Goal: Task Accomplishment & Management: Complete application form

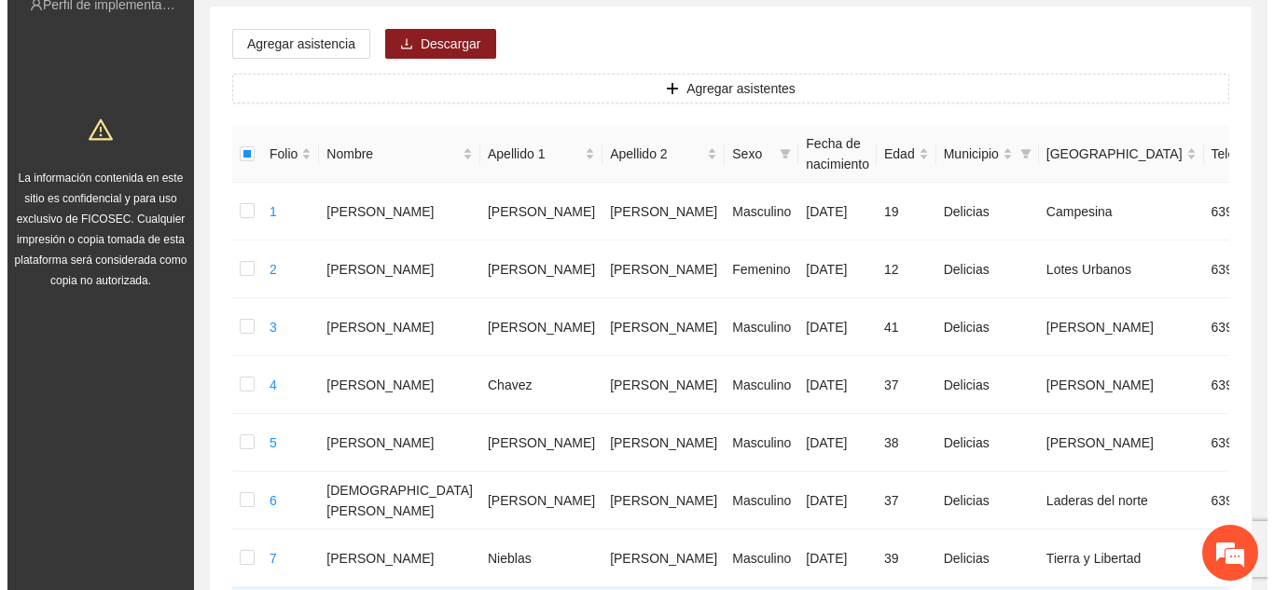
scroll to position [236, 0]
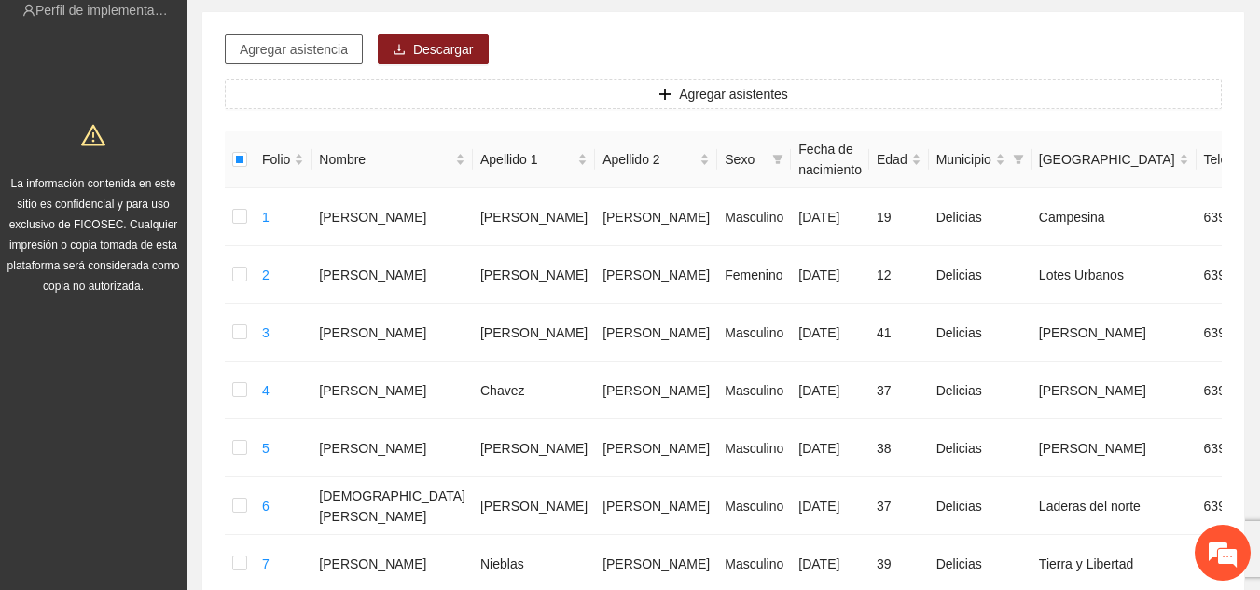
click at [301, 50] on span "Agregar asistencia" at bounding box center [294, 49] width 108 height 21
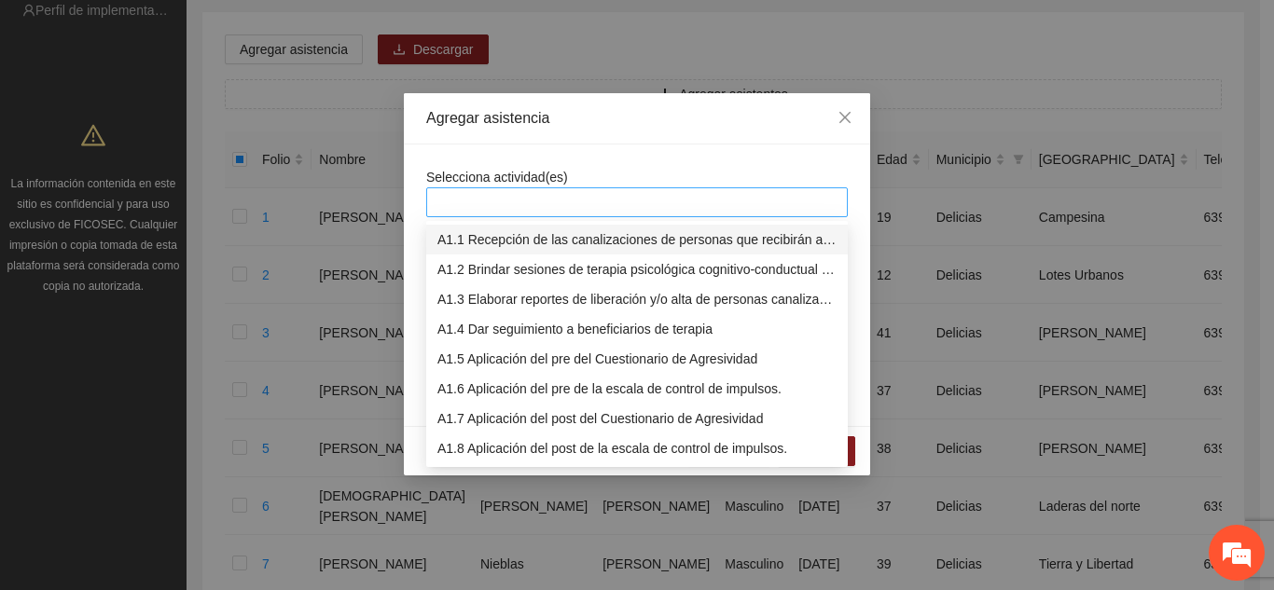
click at [449, 206] on div at bounding box center [637, 202] width 412 height 22
click at [491, 241] on div "A1.1 Recepción de las canalizaciones de personas que recibirán atención." at bounding box center [636, 239] width 399 height 21
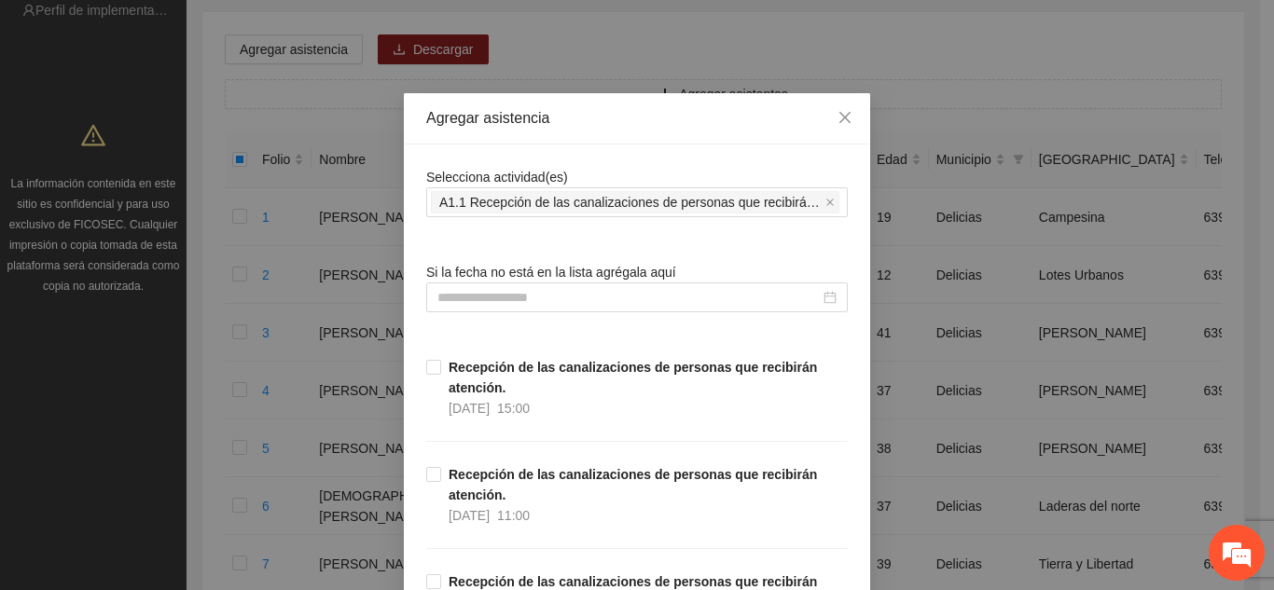
click at [591, 125] on div "Agregar asistencia" at bounding box center [637, 118] width 422 height 21
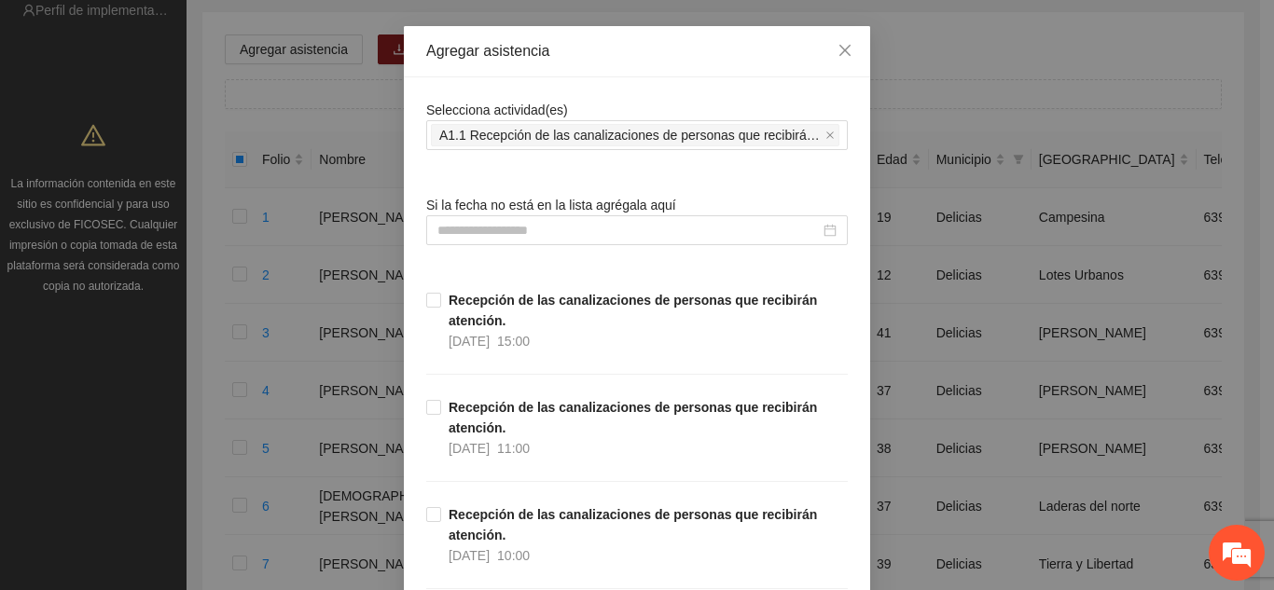
scroll to position [37, 0]
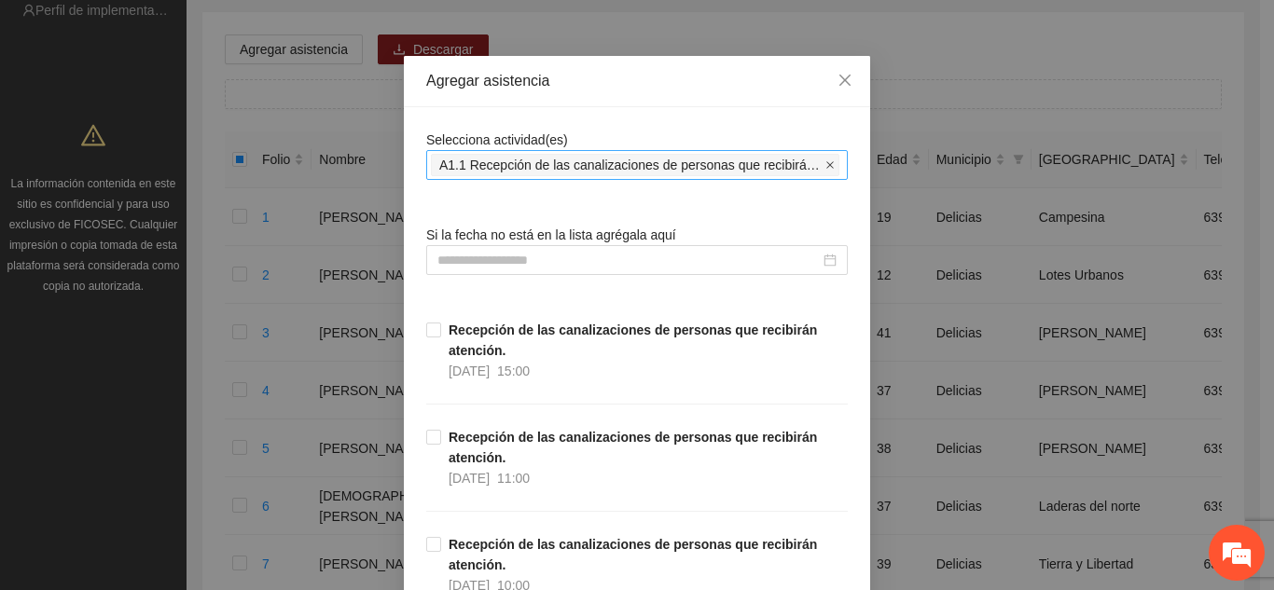
click at [826, 167] on icon "close" at bounding box center [829, 164] width 7 height 7
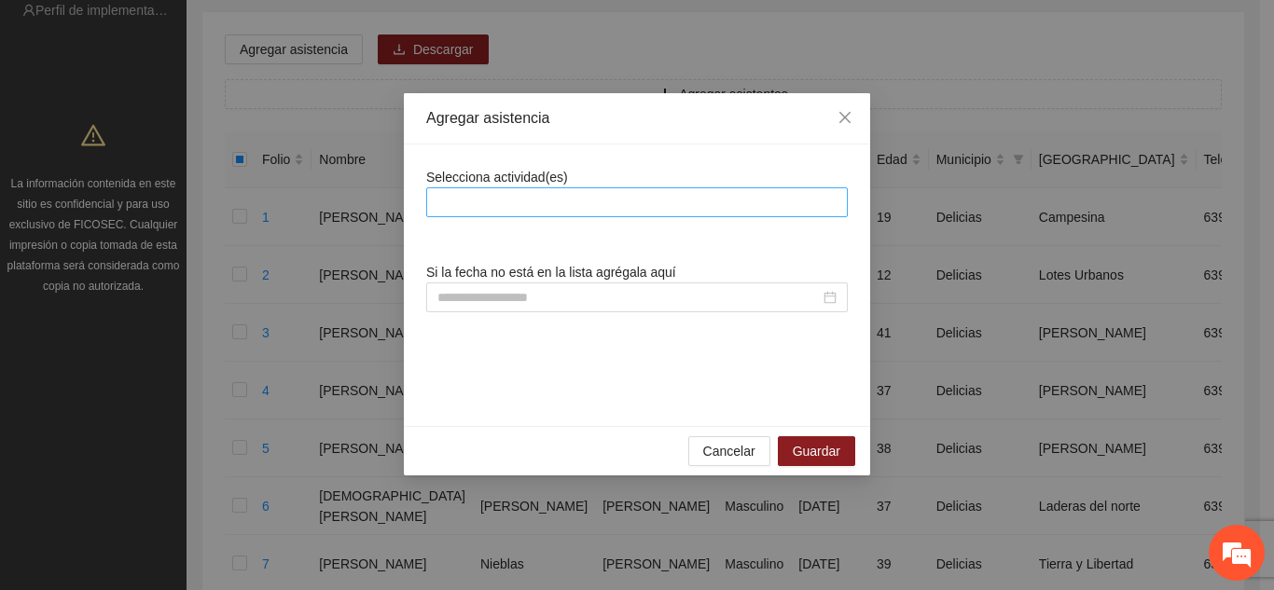
click at [628, 192] on div at bounding box center [637, 202] width 412 height 22
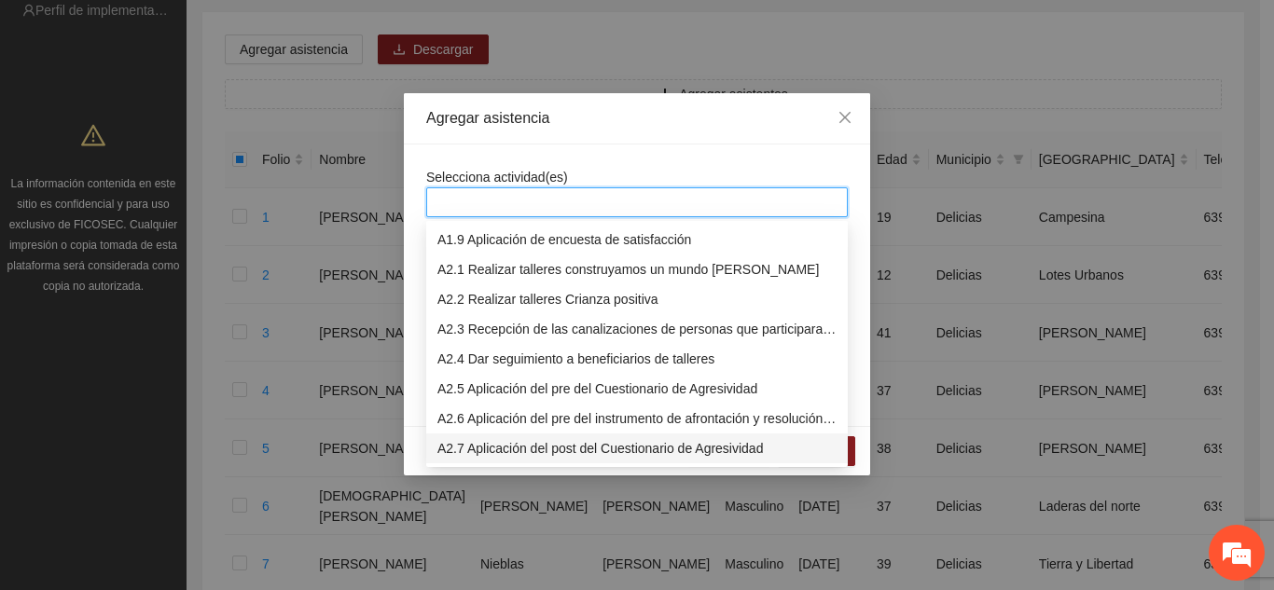
scroll to position [269, 0]
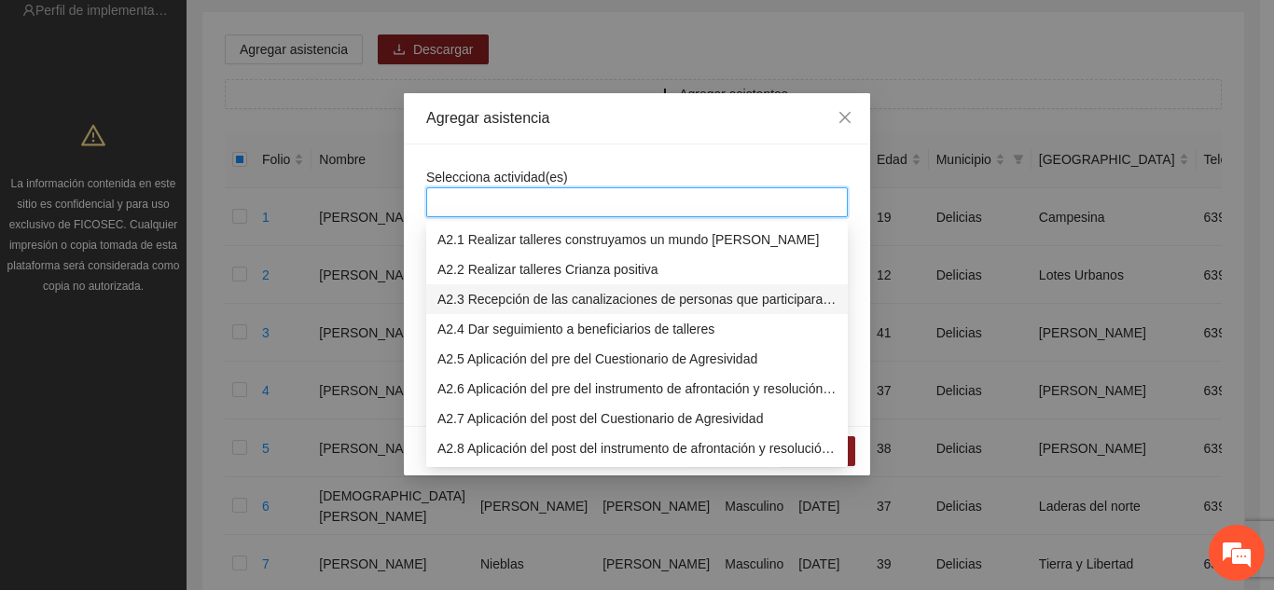
click at [537, 299] on div "A2.3 Recepción de las canalizaciones de personas que participaran en talleres." at bounding box center [636, 299] width 399 height 21
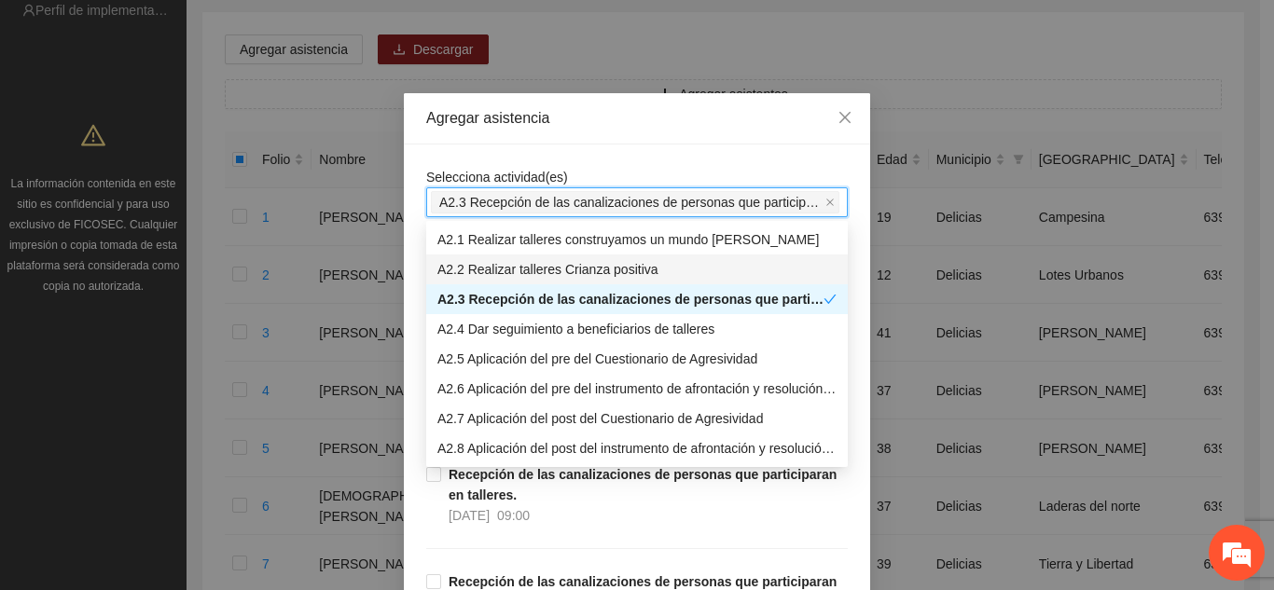
click at [590, 114] on div "Agregar asistencia" at bounding box center [637, 118] width 422 height 21
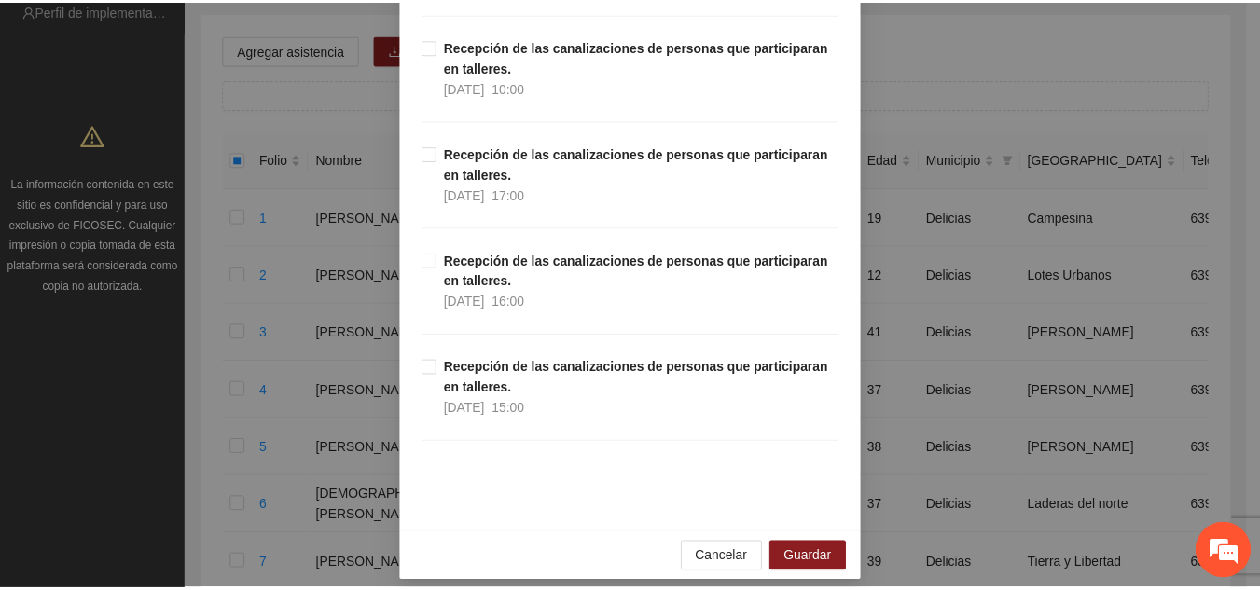
scroll to position [1301, 0]
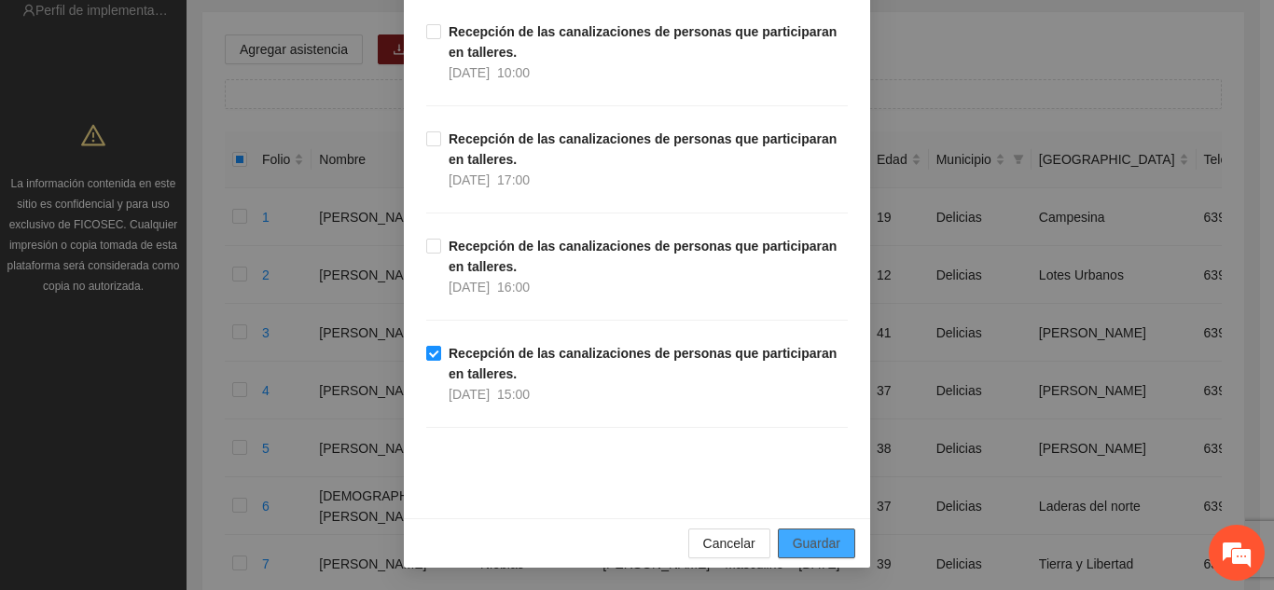
click at [828, 541] on span "Guardar" at bounding box center [817, 543] width 48 height 21
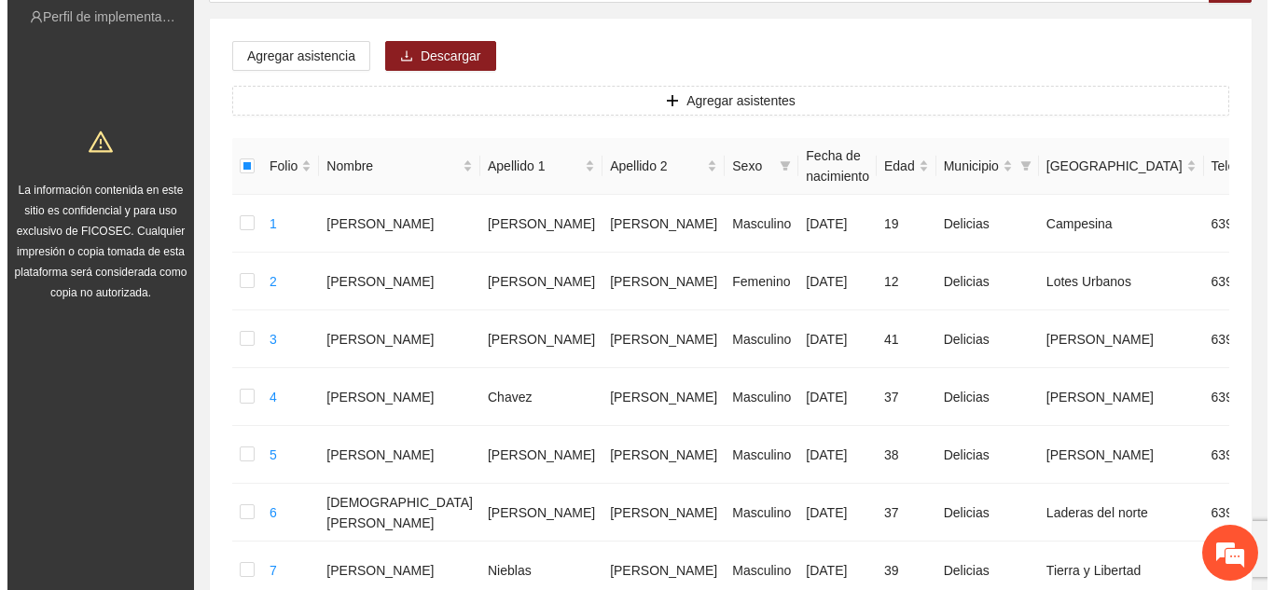
scroll to position [212, 0]
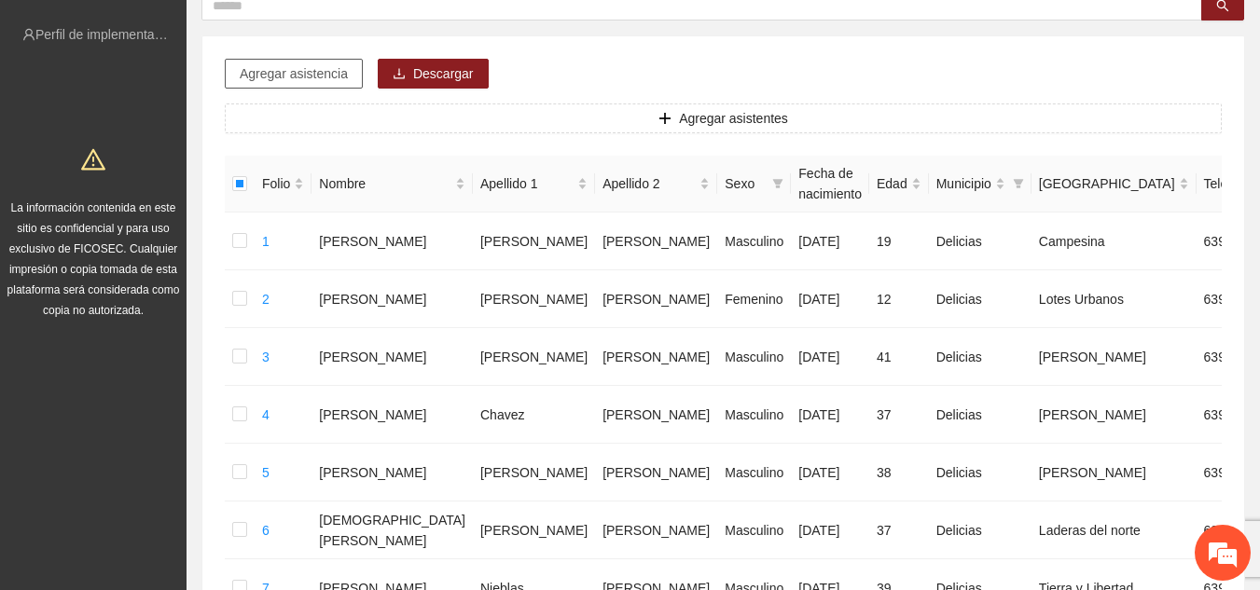
click at [311, 65] on span "Agregar asistencia" at bounding box center [294, 73] width 108 height 21
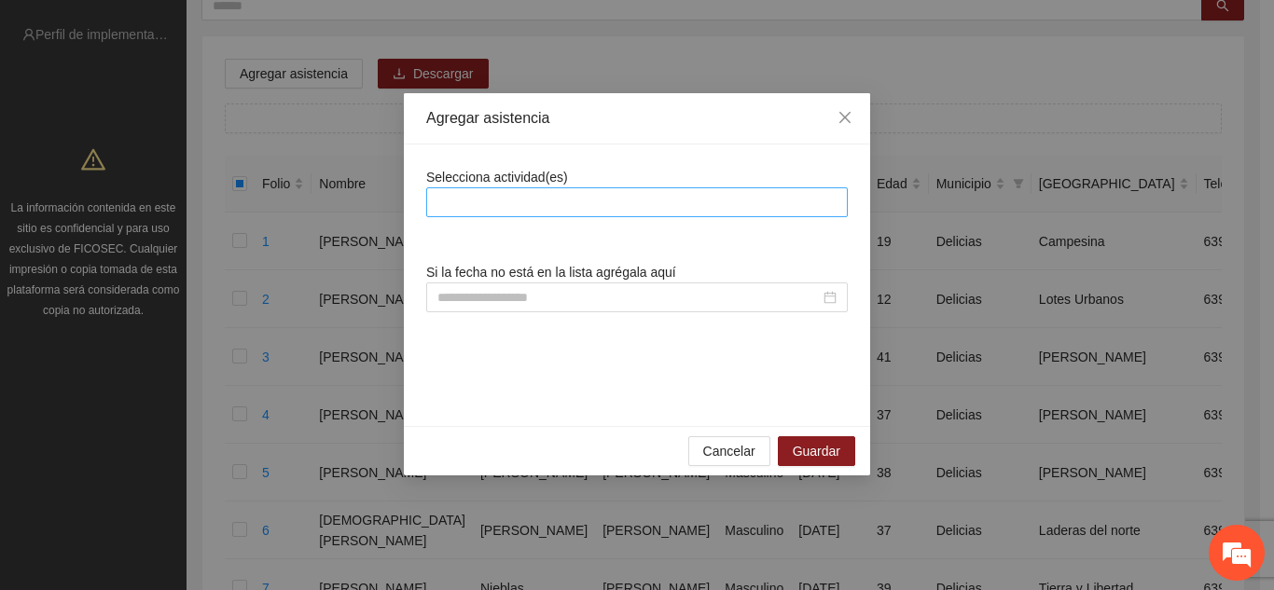
click at [480, 201] on div at bounding box center [637, 202] width 412 height 22
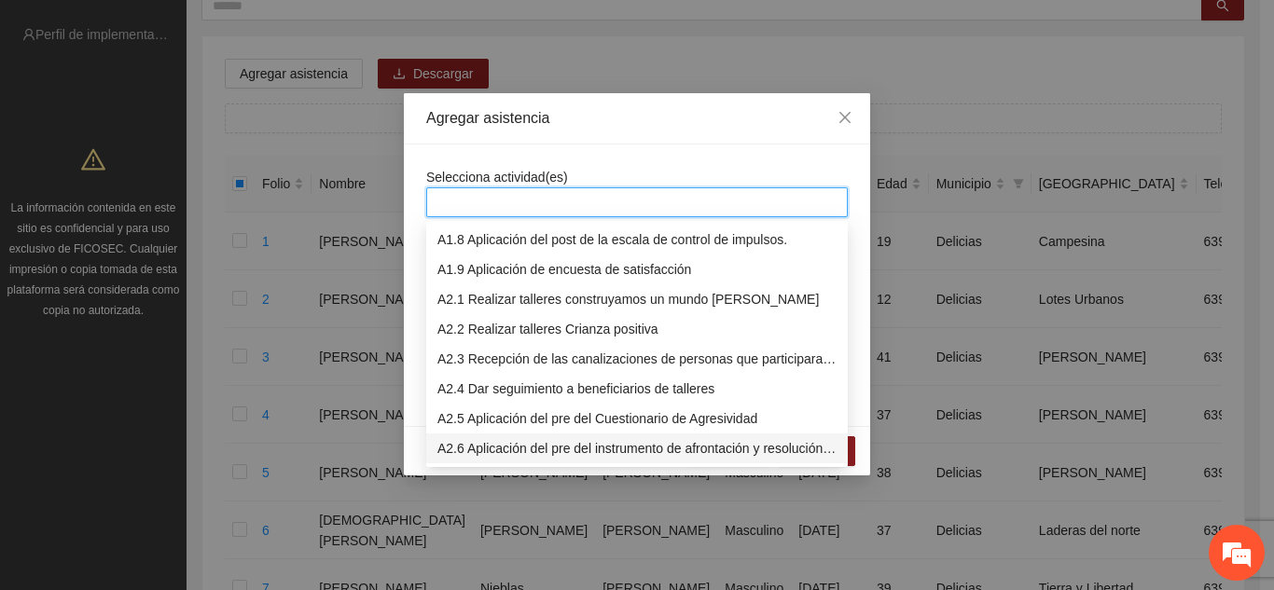
scroll to position [239, 0]
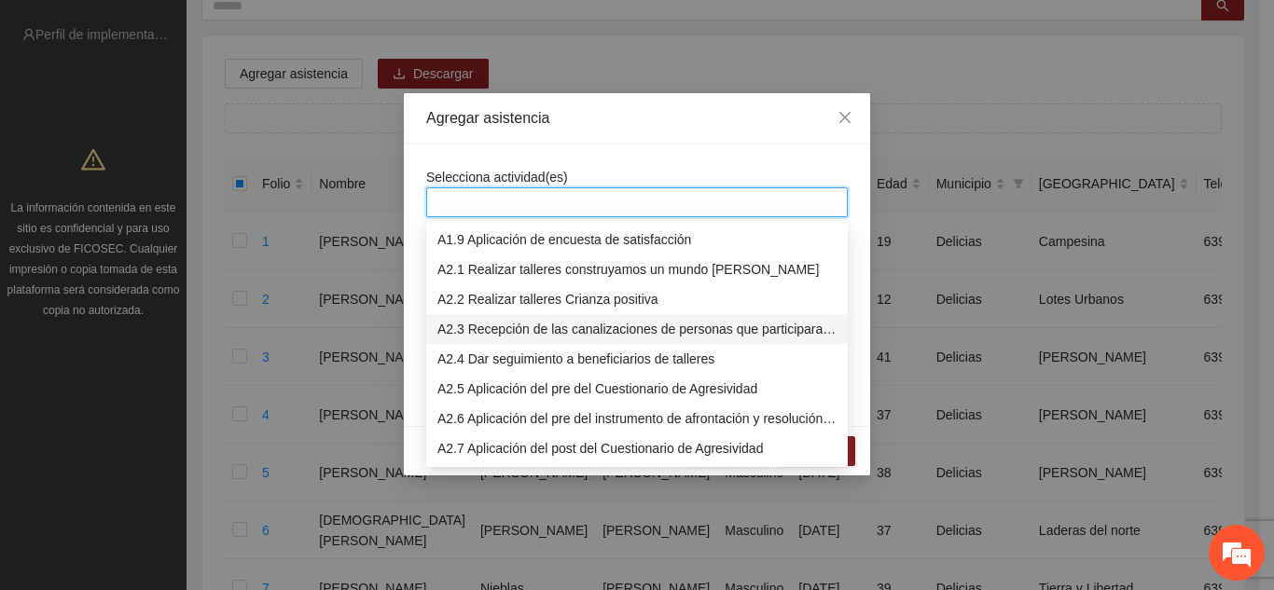
click at [510, 324] on div "A2.3 Recepción de las canalizaciones de personas que participaran en talleres." at bounding box center [636, 329] width 399 height 21
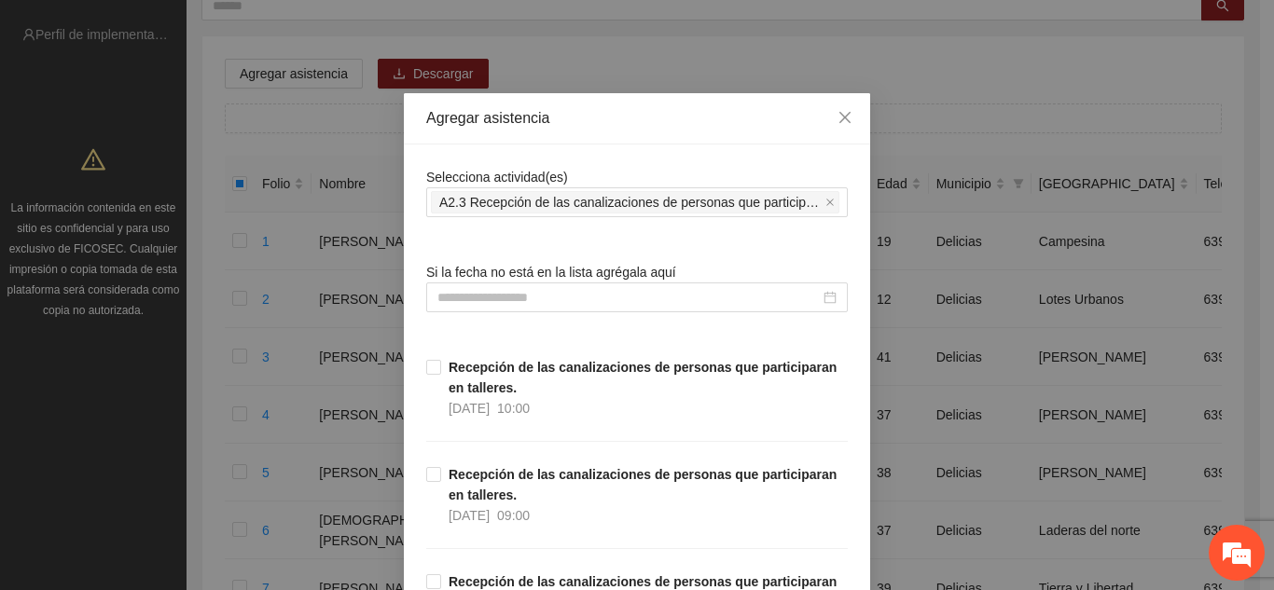
click at [592, 123] on div "Agregar asistencia" at bounding box center [637, 118] width 422 height 21
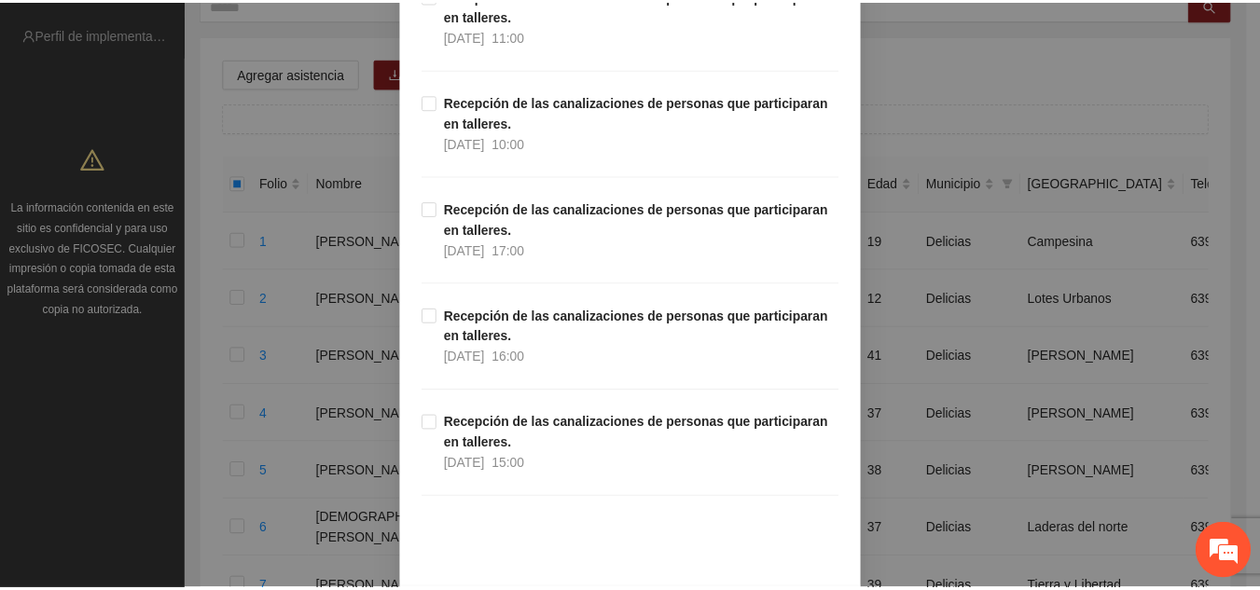
scroll to position [1267, 0]
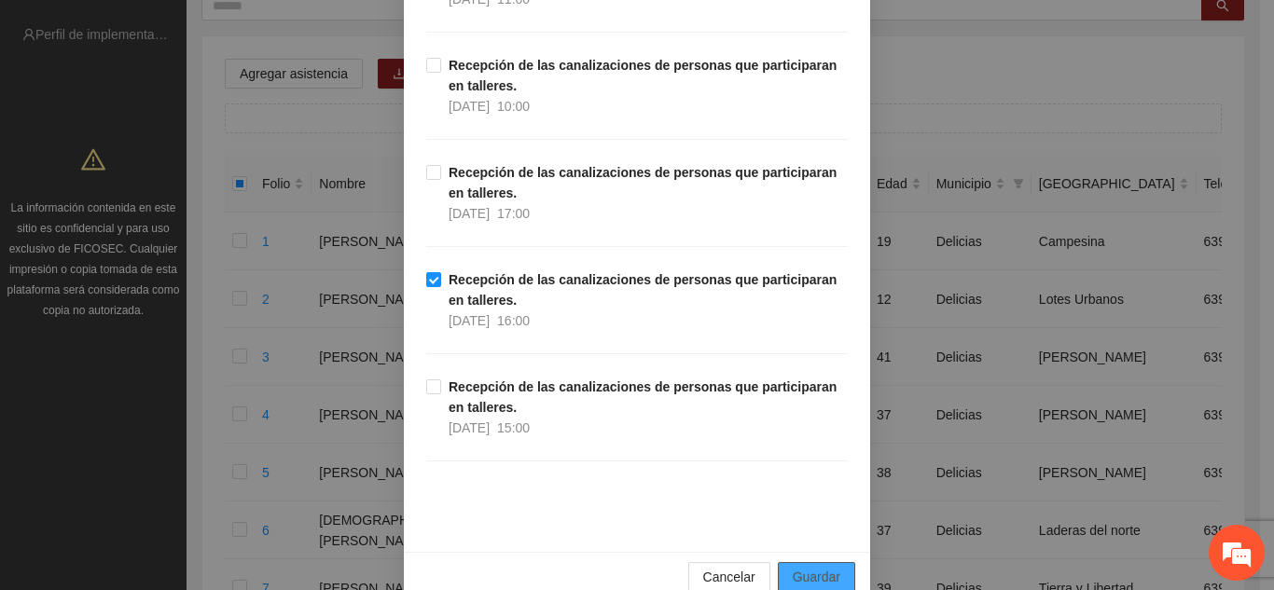
click at [810, 578] on span "Guardar" at bounding box center [817, 577] width 48 height 21
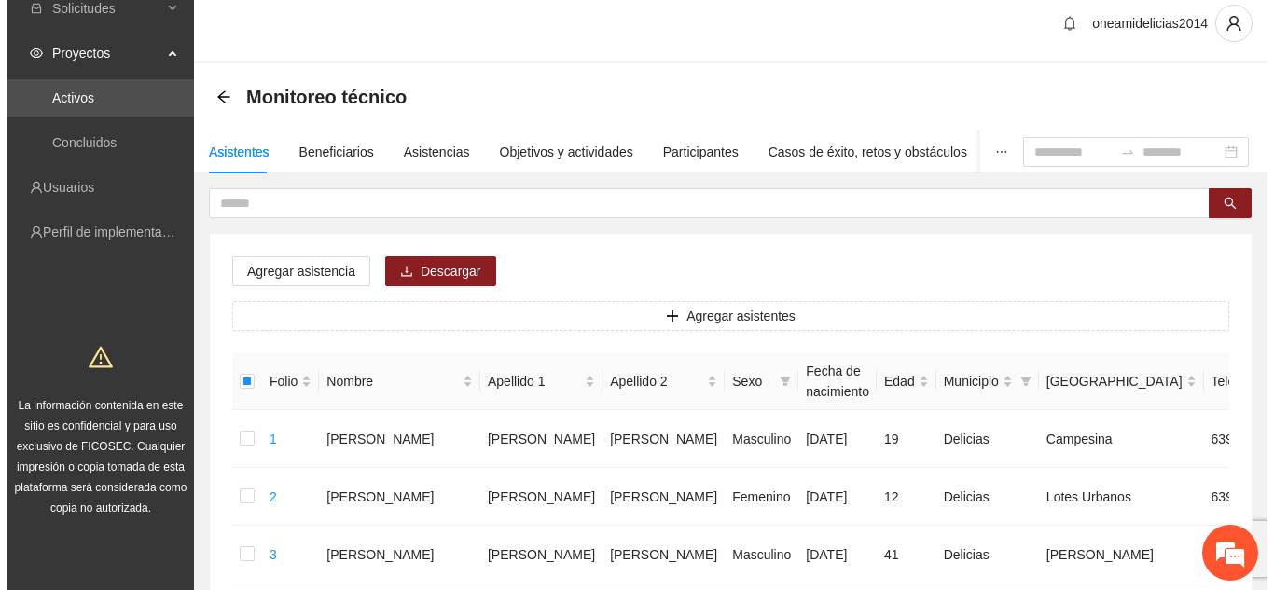
scroll to position [0, 0]
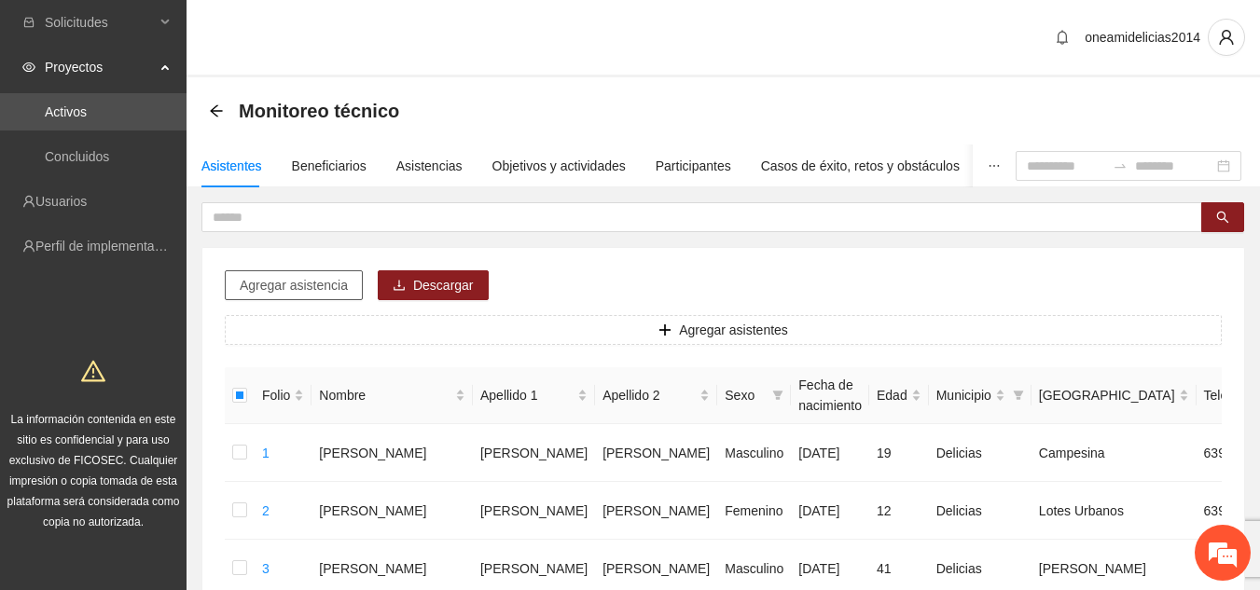
click at [278, 277] on span "Agregar asistencia" at bounding box center [294, 285] width 108 height 21
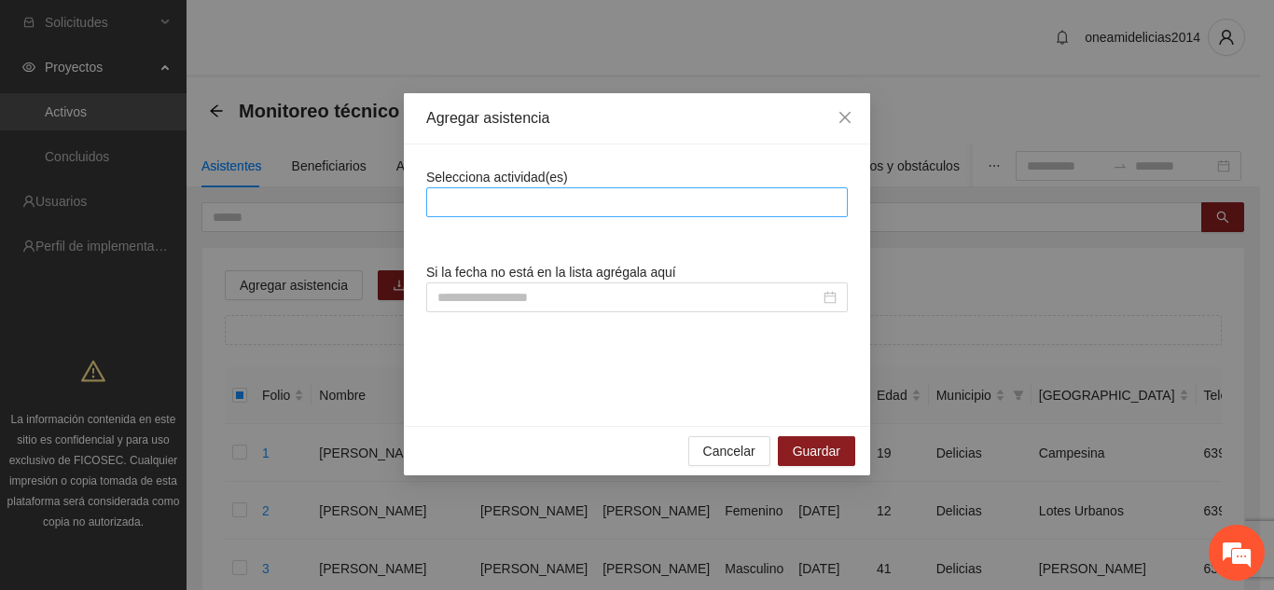
click at [481, 205] on div at bounding box center [637, 202] width 412 height 22
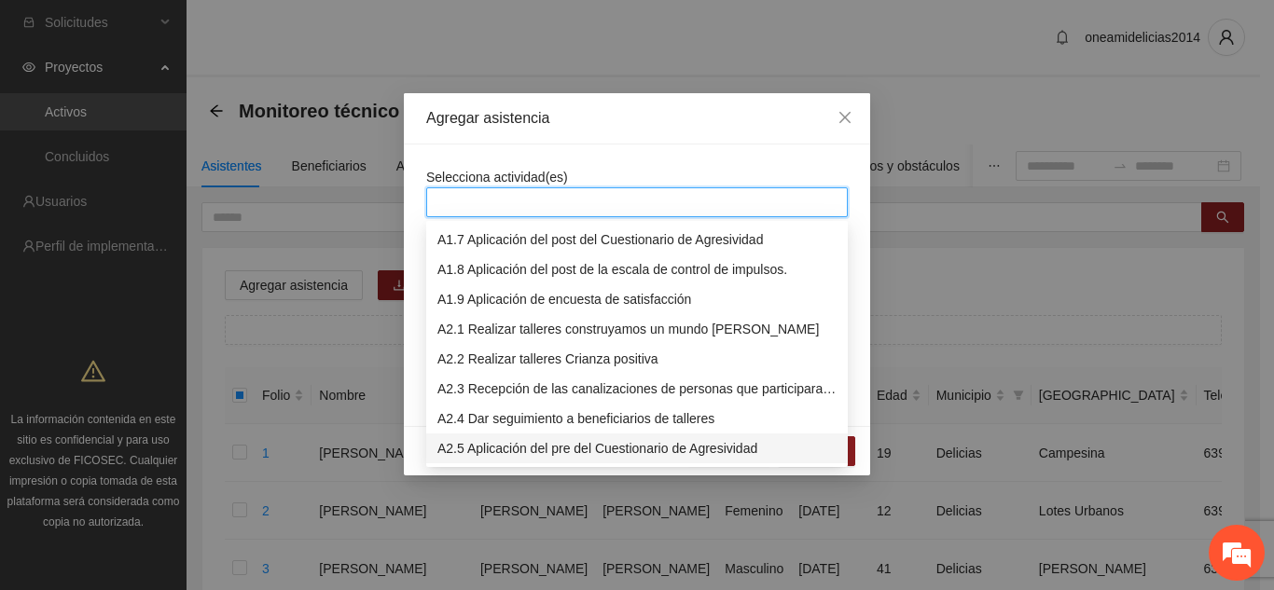
scroll to position [209, 0]
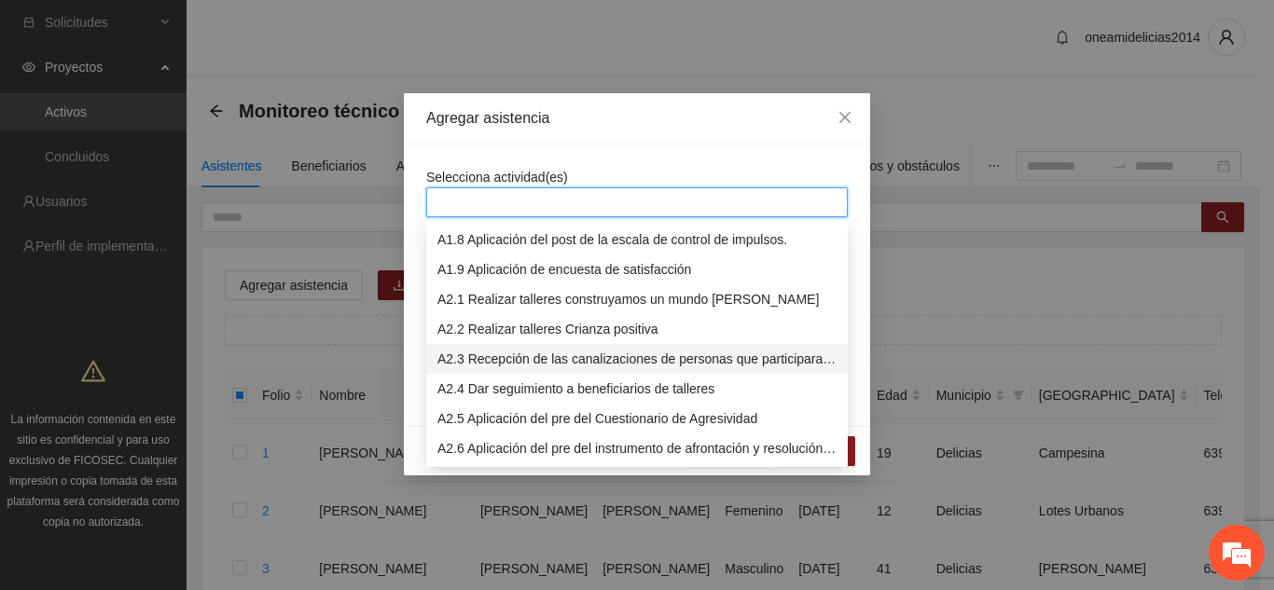
click at [540, 353] on div "A2.3 Recepción de las canalizaciones de personas que participaran en talleres." at bounding box center [636, 359] width 399 height 21
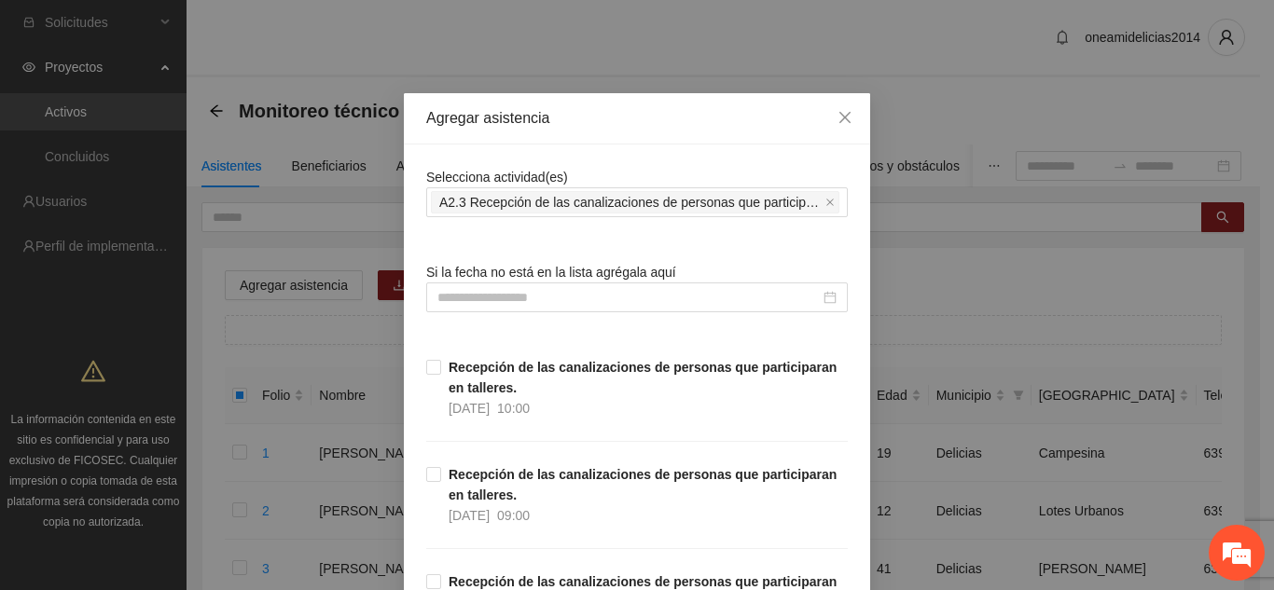
click at [551, 134] on div "Agregar asistencia" at bounding box center [637, 118] width 466 height 51
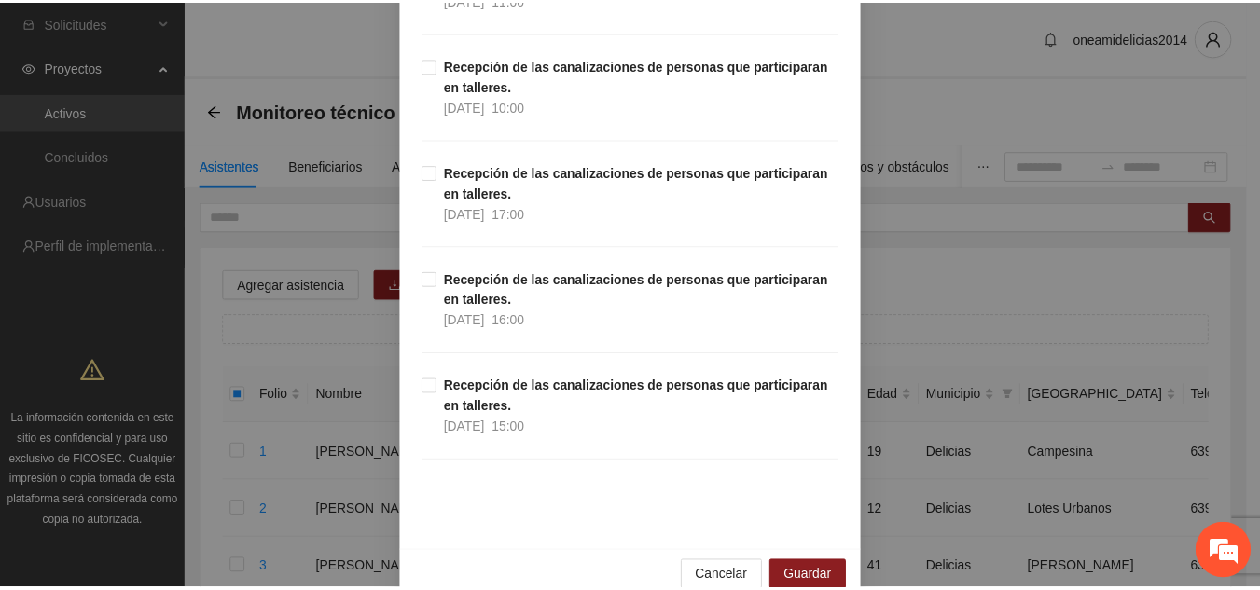
scroll to position [1301, 0]
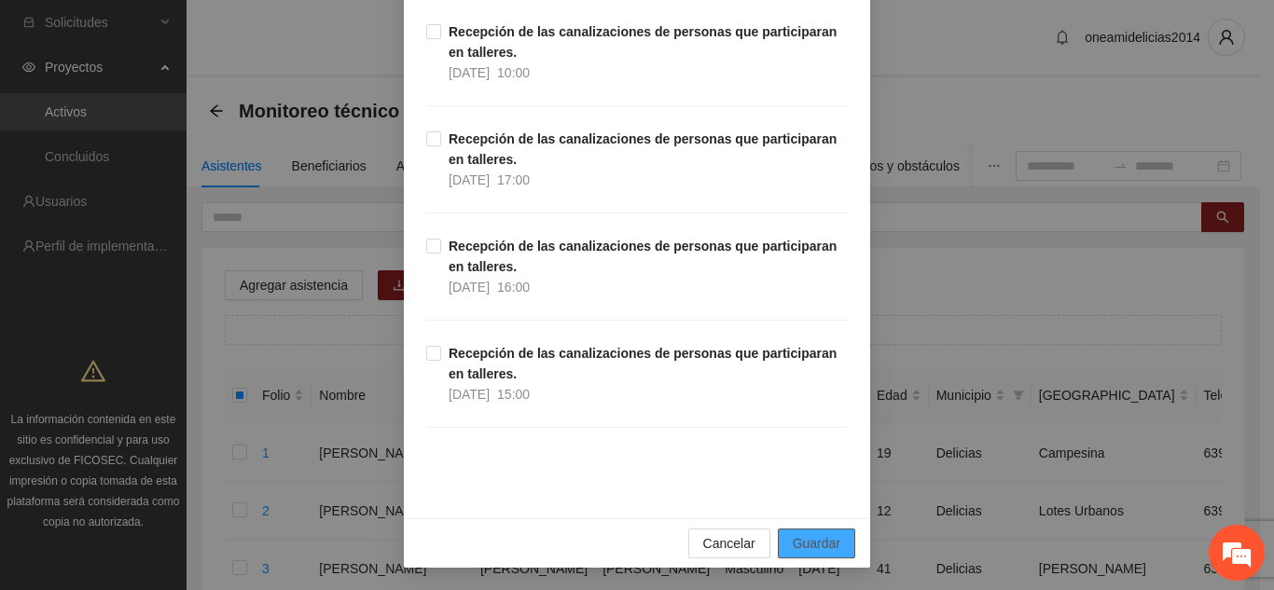
click at [809, 540] on span "Guardar" at bounding box center [817, 543] width 48 height 21
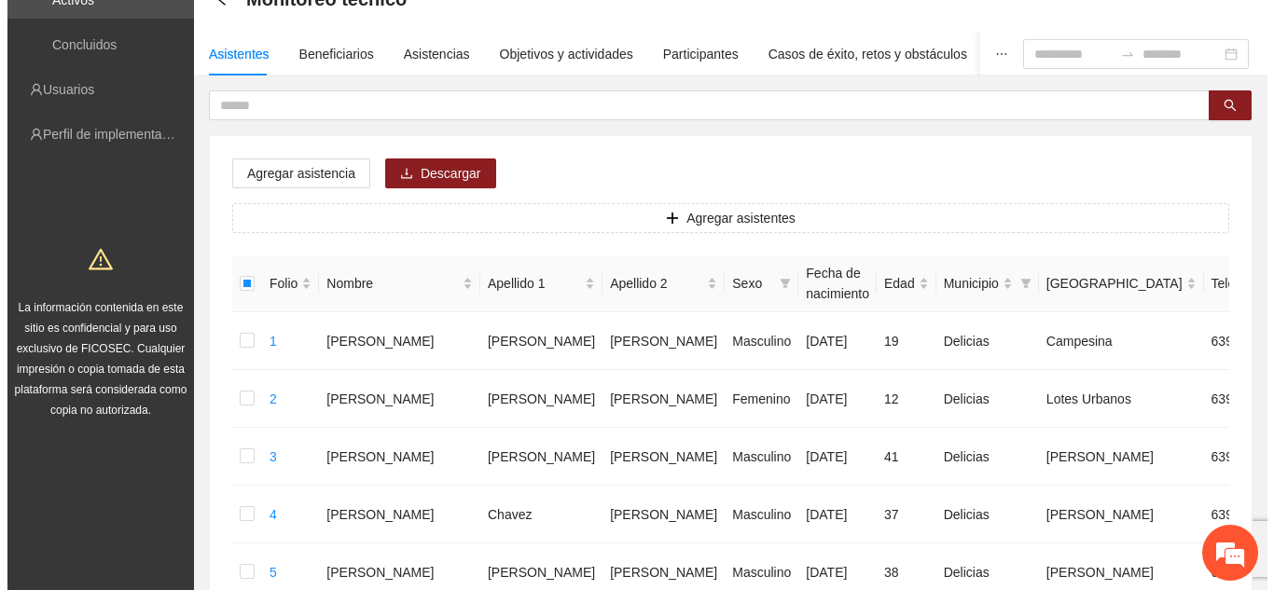
scroll to position [75, 0]
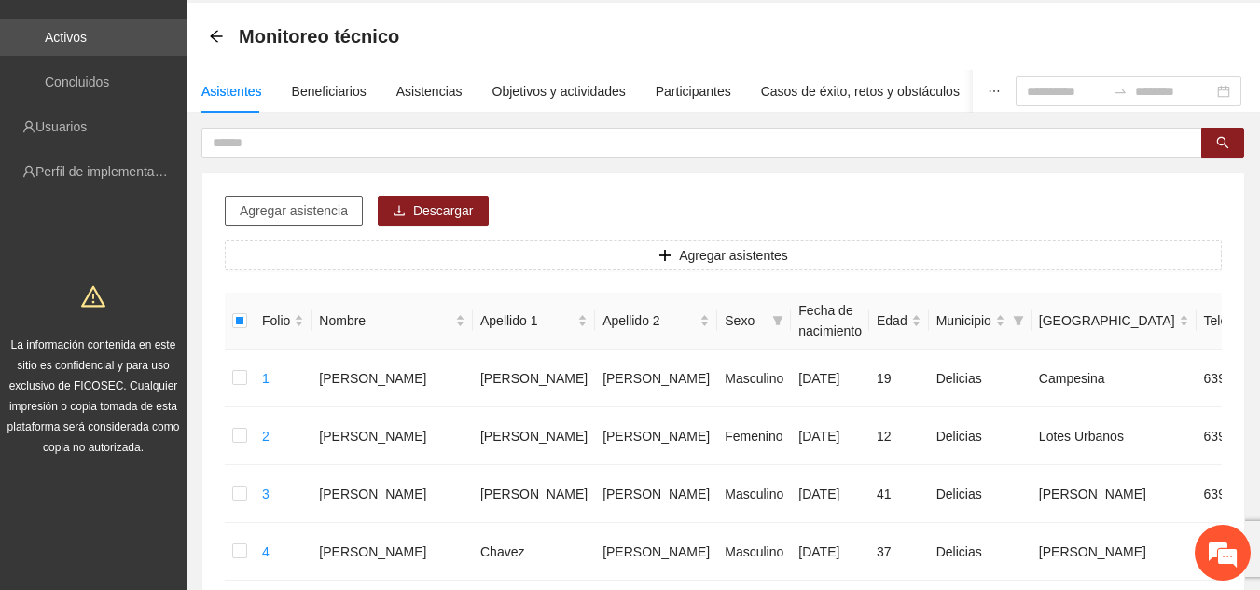
click at [324, 209] on span "Agregar asistencia" at bounding box center [294, 211] width 108 height 21
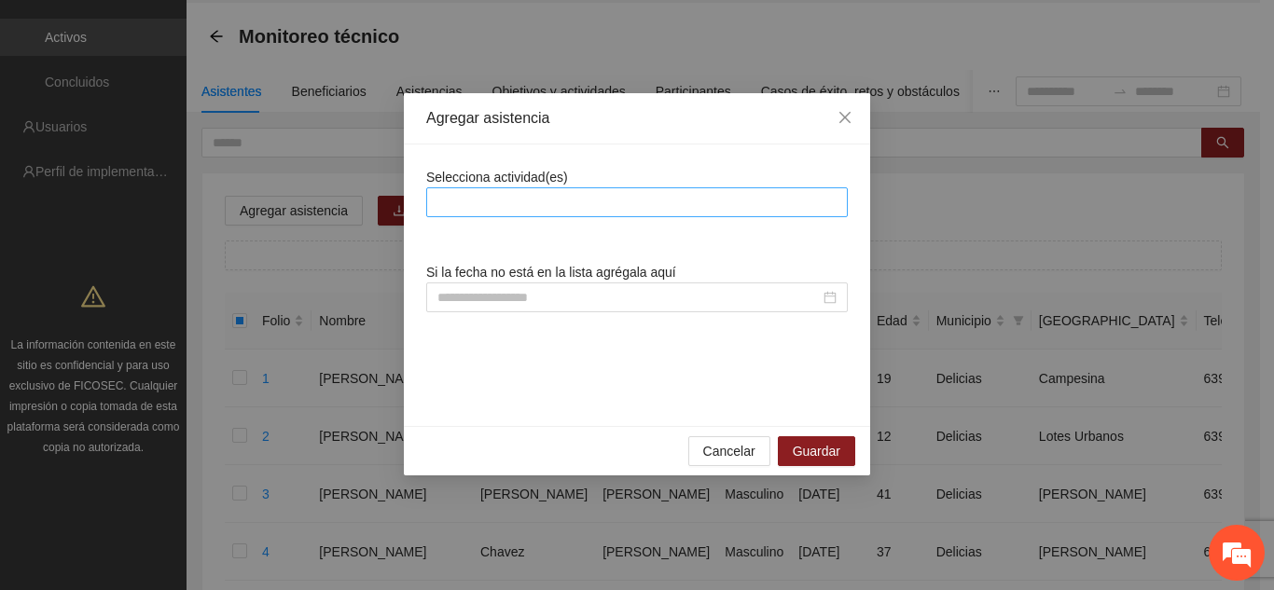
click at [551, 209] on div at bounding box center [637, 202] width 412 height 22
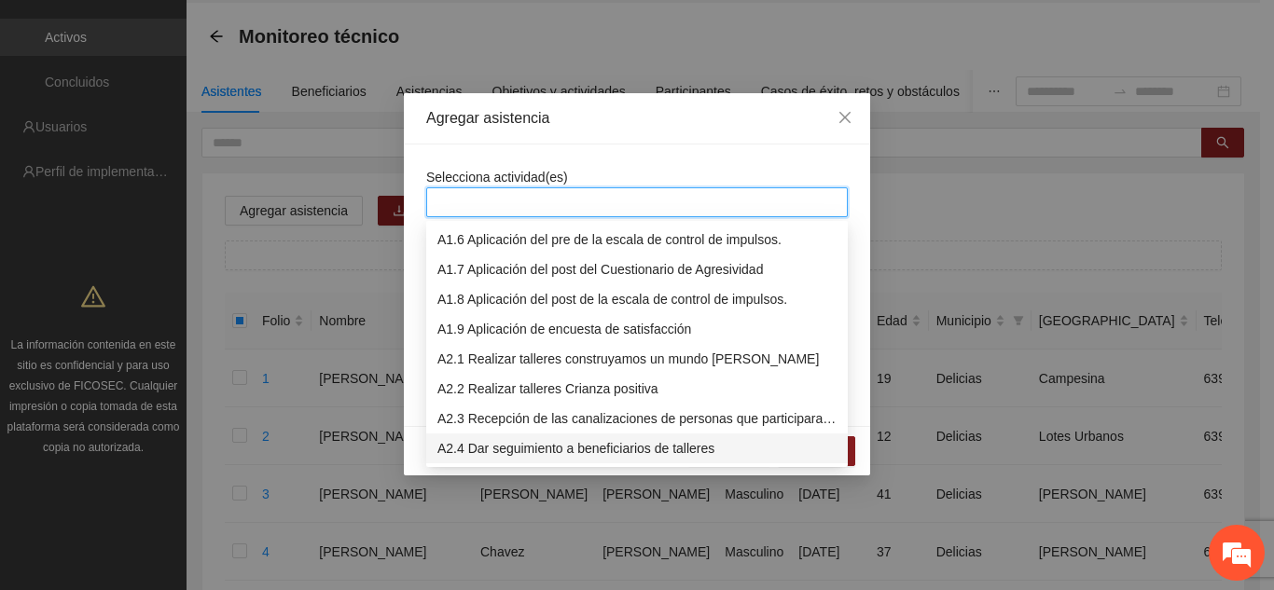
scroll to position [179, 0]
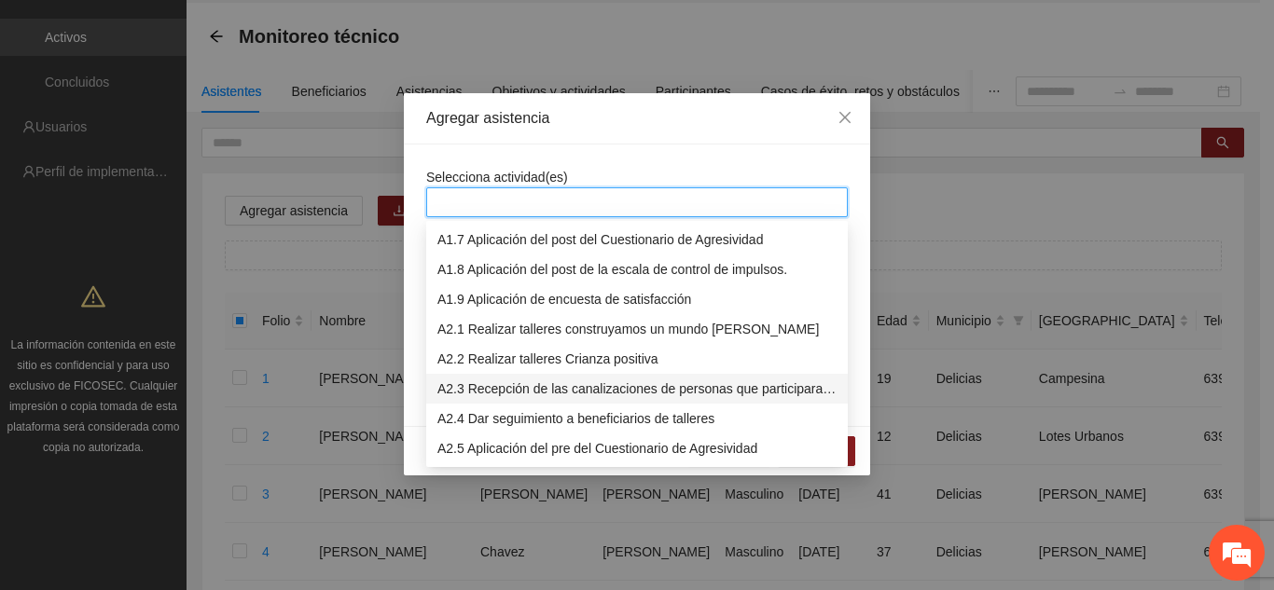
click at [538, 389] on div "A2.3 Recepción de las canalizaciones de personas que participaran en talleres." at bounding box center [636, 389] width 399 height 21
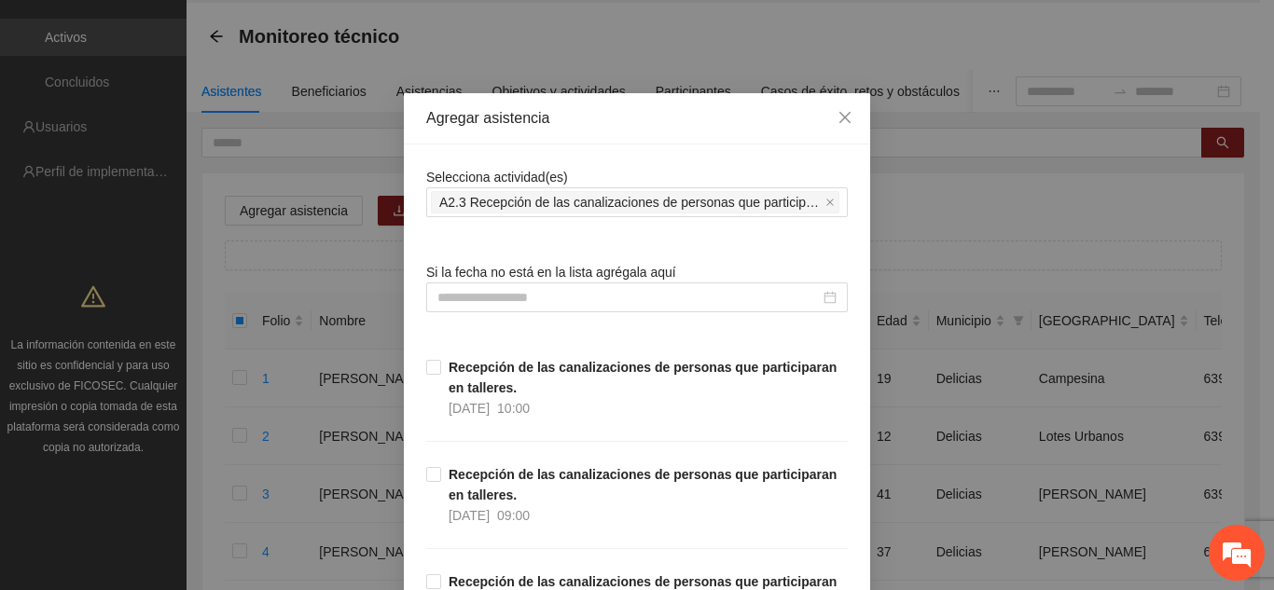
click at [639, 134] on div "Agregar asistencia" at bounding box center [637, 118] width 466 height 51
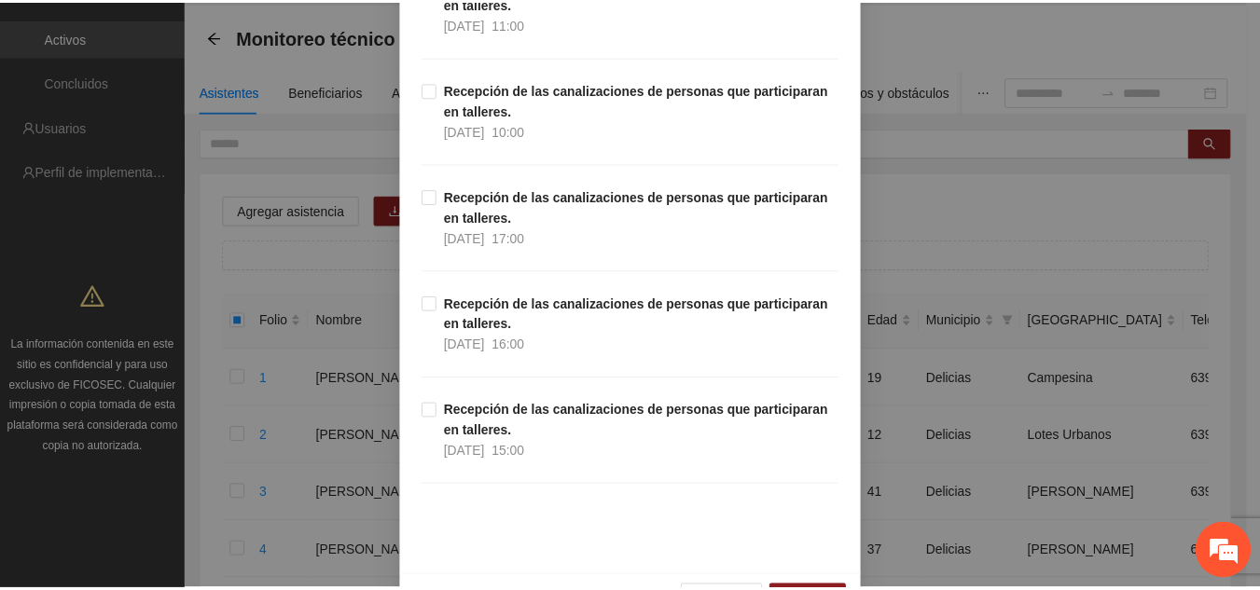
scroll to position [1301, 0]
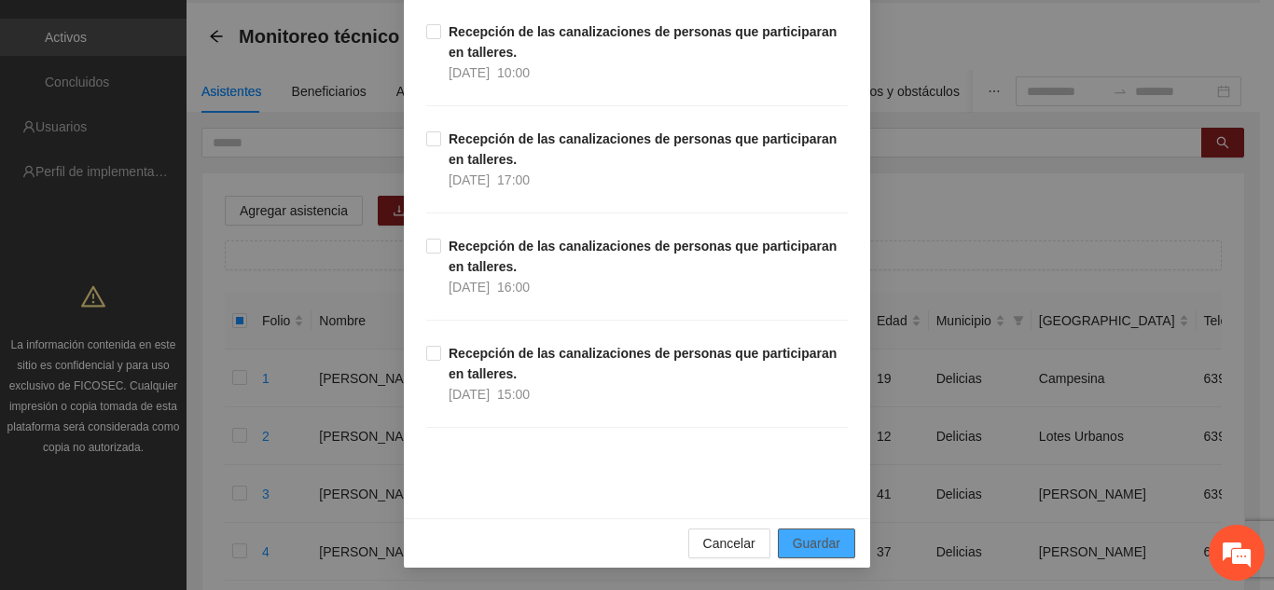
click at [816, 540] on span "Guardar" at bounding box center [817, 543] width 48 height 21
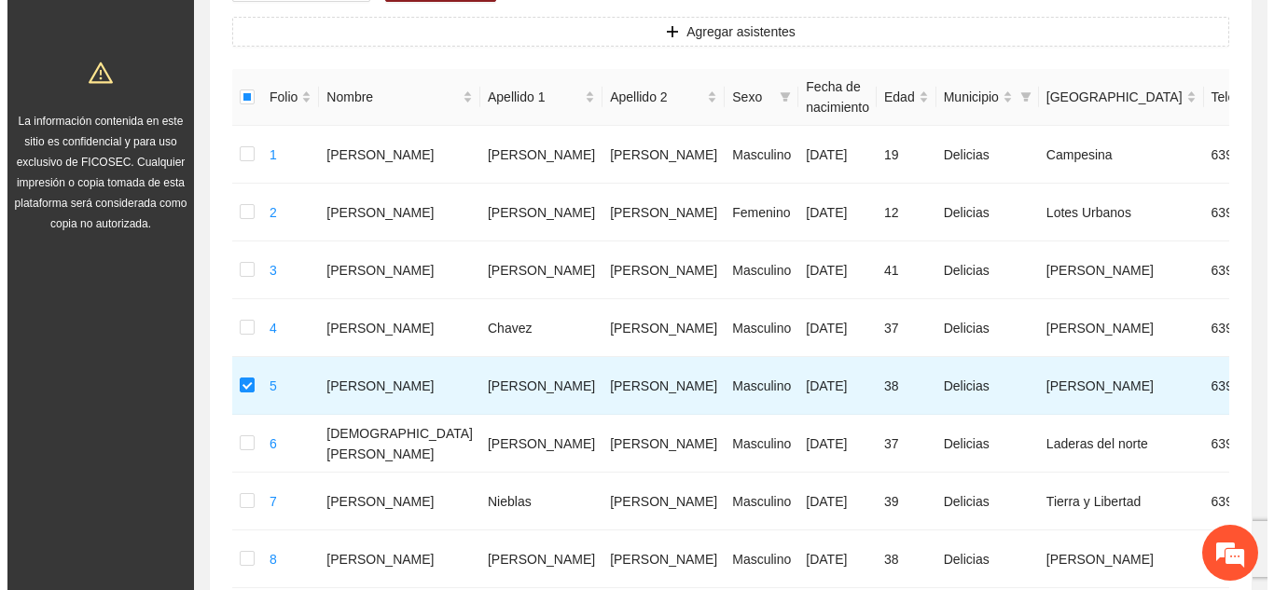
scroll to position [236, 0]
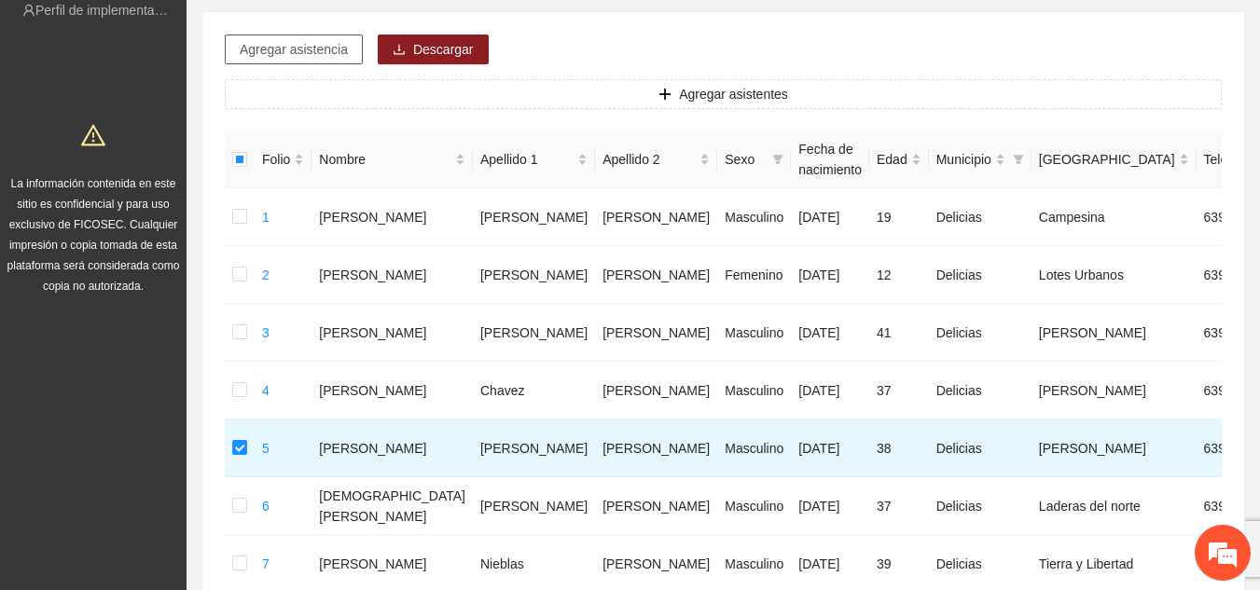
click at [344, 48] on span "Agregar asistencia" at bounding box center [294, 49] width 108 height 21
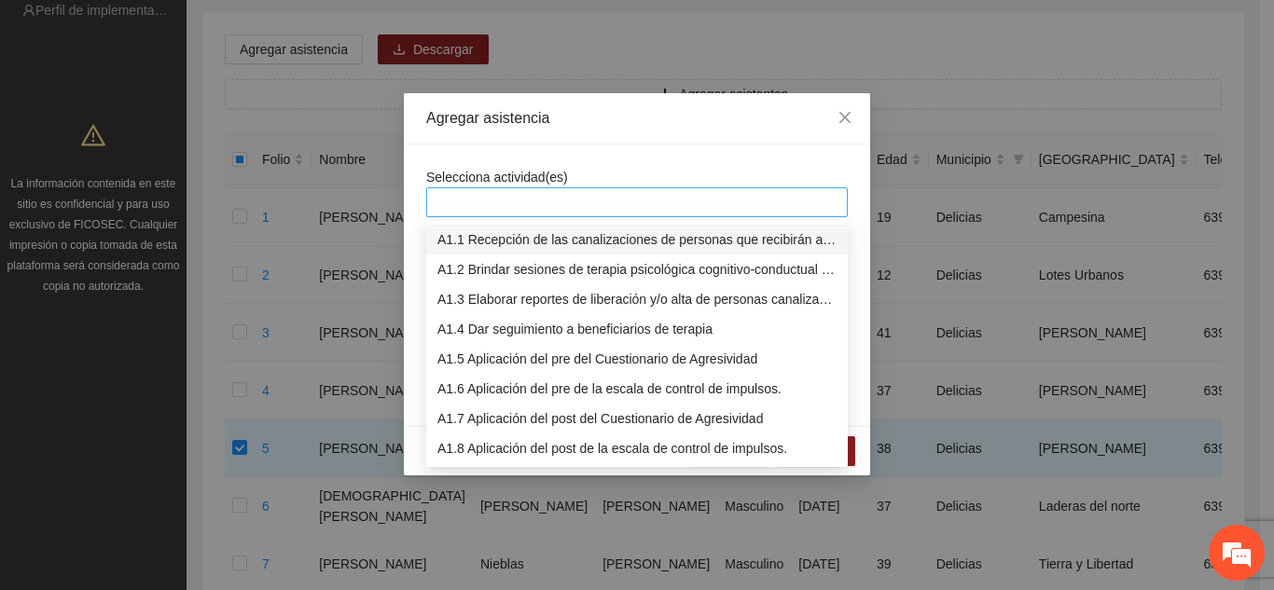
click at [491, 214] on div at bounding box center [637, 202] width 422 height 30
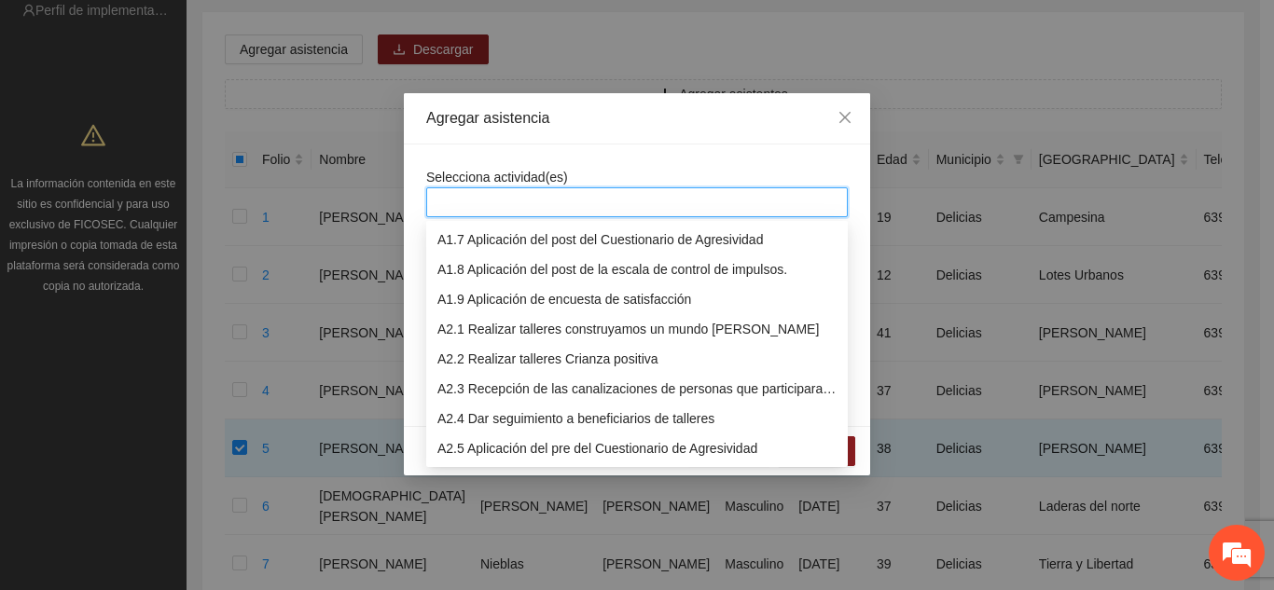
scroll to position [209, 0]
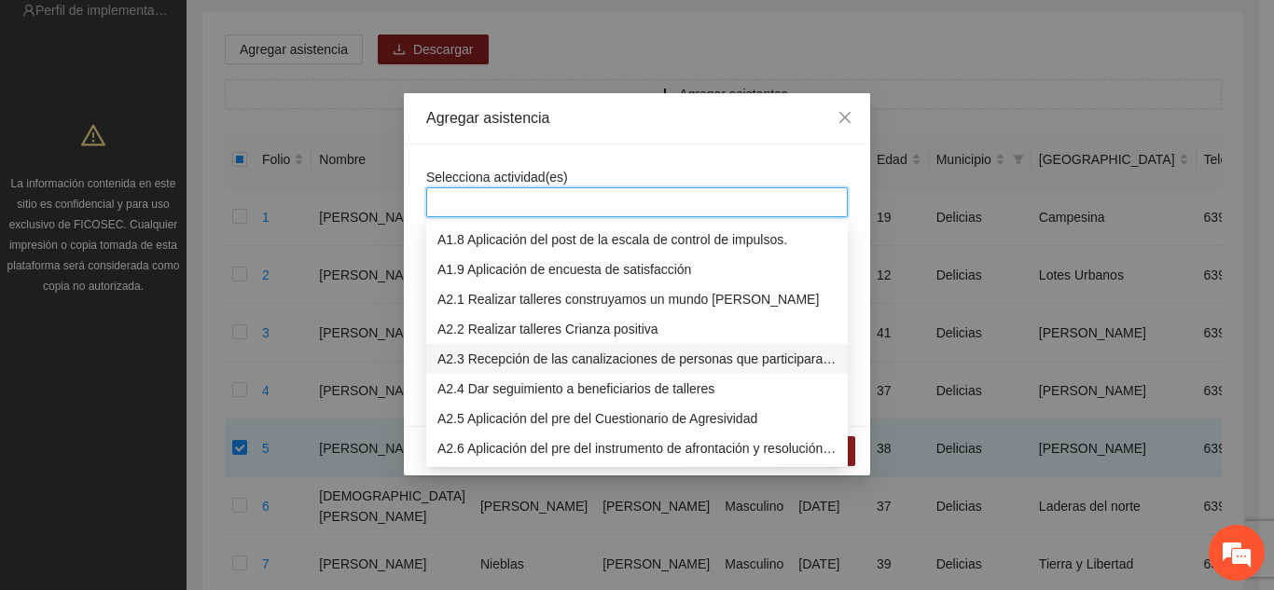
click at [559, 359] on div "A2.3 Recepción de las canalizaciones de personas que participaran en talleres." at bounding box center [636, 359] width 399 height 21
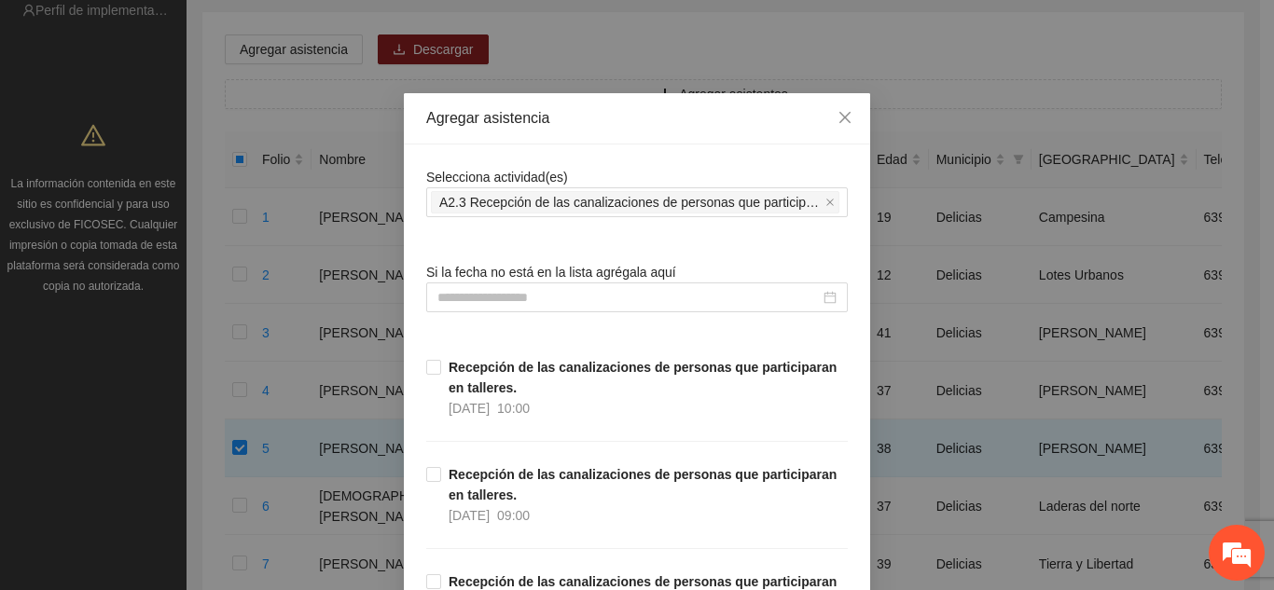
click at [604, 124] on div "Agregar asistencia" at bounding box center [637, 118] width 422 height 21
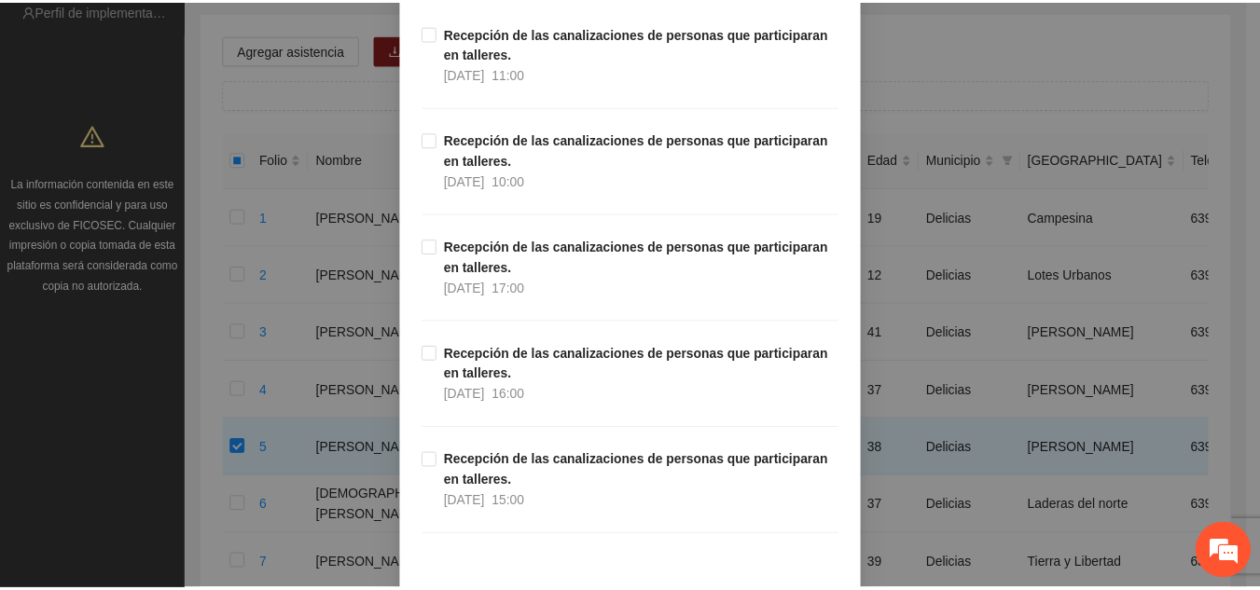
scroll to position [1301, 0]
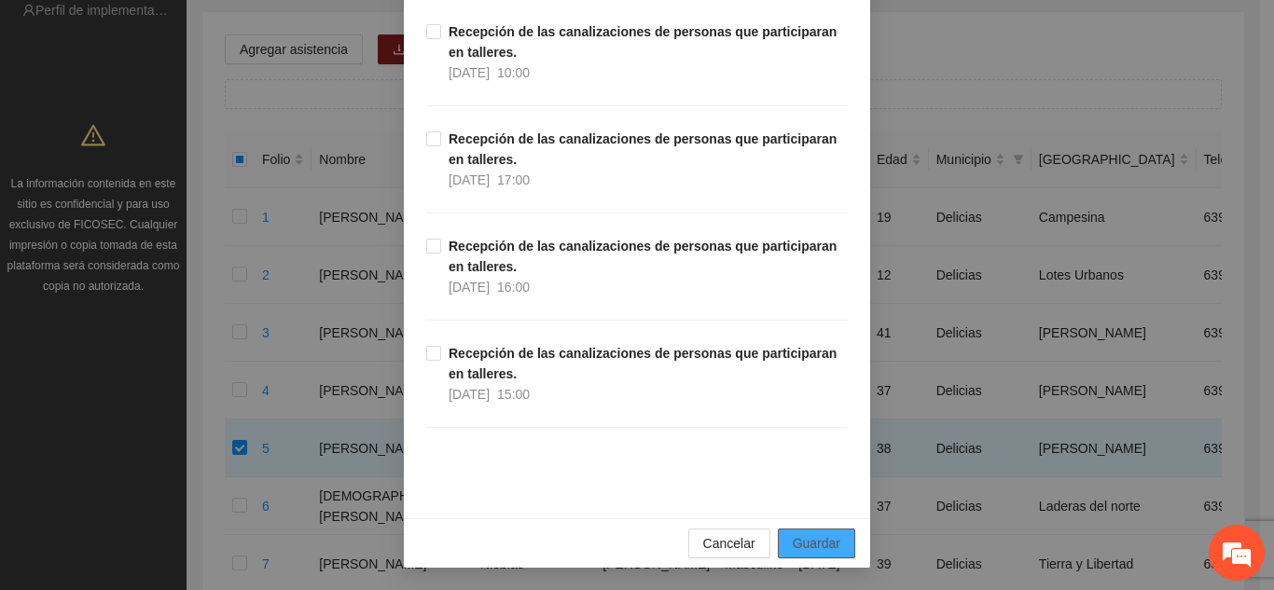
click at [805, 543] on span "Guardar" at bounding box center [817, 543] width 48 height 21
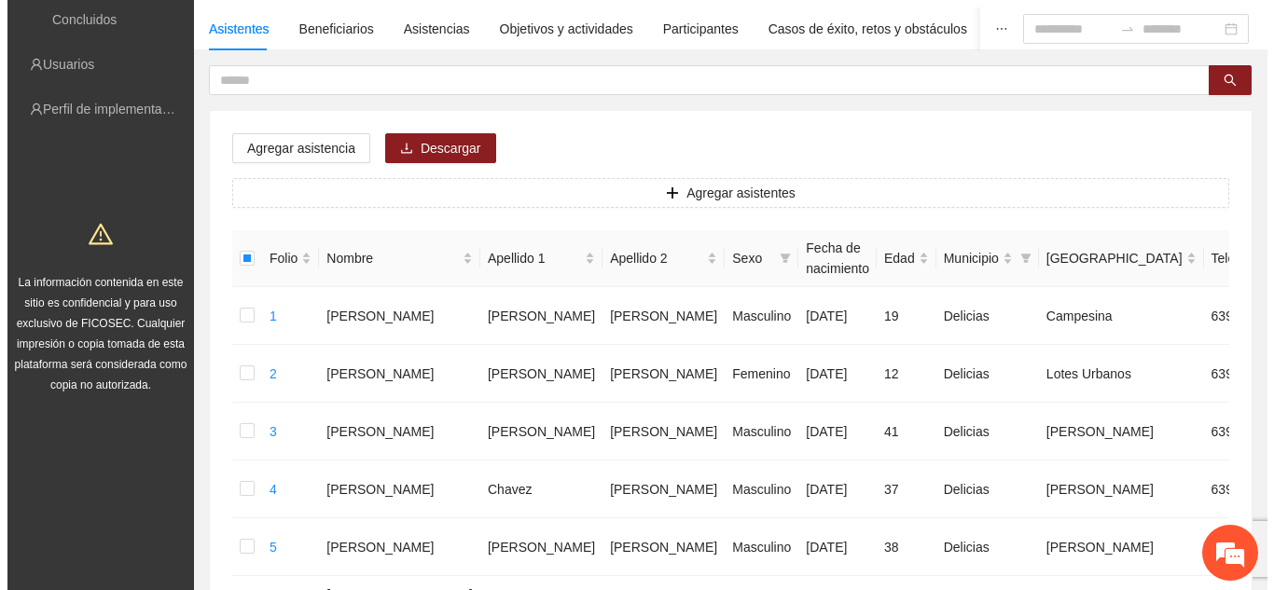
scroll to position [100, 0]
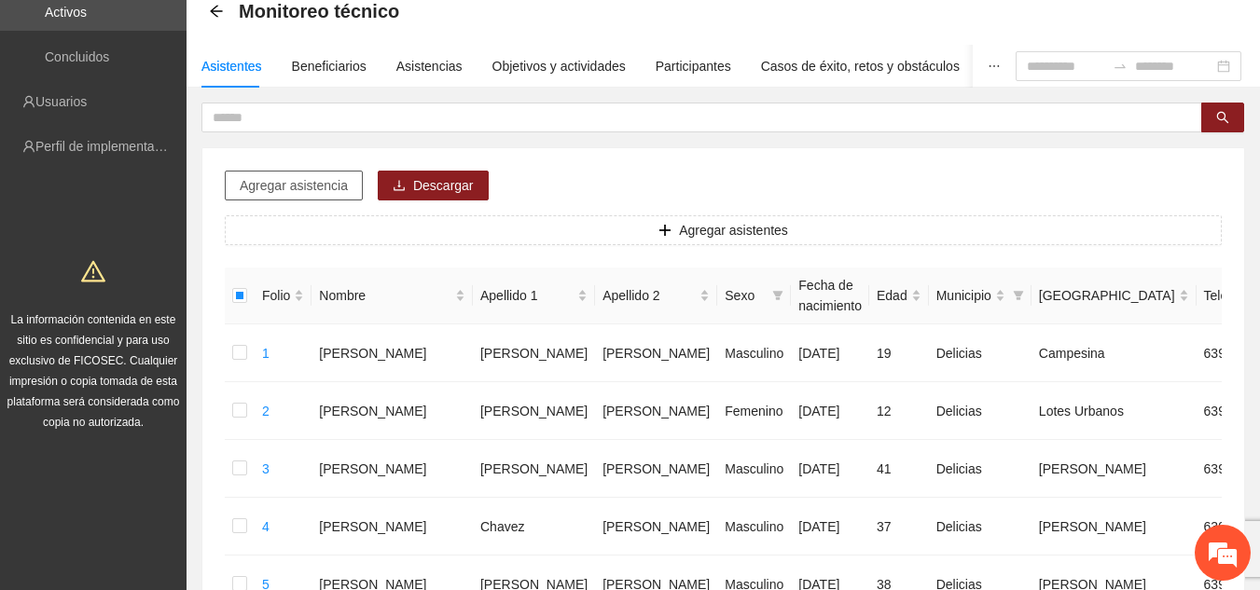
click at [324, 190] on span "Agregar asistencia" at bounding box center [294, 185] width 108 height 21
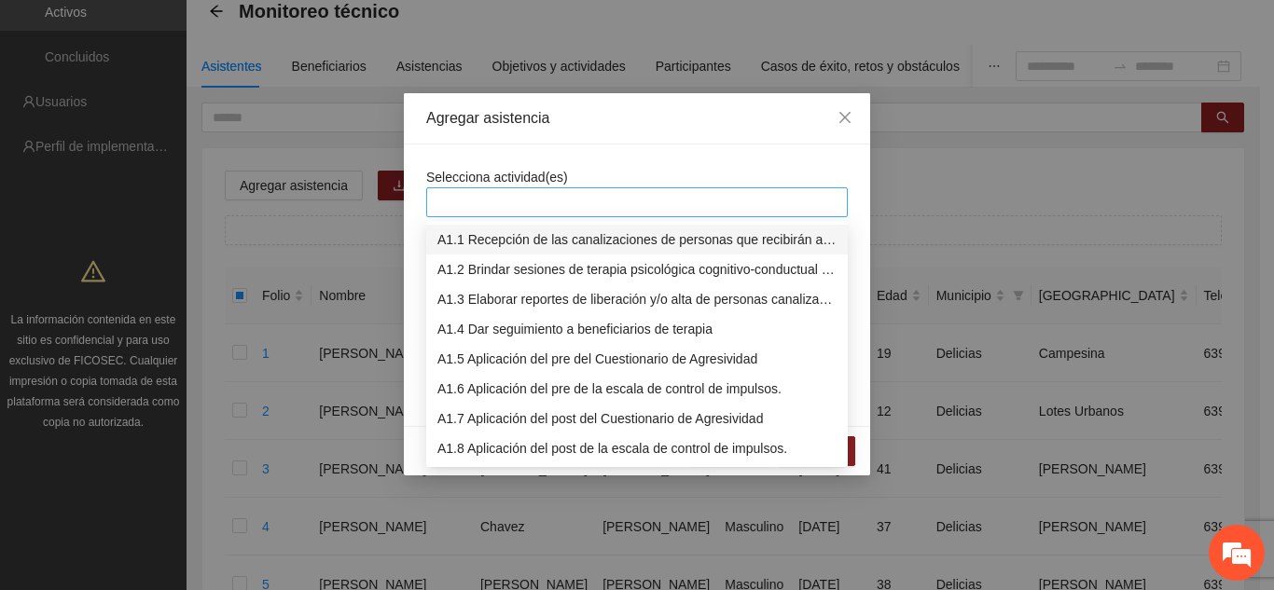
click at [537, 209] on div at bounding box center [637, 202] width 412 height 22
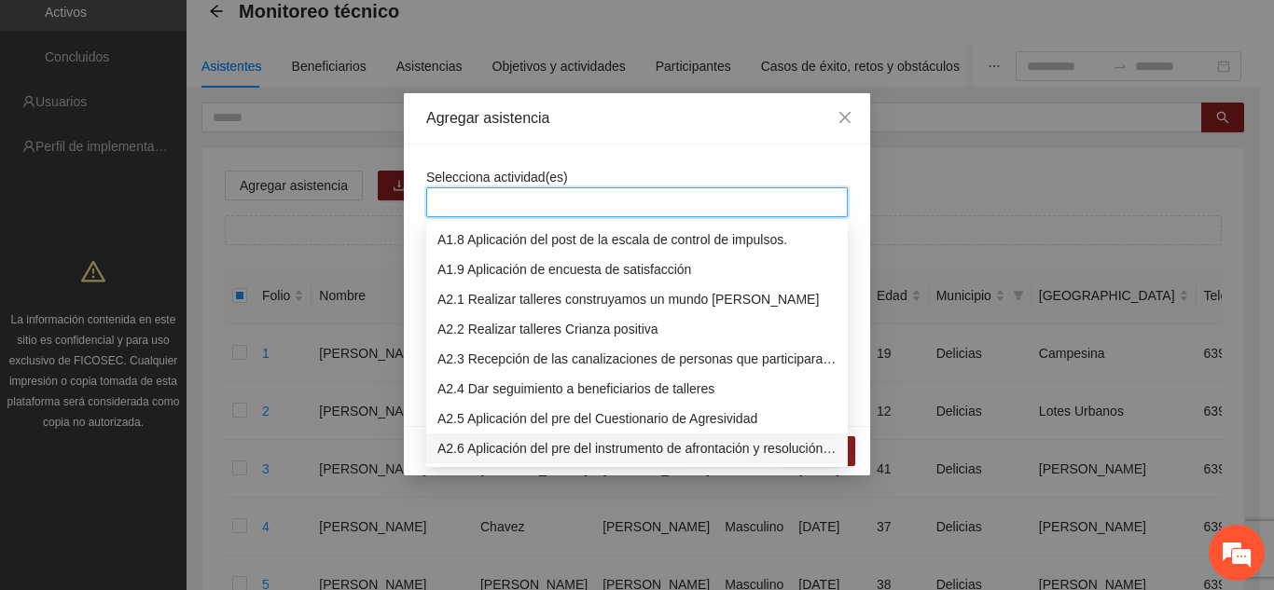
scroll to position [239, 0]
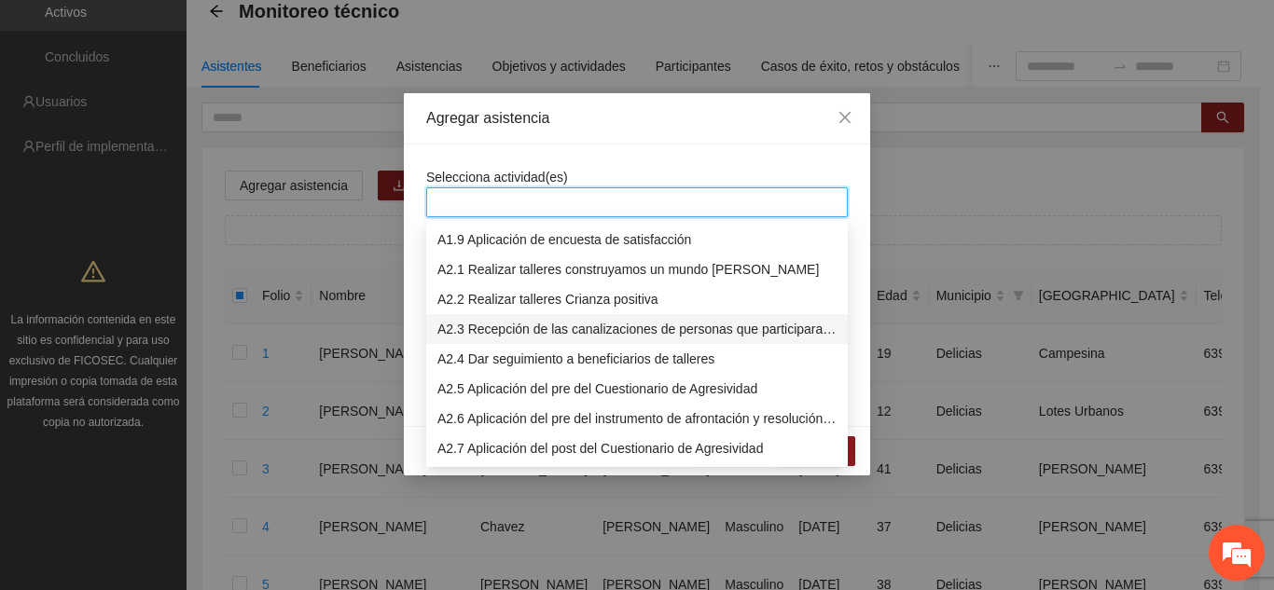
click at [560, 332] on div "A2.3 Recepción de las canalizaciones de personas que participaran en talleres." at bounding box center [636, 329] width 399 height 21
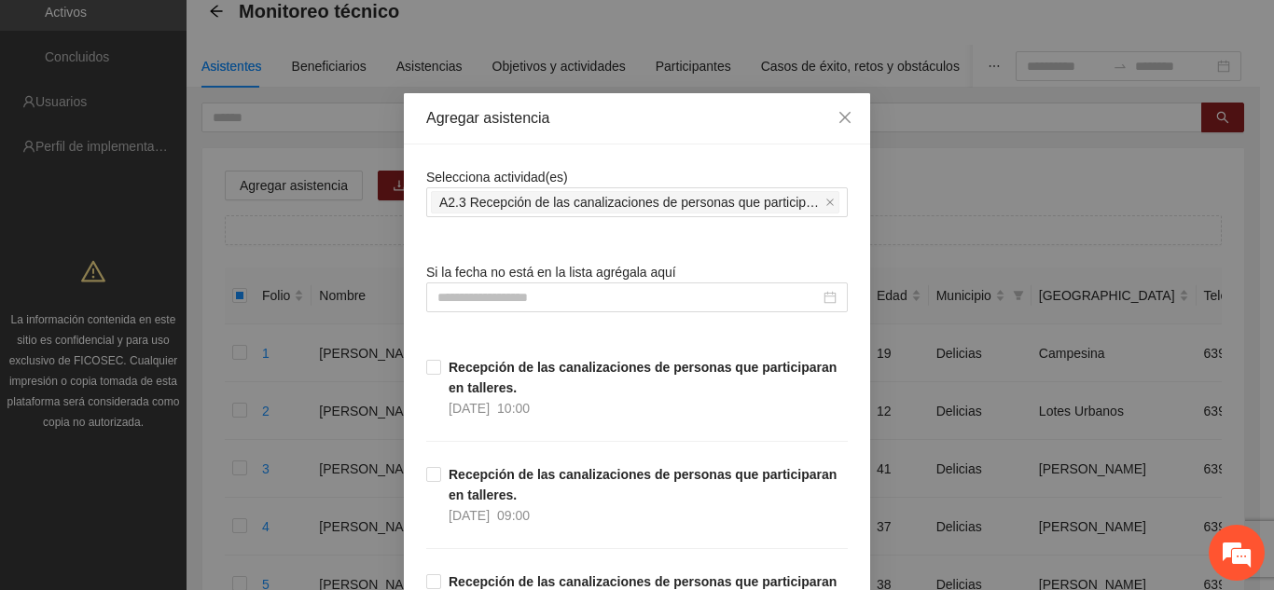
click at [641, 133] on div "Agregar asistencia" at bounding box center [637, 118] width 466 height 51
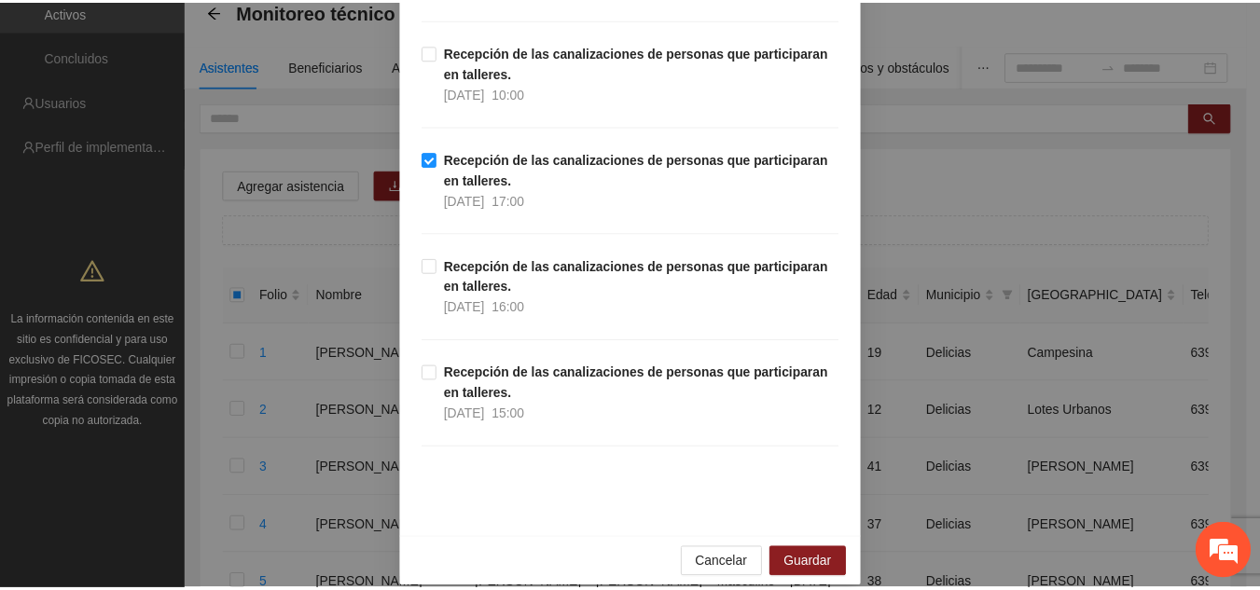
scroll to position [1301, 0]
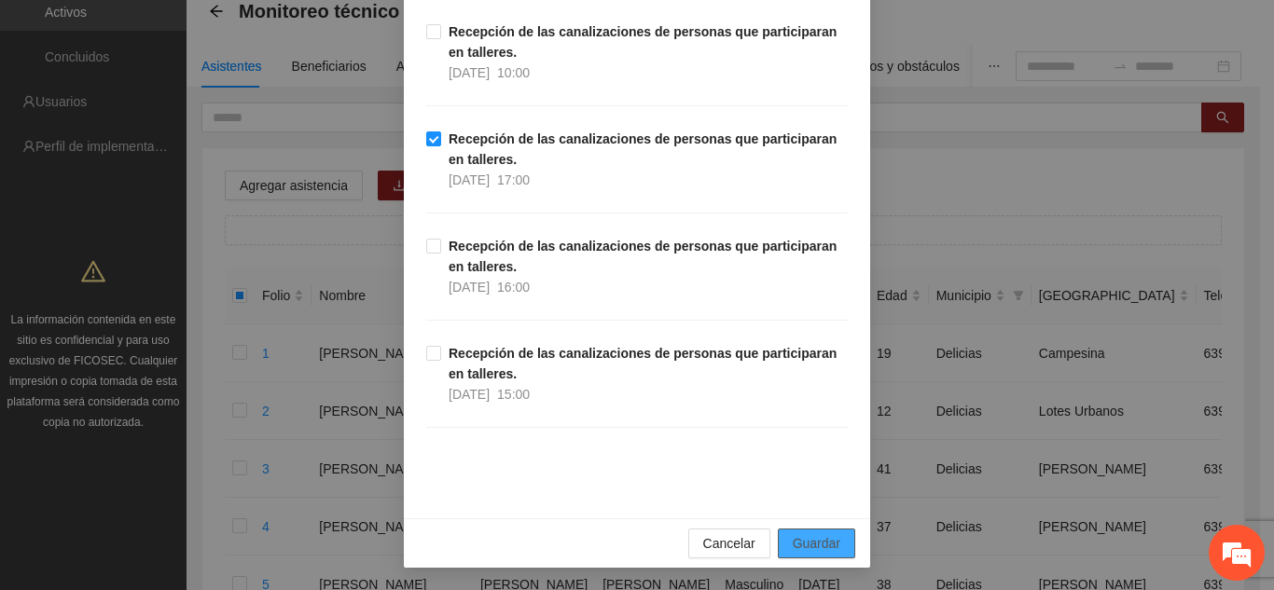
click at [812, 541] on span "Guardar" at bounding box center [817, 543] width 48 height 21
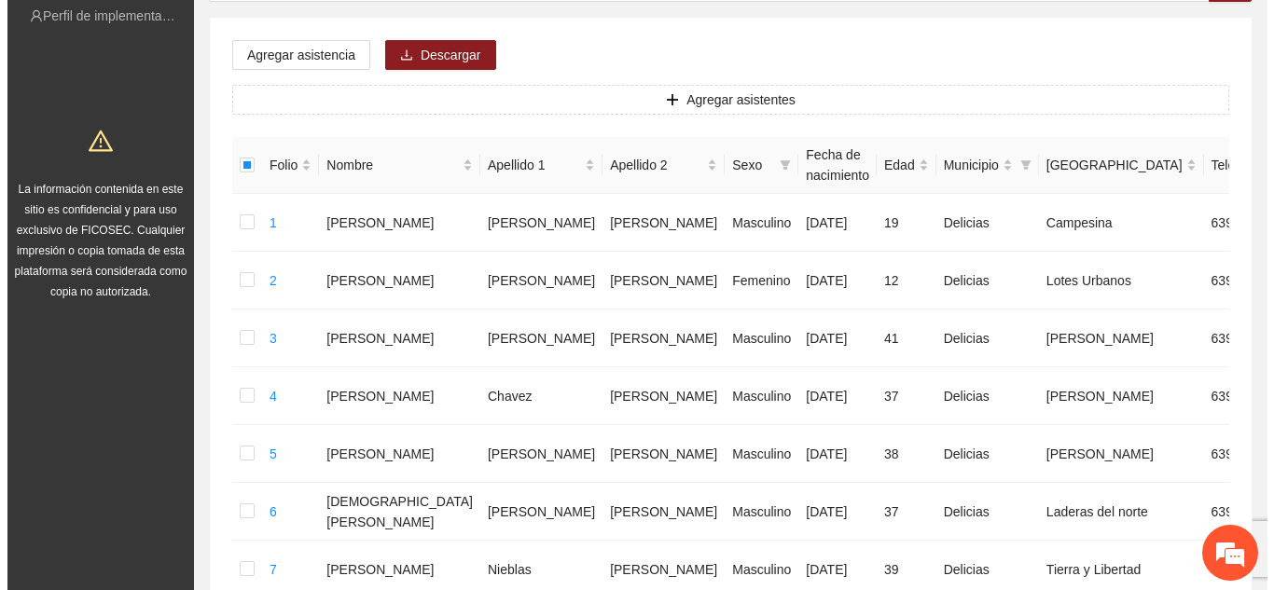
scroll to position [212, 0]
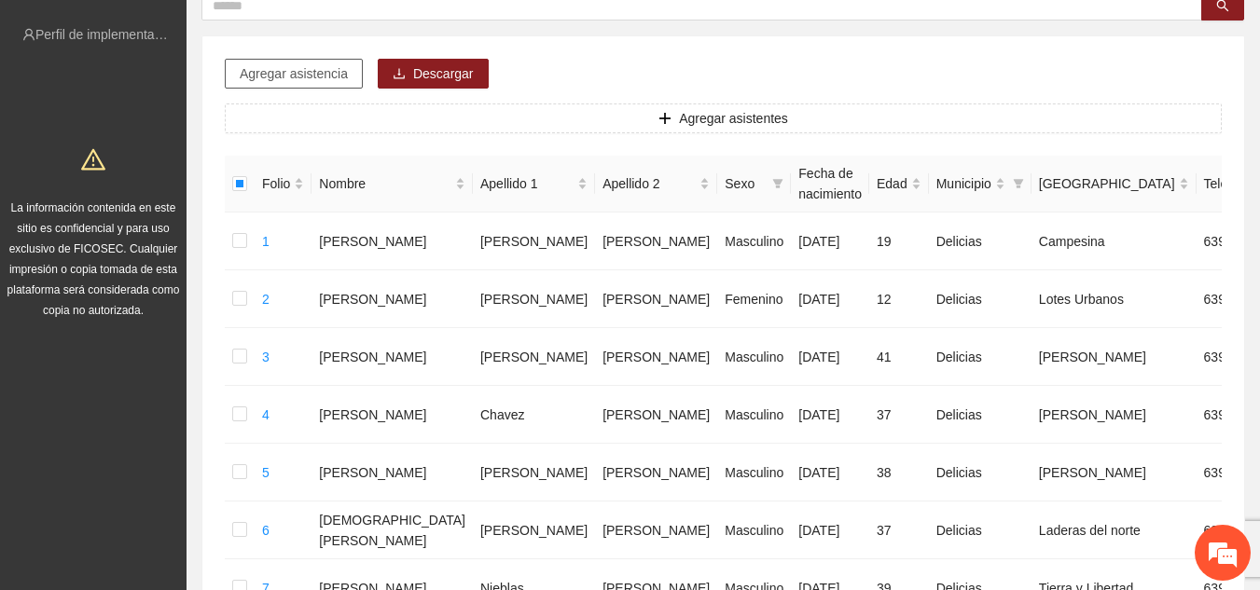
click at [341, 73] on span "Agregar asistencia" at bounding box center [294, 73] width 108 height 21
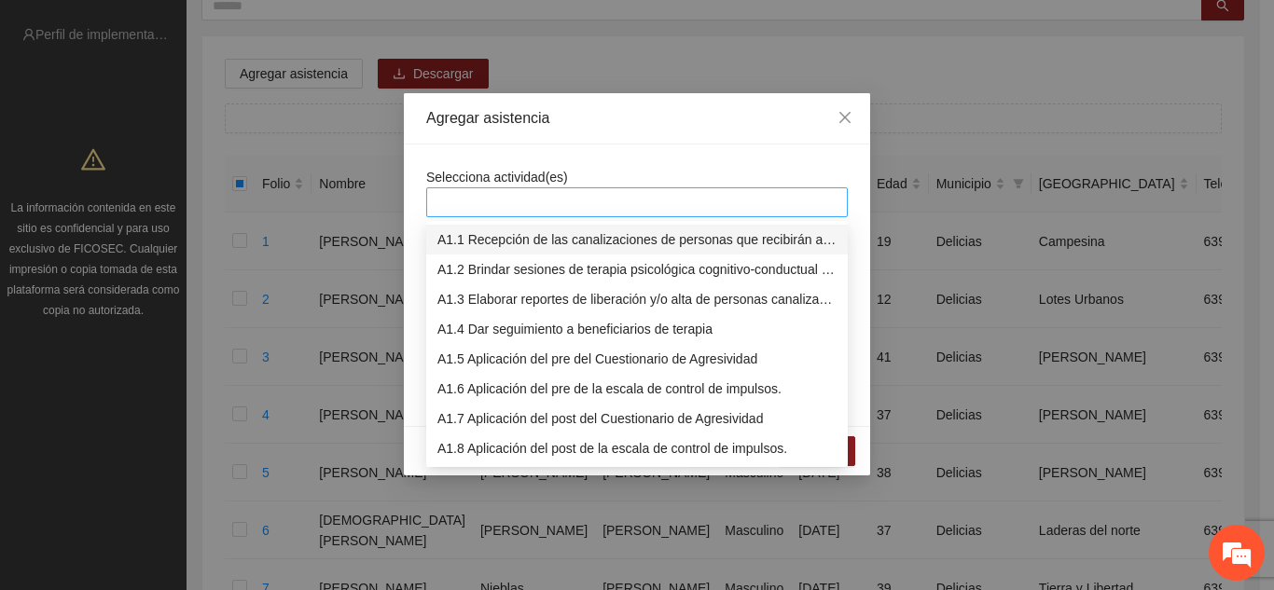
click at [554, 197] on div at bounding box center [637, 202] width 412 height 22
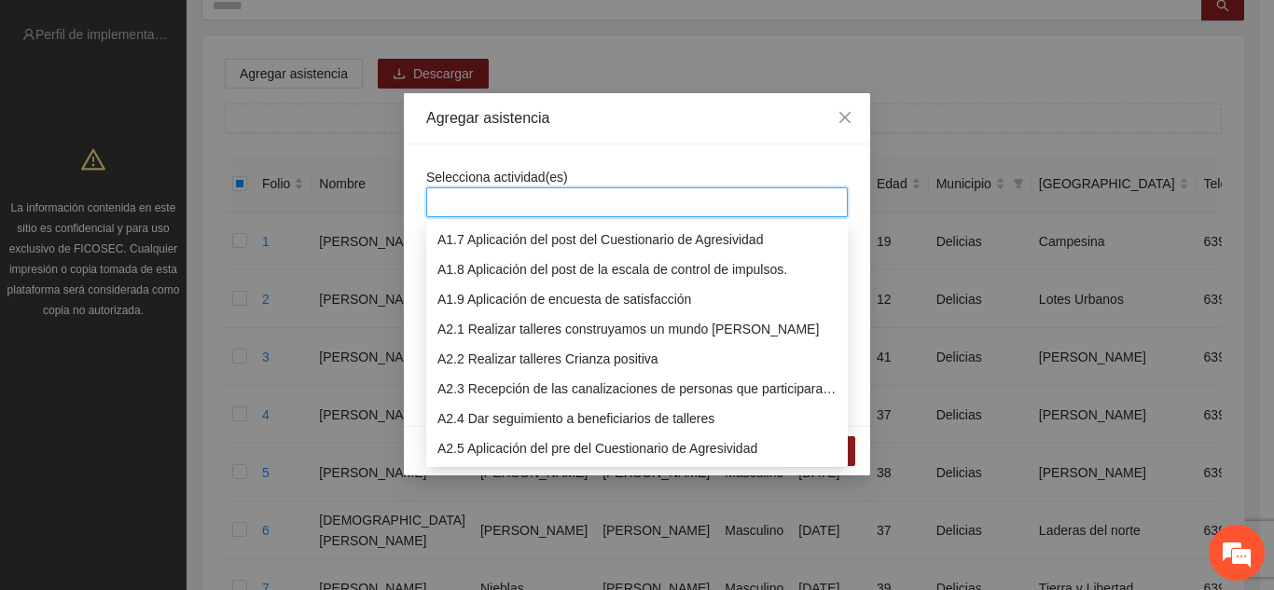
scroll to position [209, 0]
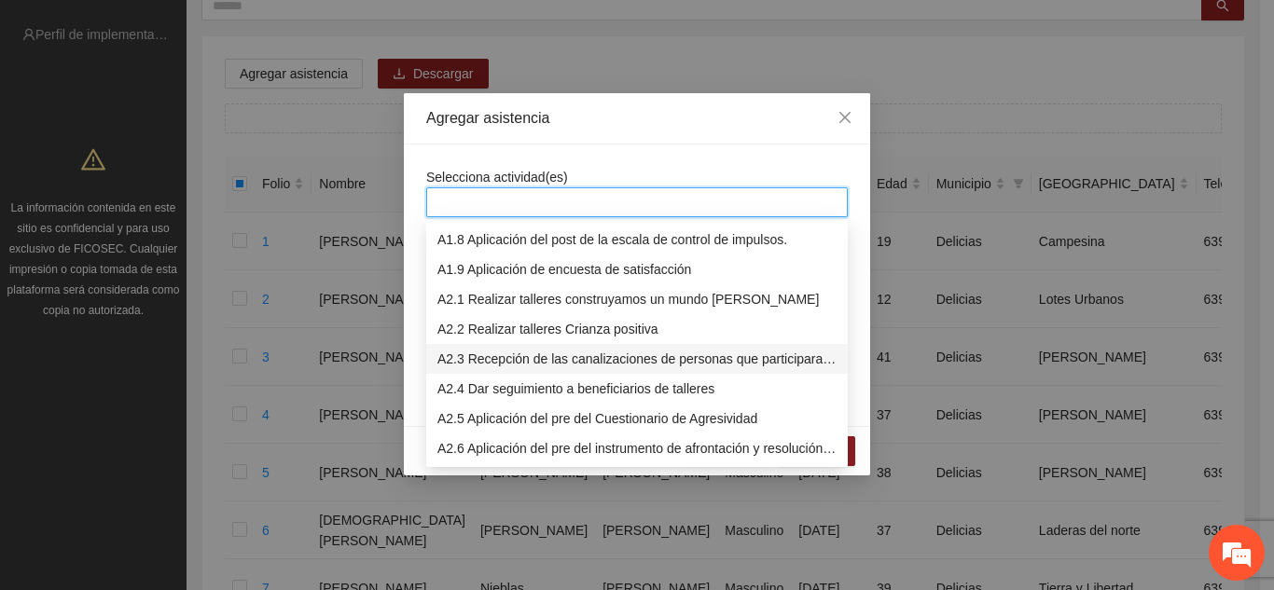
click at [570, 358] on div "A2.3 Recepción de las canalizaciones de personas que participaran en talleres." at bounding box center [636, 359] width 399 height 21
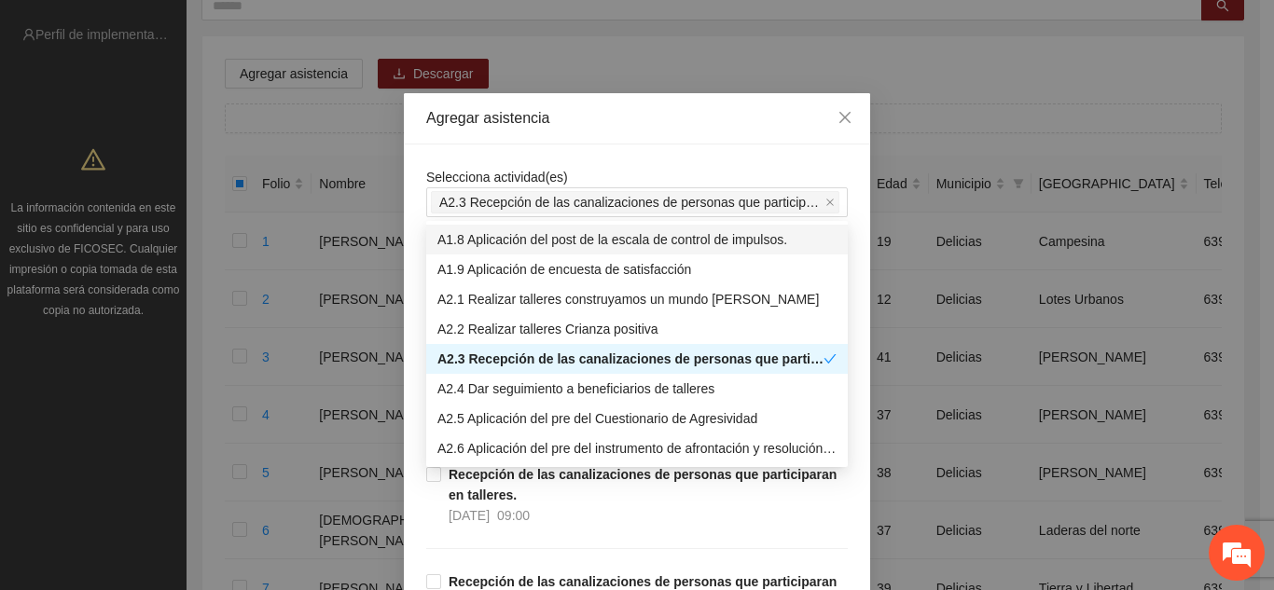
click at [590, 117] on div "Agregar asistencia" at bounding box center [637, 118] width 422 height 21
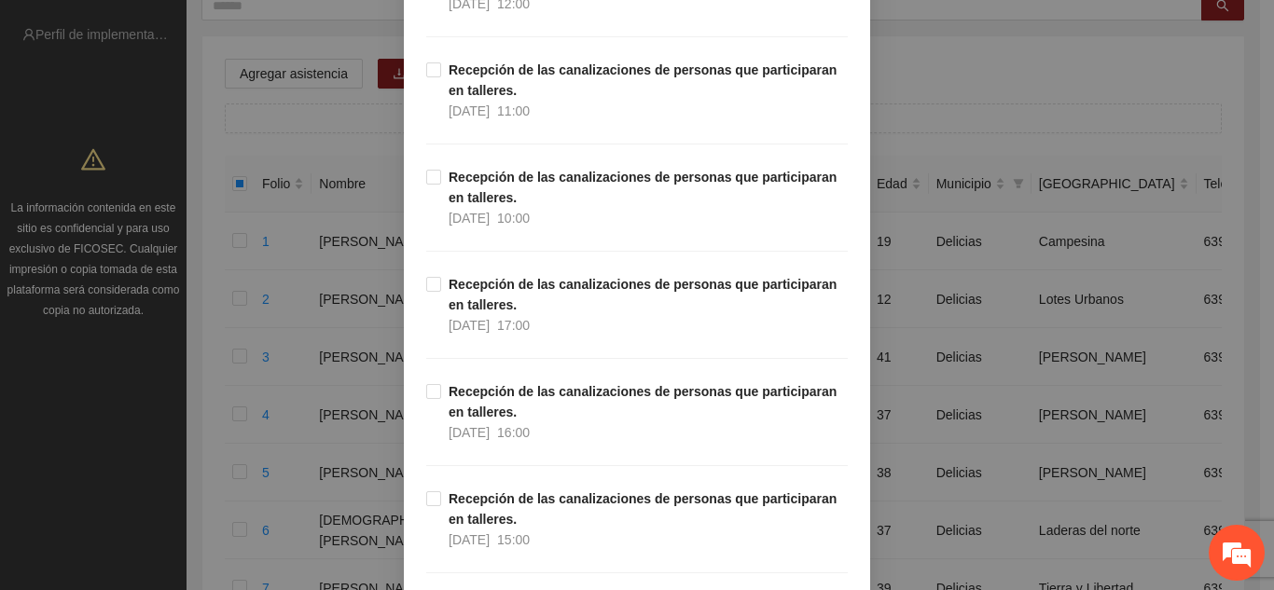
scroll to position [1301, 0]
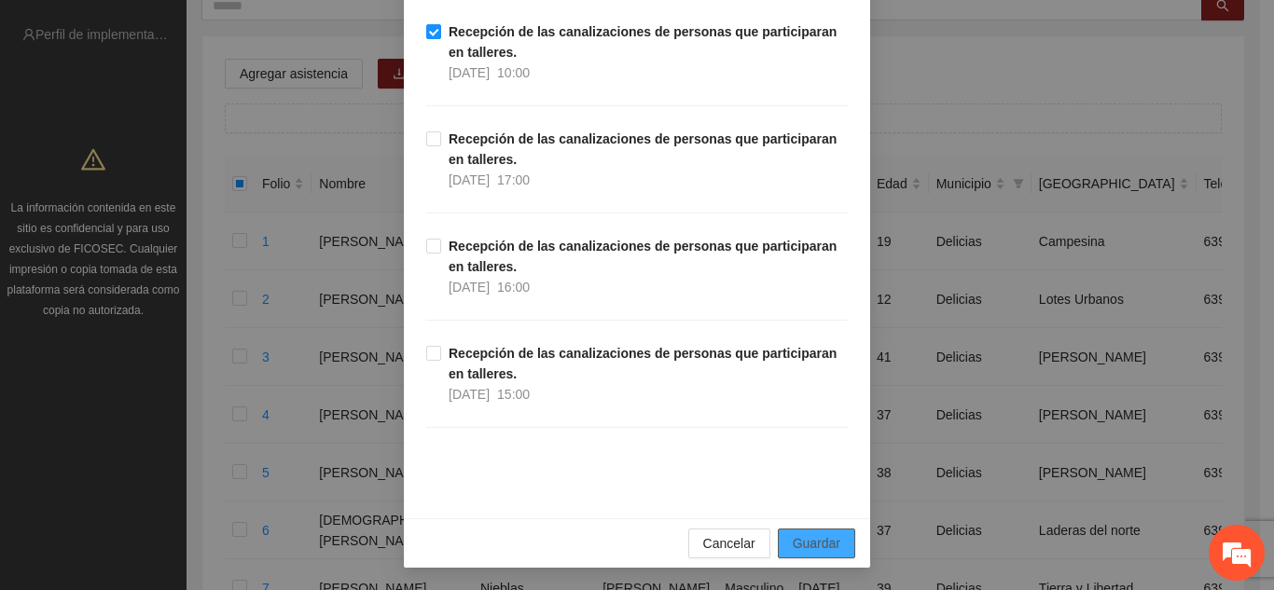
click at [809, 542] on span "Guardar" at bounding box center [817, 543] width 48 height 21
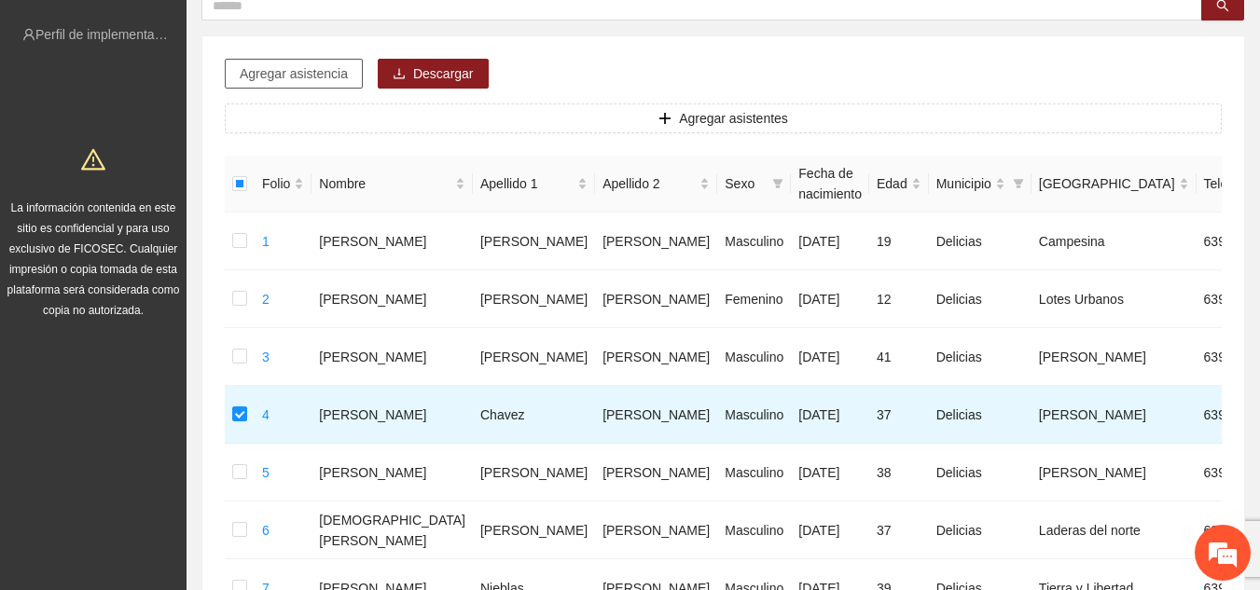
click at [325, 71] on span "Agregar asistencia" at bounding box center [294, 73] width 108 height 21
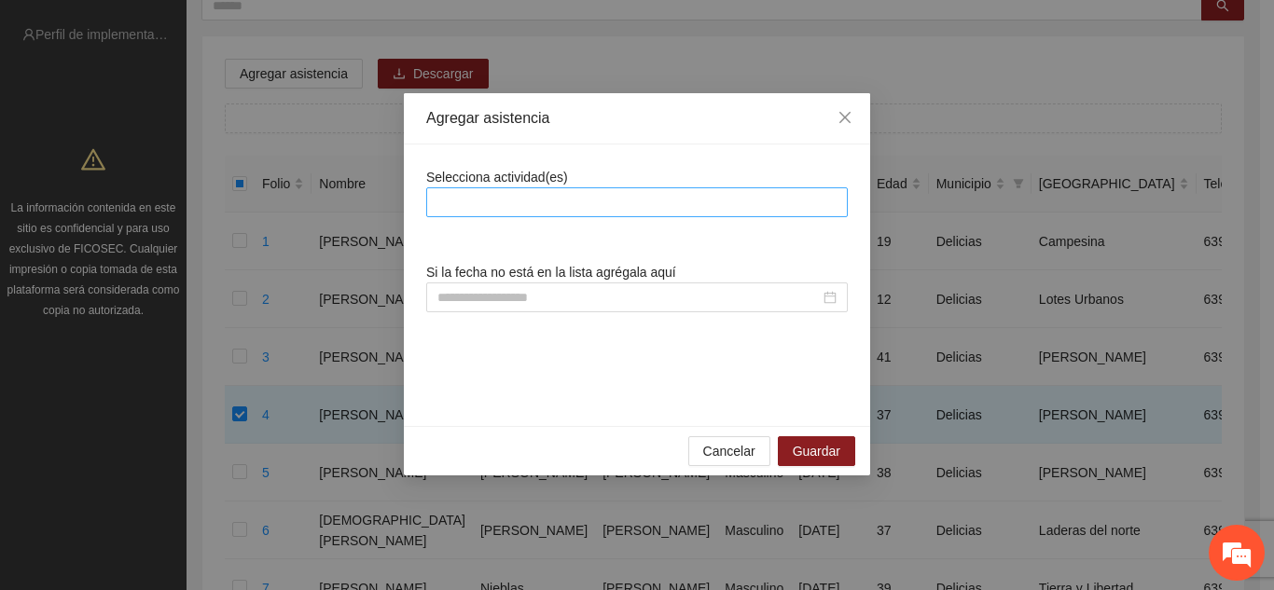
click at [499, 205] on div at bounding box center [637, 202] width 412 height 22
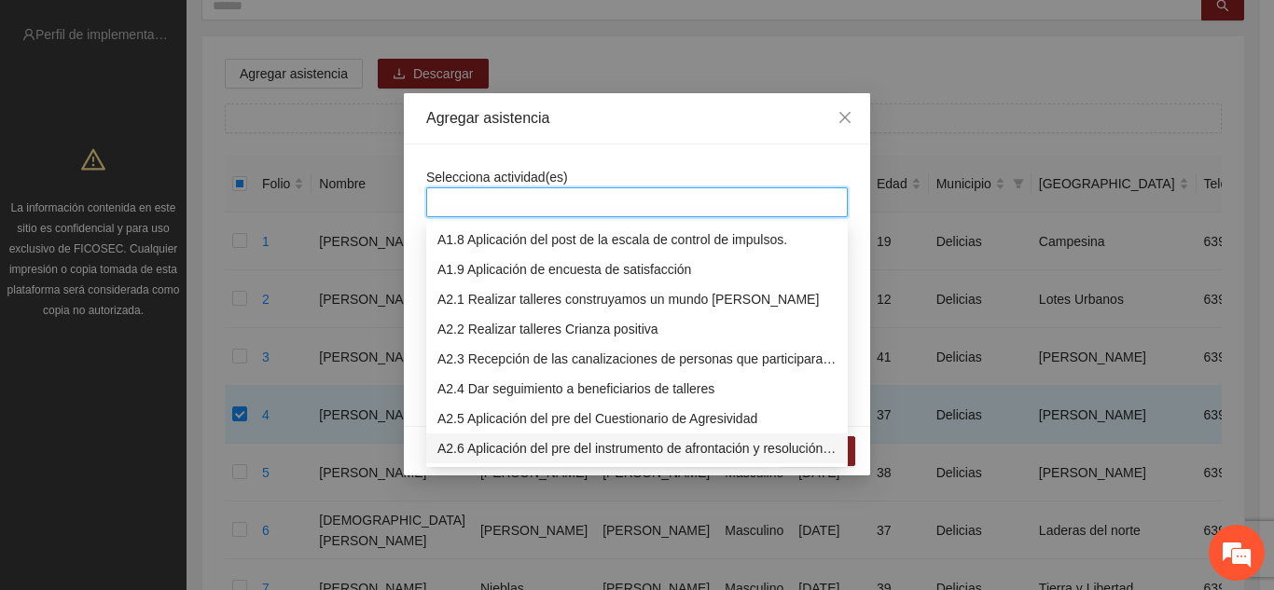
scroll to position [239, 0]
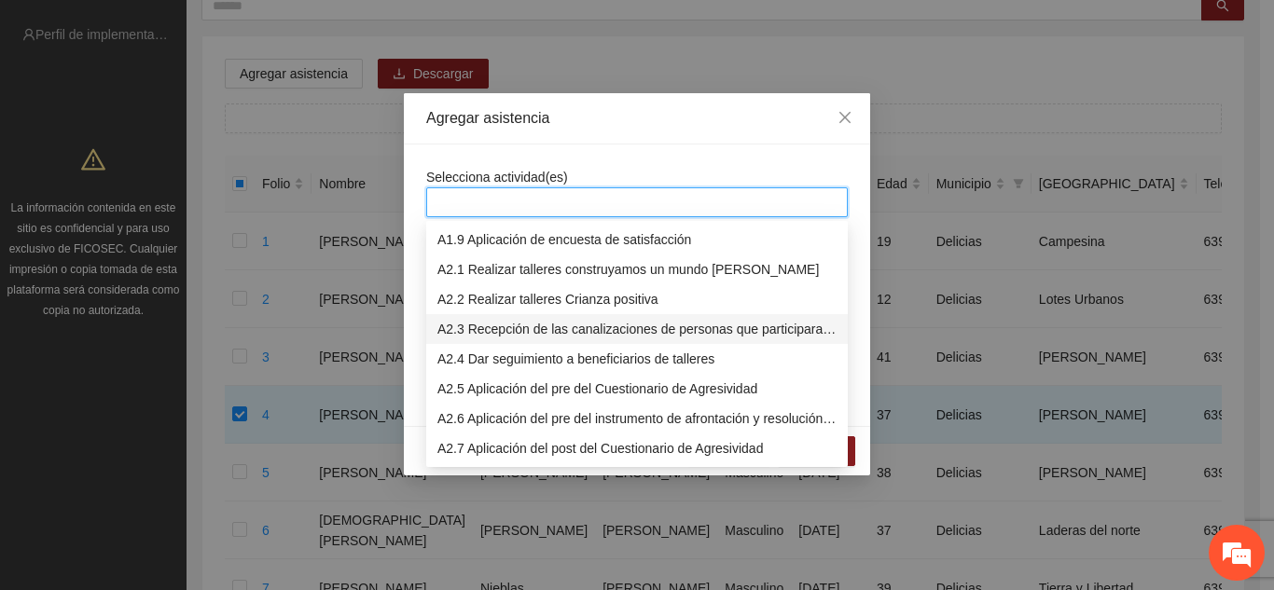
click at [547, 326] on div "A2.3 Recepción de las canalizaciones de personas que participaran en talleres." at bounding box center [636, 329] width 399 height 21
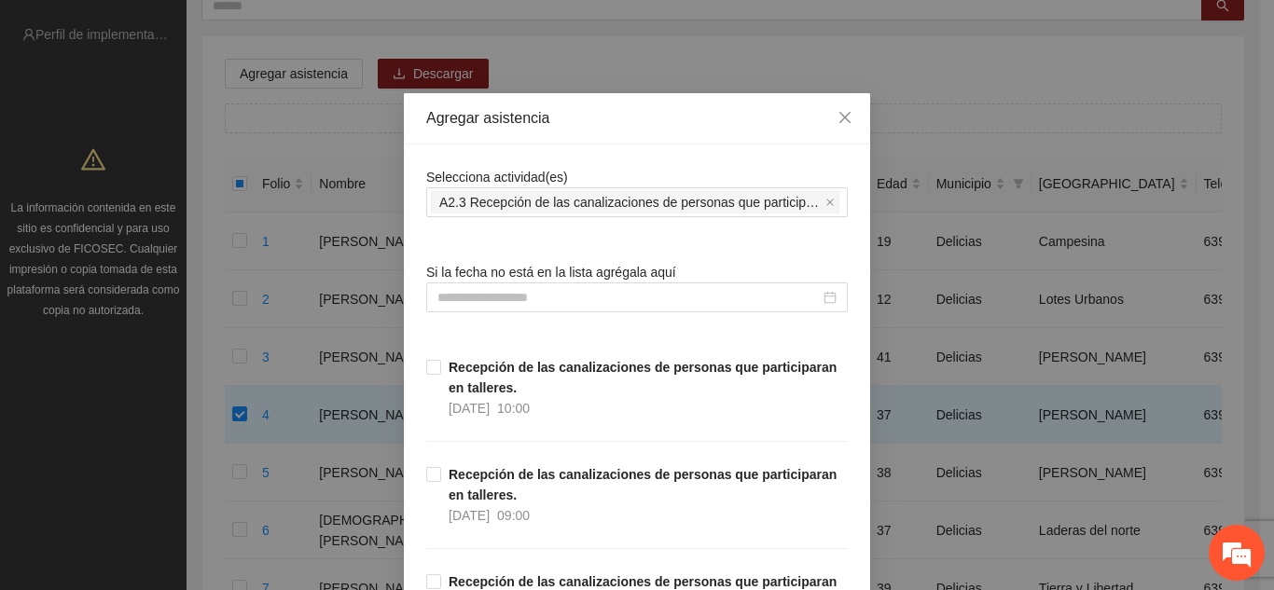
click at [630, 135] on div "Agregar asistencia" at bounding box center [637, 118] width 466 height 51
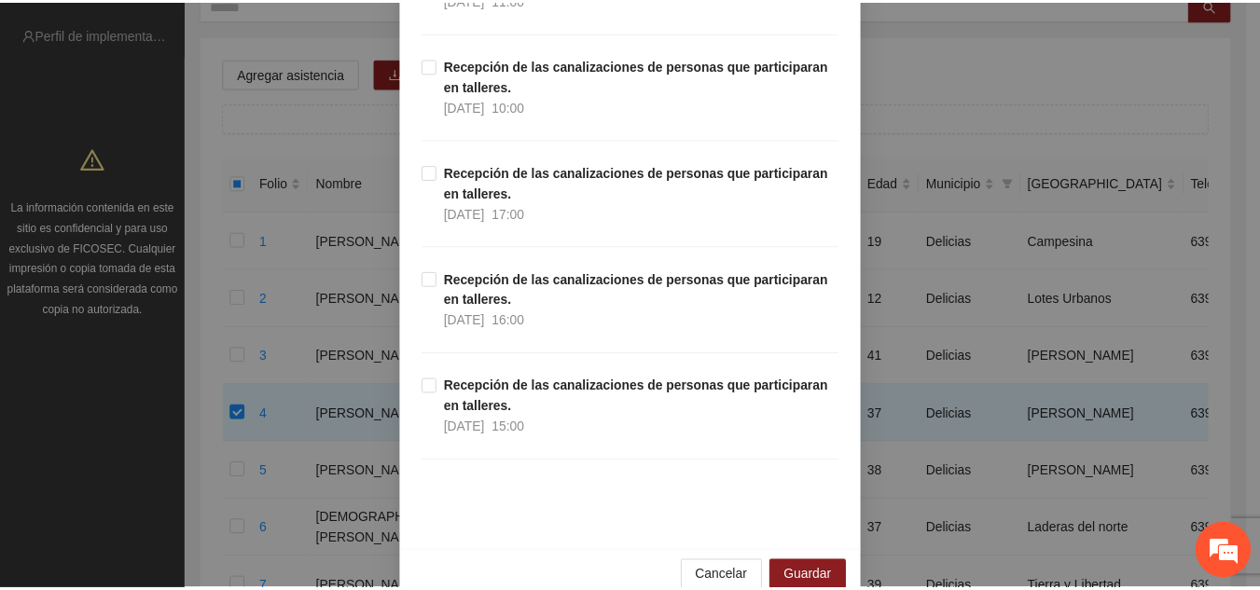
scroll to position [1301, 0]
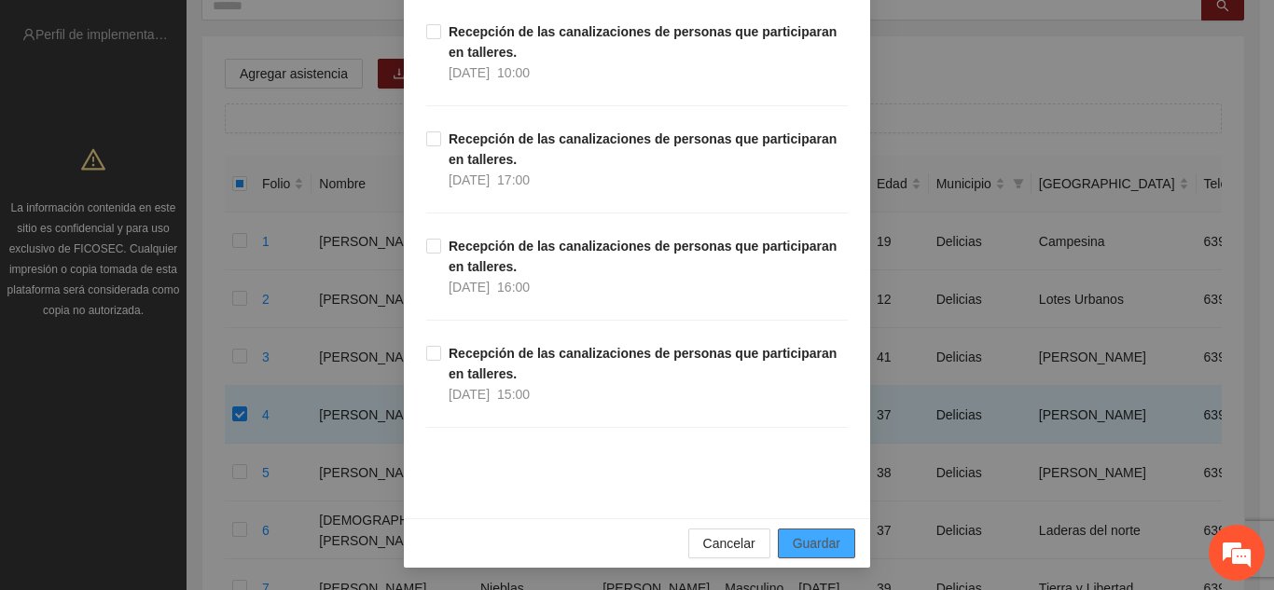
click at [793, 541] on span "Guardar" at bounding box center [817, 543] width 48 height 21
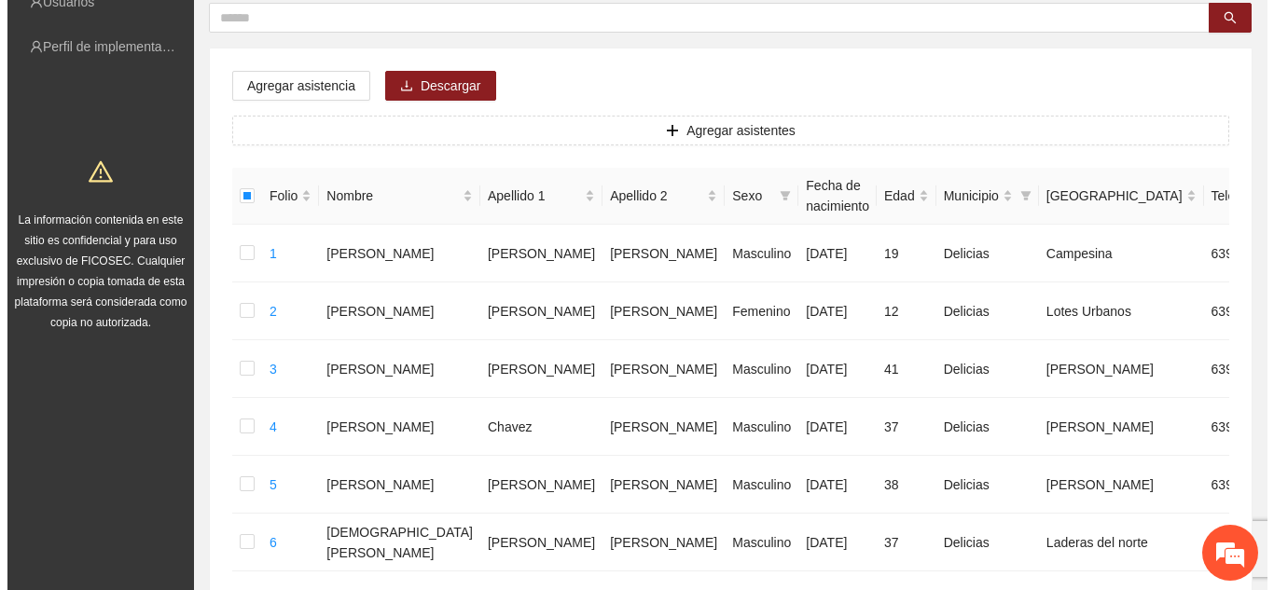
scroll to position [162, 0]
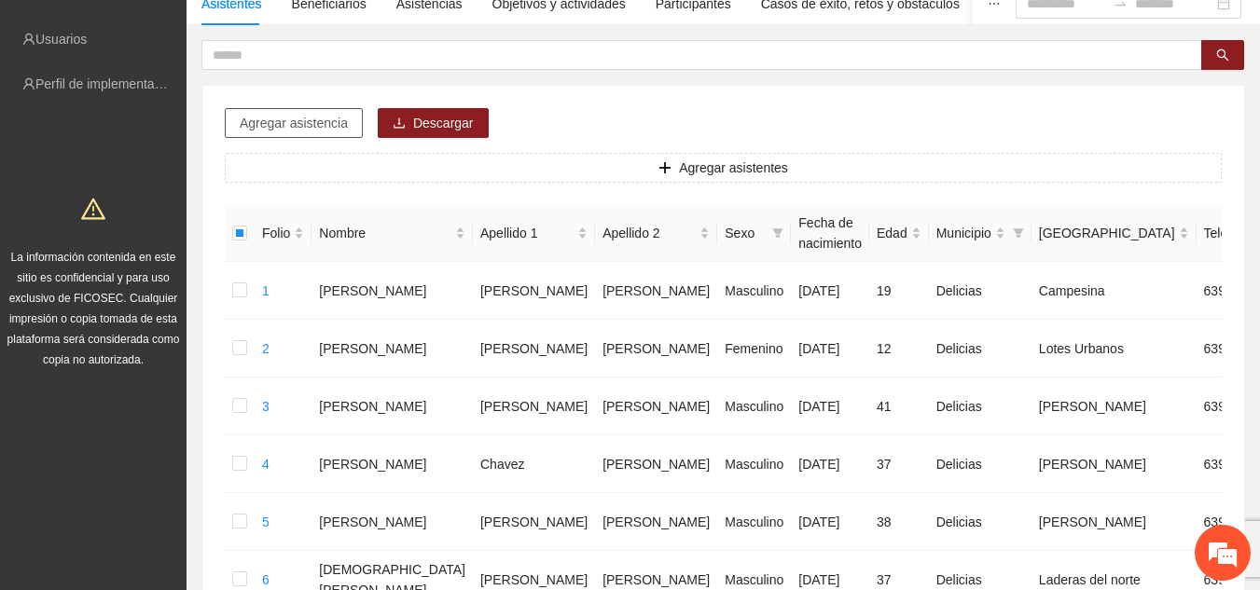
click at [326, 116] on span "Agregar asistencia" at bounding box center [294, 123] width 108 height 21
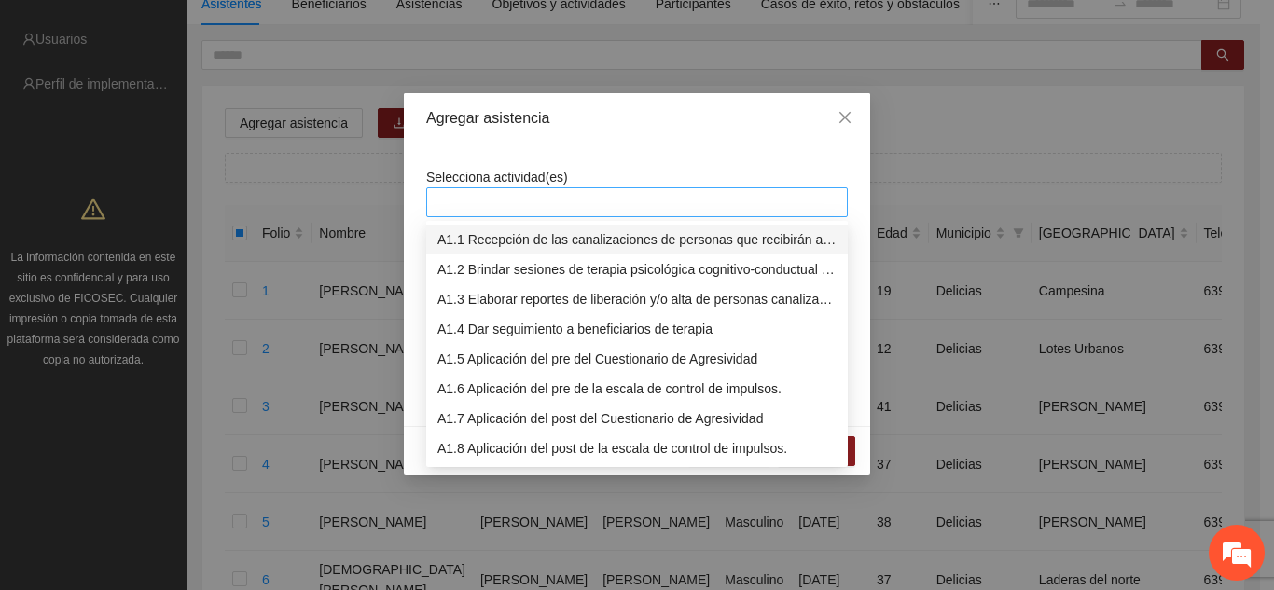
click at [519, 206] on div at bounding box center [637, 202] width 412 height 22
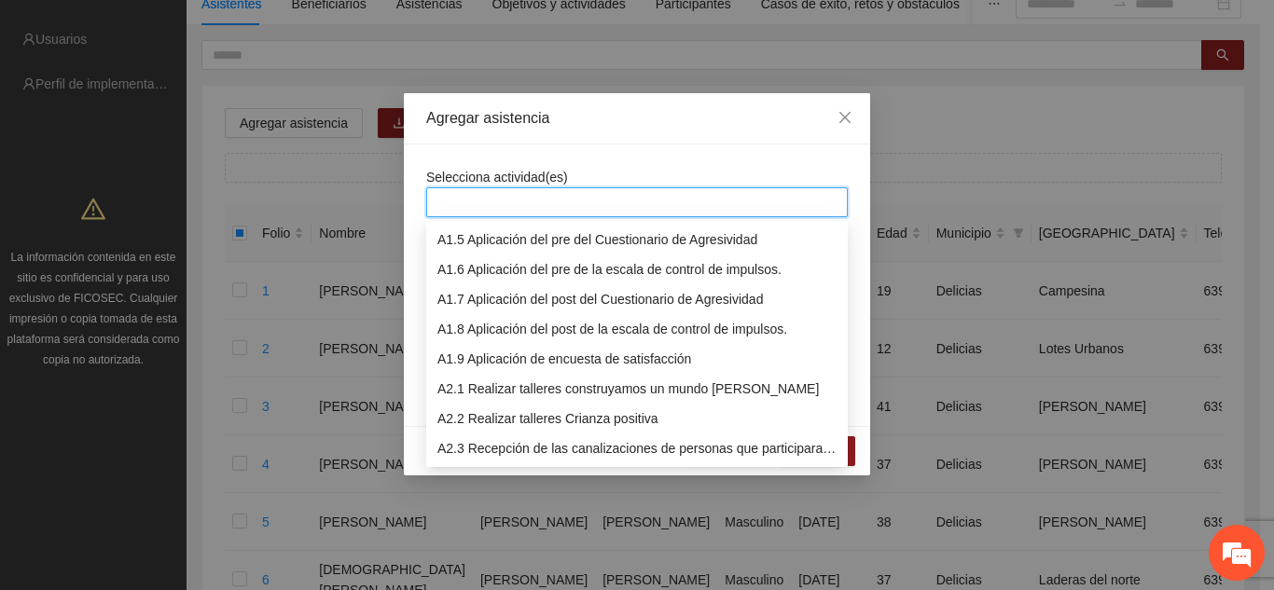
scroll to position [149, 0]
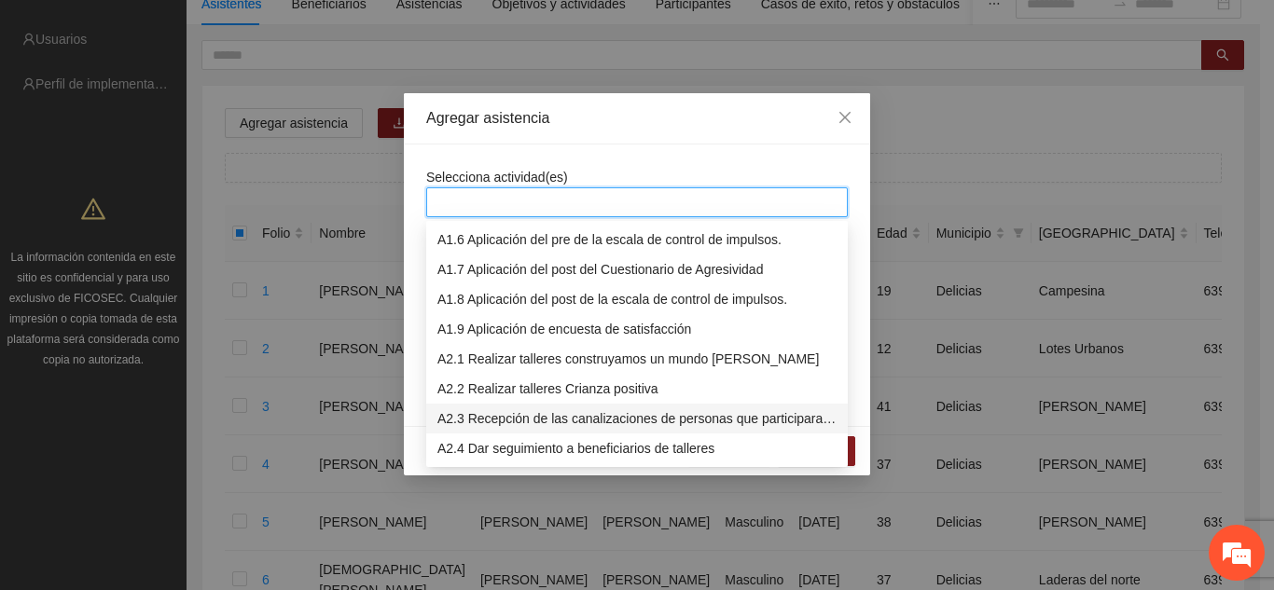
click at [595, 417] on div "A2.3 Recepción de las canalizaciones de personas que participaran en talleres." at bounding box center [636, 418] width 399 height 21
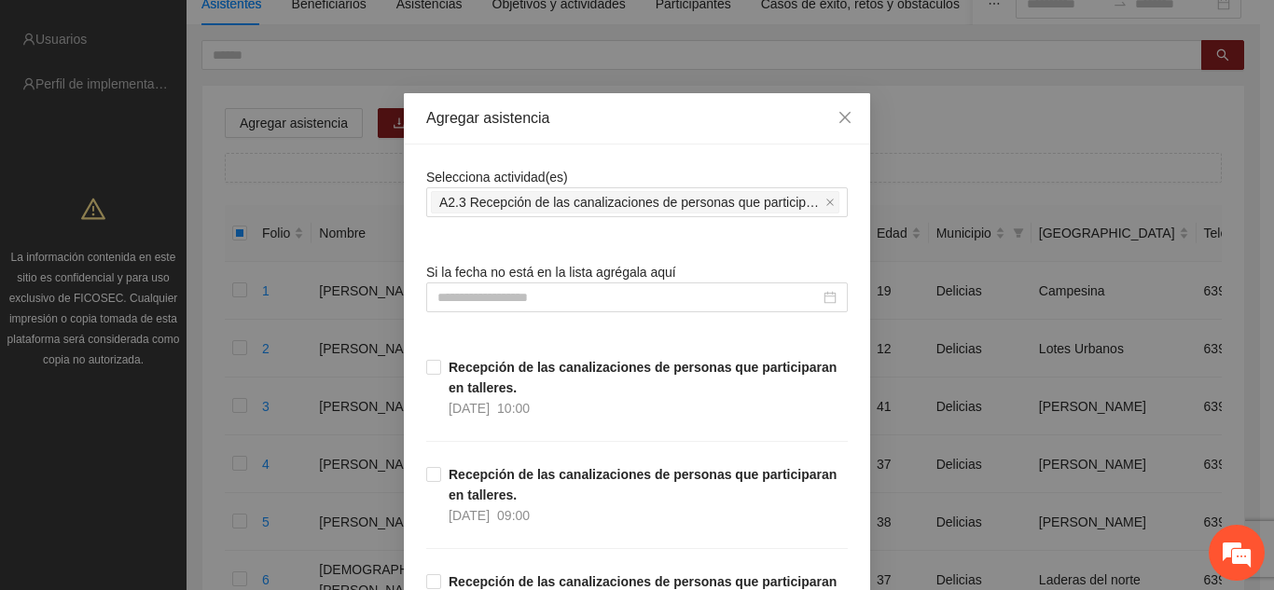
click at [625, 131] on div "Agregar asistencia" at bounding box center [637, 118] width 466 height 51
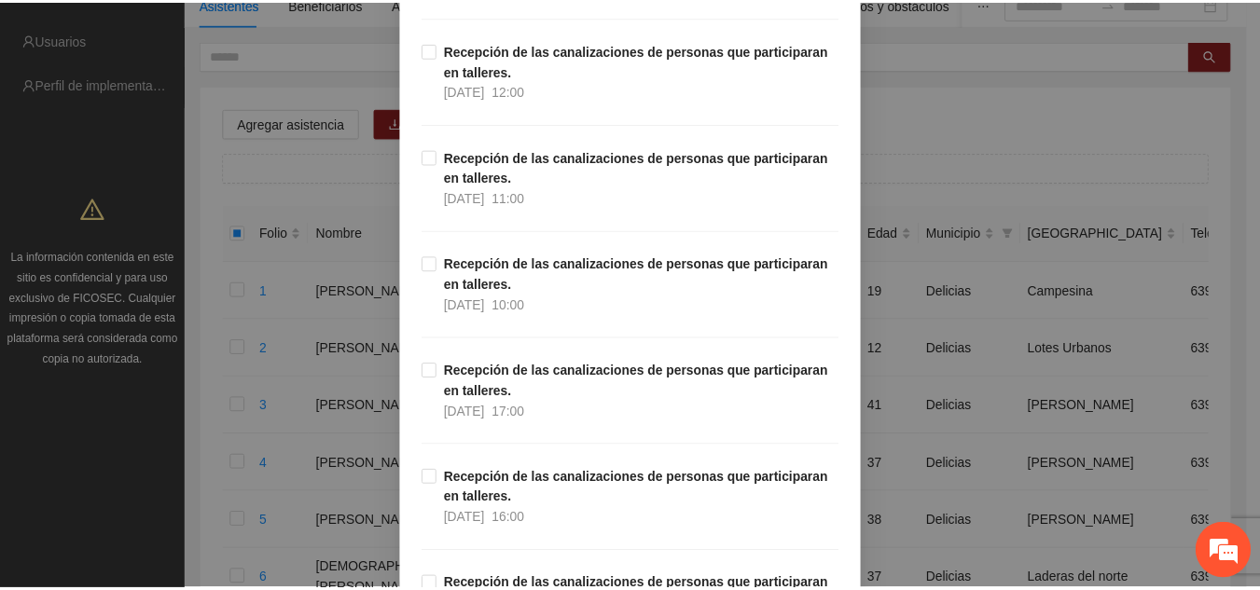
scroll to position [1301, 0]
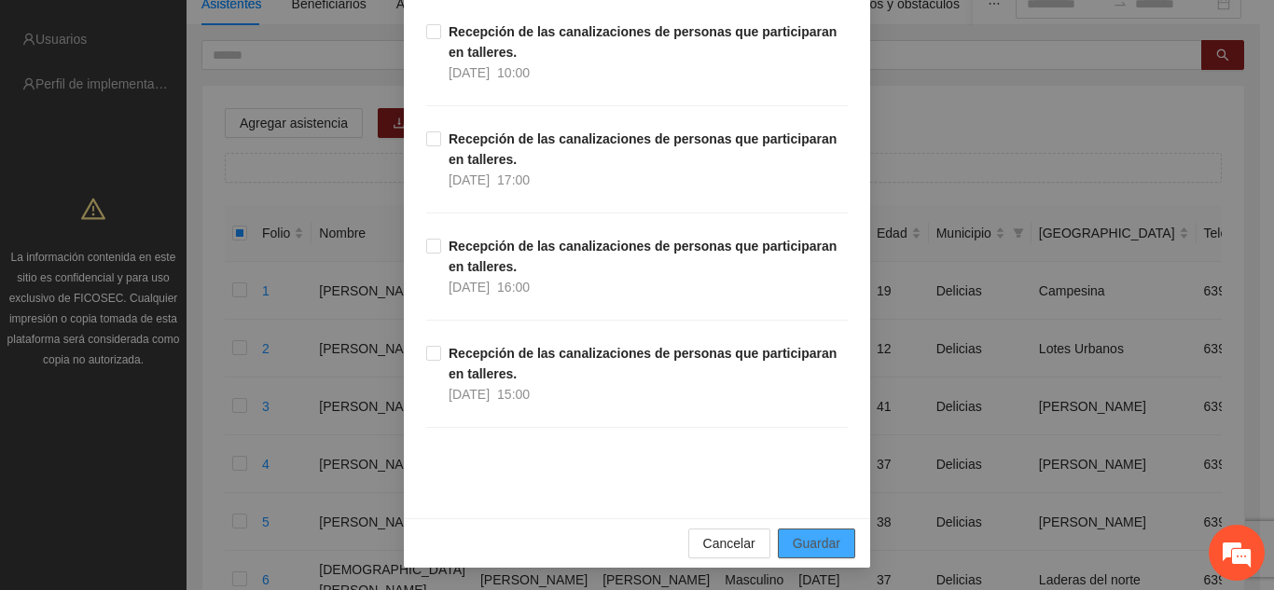
click at [829, 540] on span "Guardar" at bounding box center [817, 543] width 48 height 21
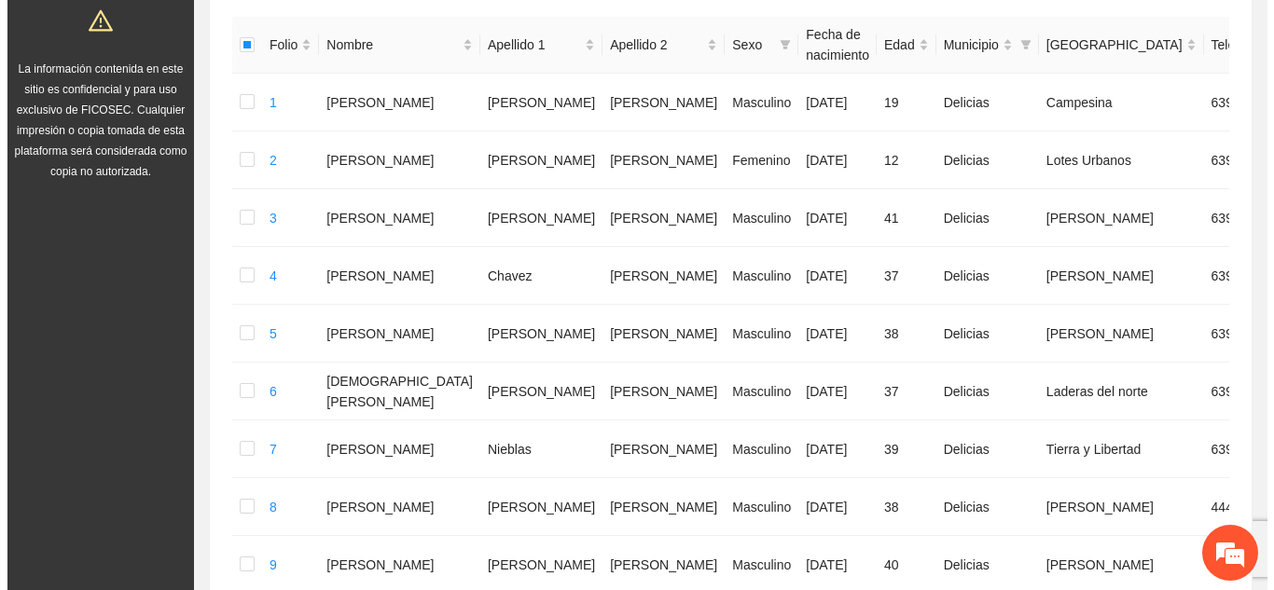
scroll to position [252, 0]
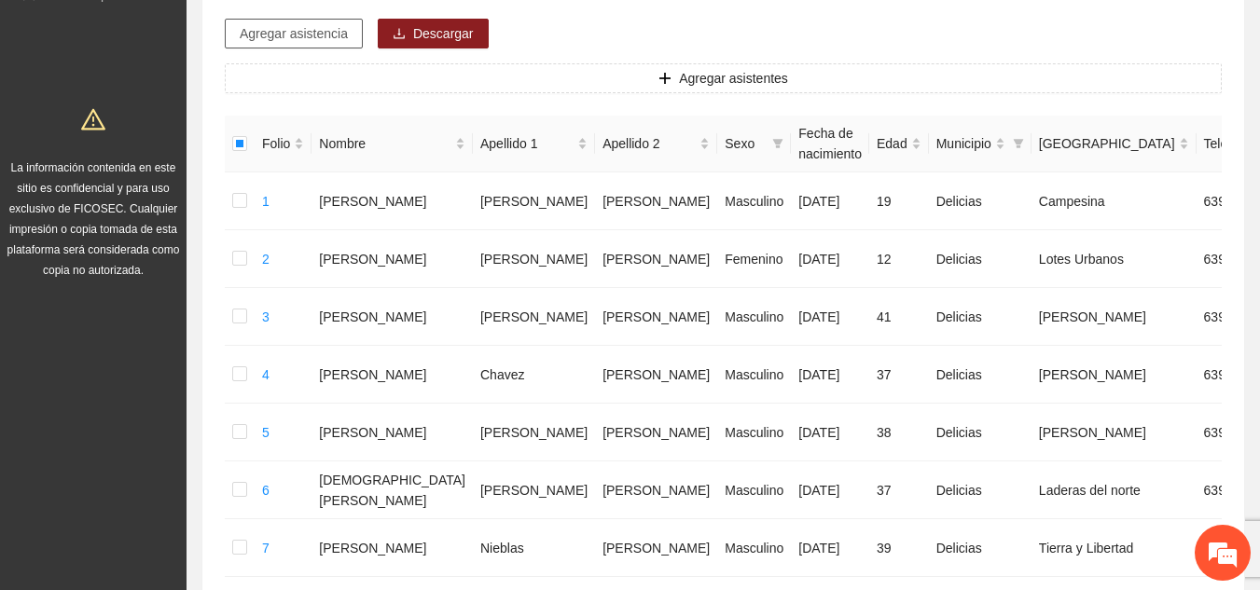
click at [295, 29] on span "Agregar asistencia" at bounding box center [294, 33] width 108 height 21
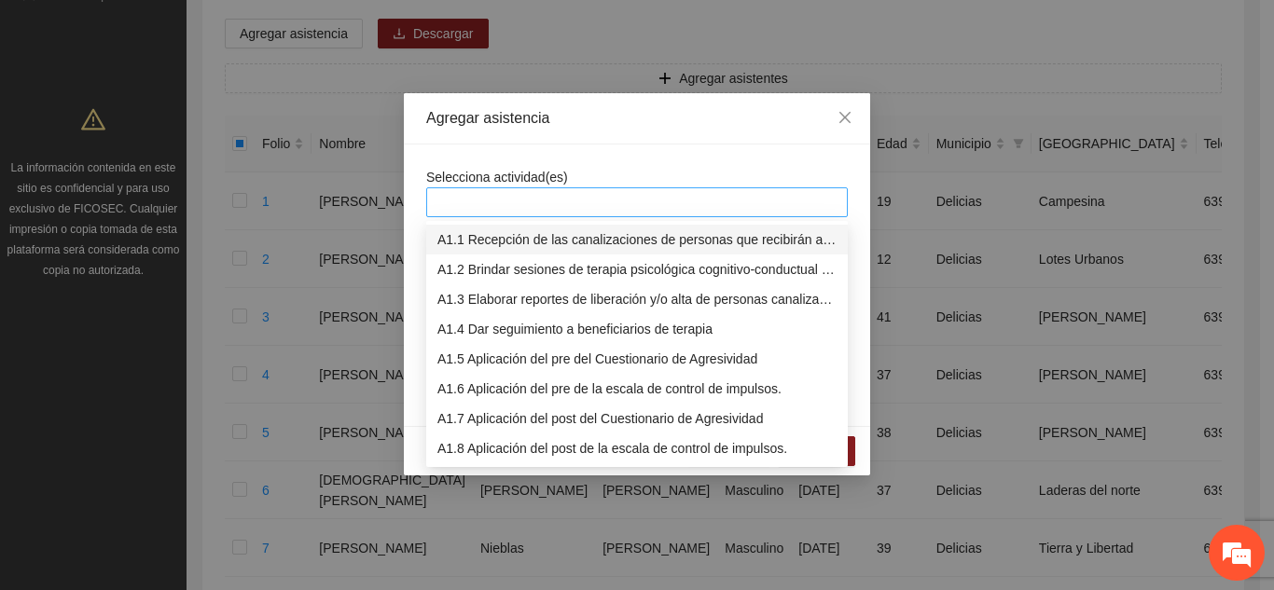
click at [512, 192] on div at bounding box center [637, 202] width 412 height 22
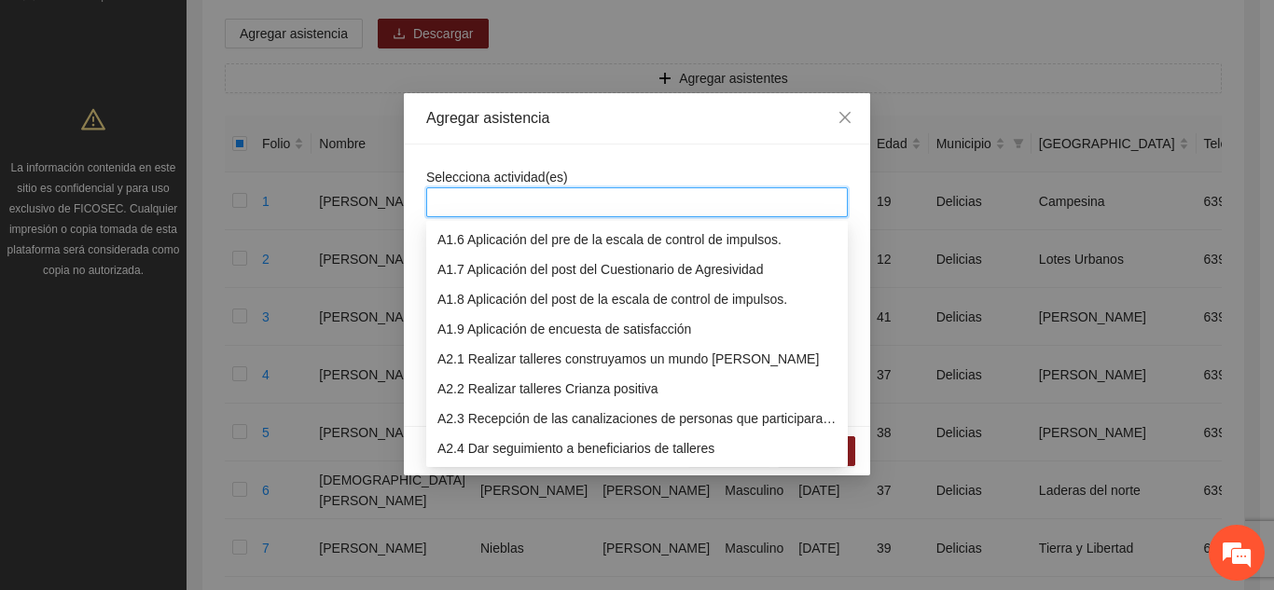
scroll to position [179, 0]
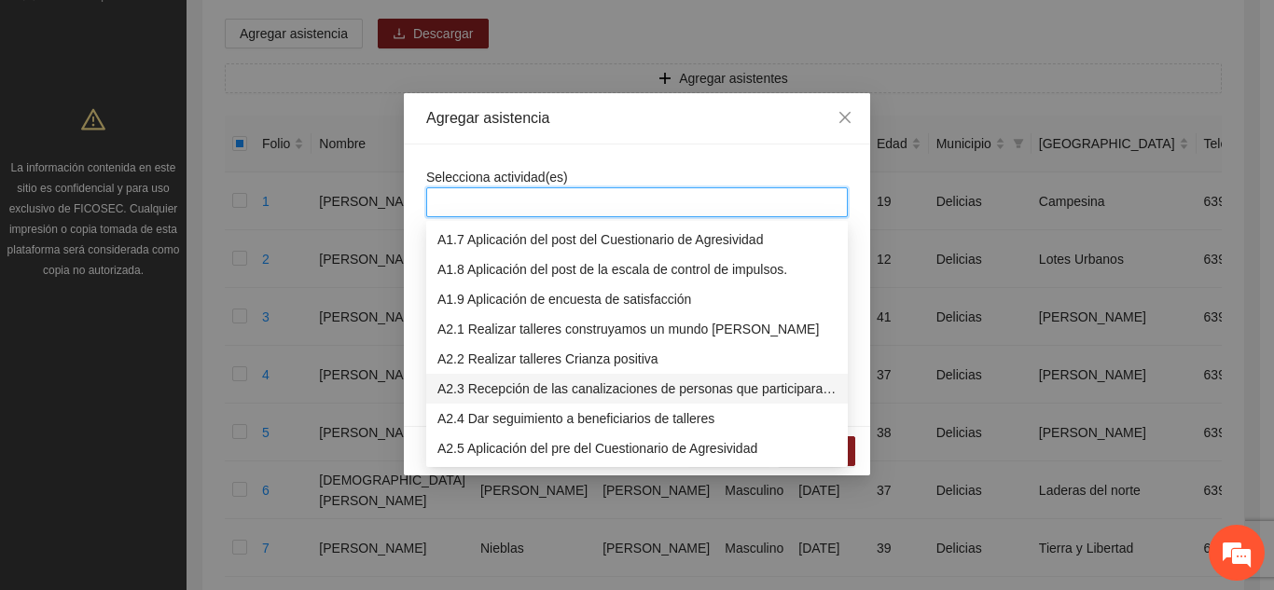
click at [565, 391] on div "A2.3 Recepción de las canalizaciones de personas que participaran en talleres." at bounding box center [636, 389] width 399 height 21
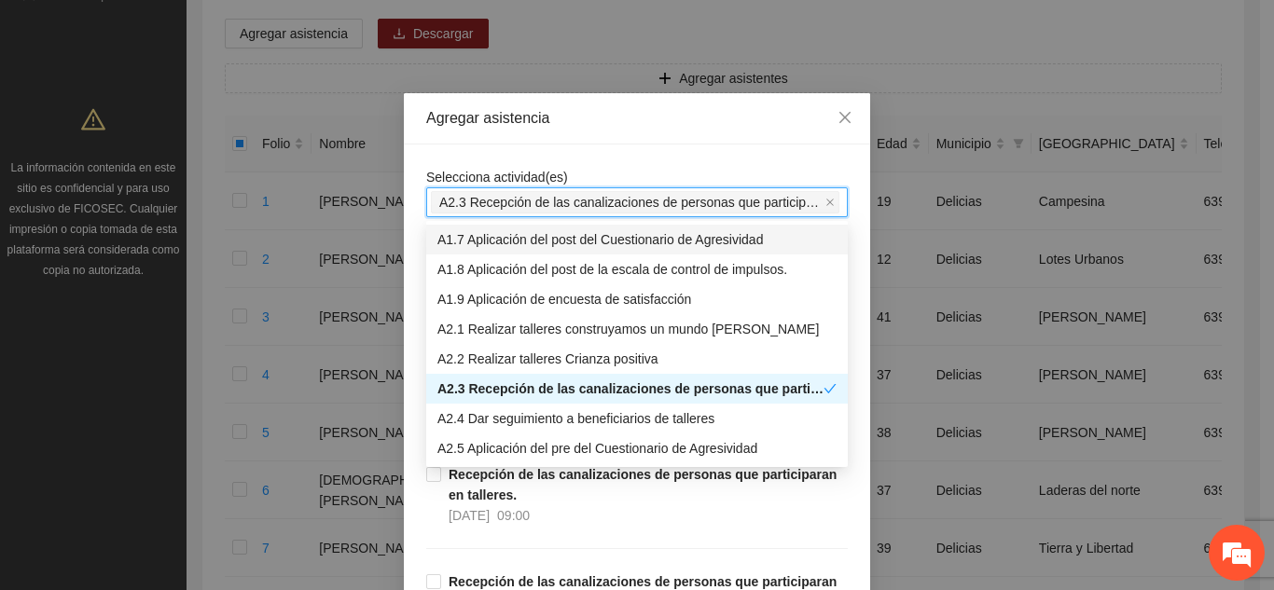
click at [590, 141] on div "Agregar asistencia" at bounding box center [637, 118] width 466 height 51
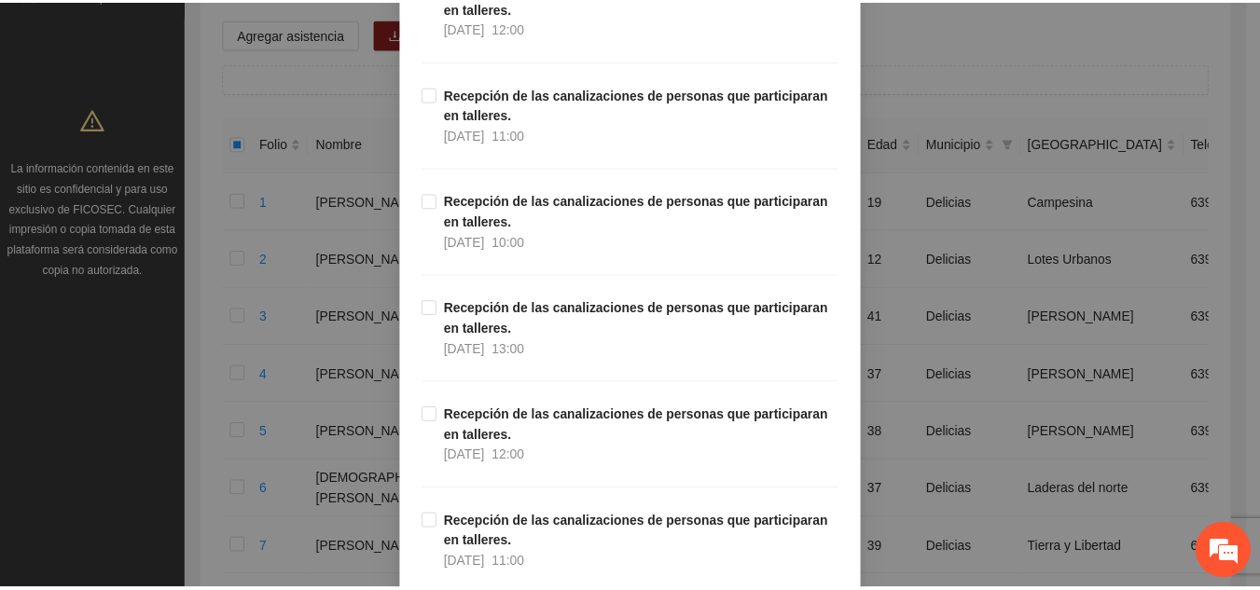
scroll to position [1301, 0]
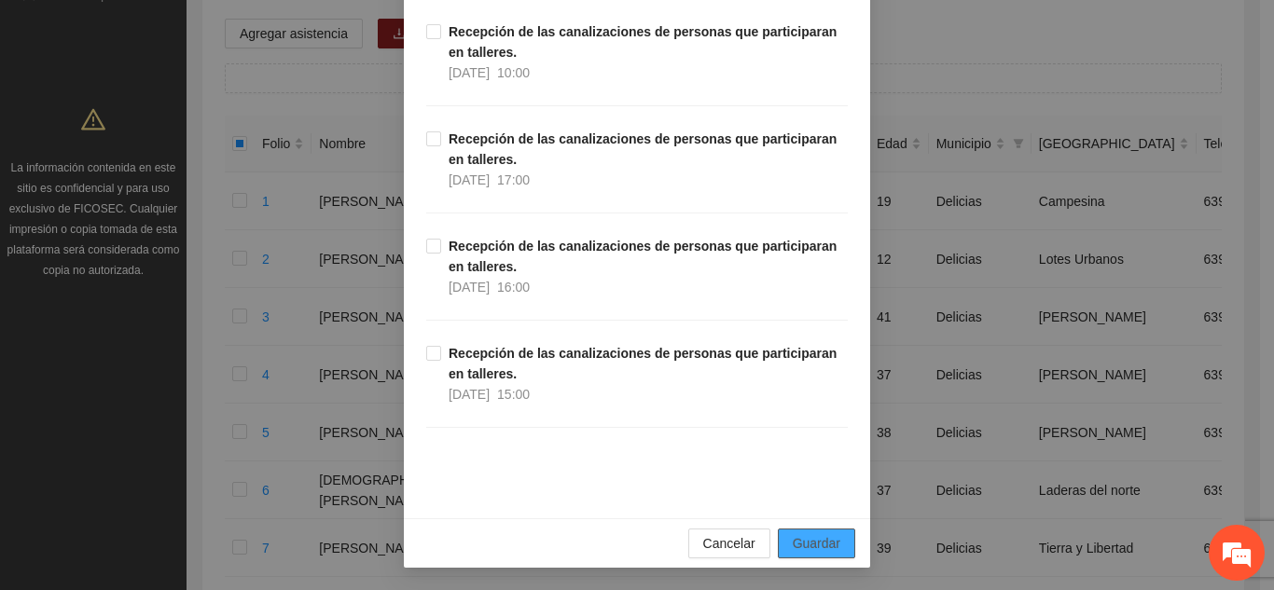
click at [796, 546] on span "Guardar" at bounding box center [817, 543] width 48 height 21
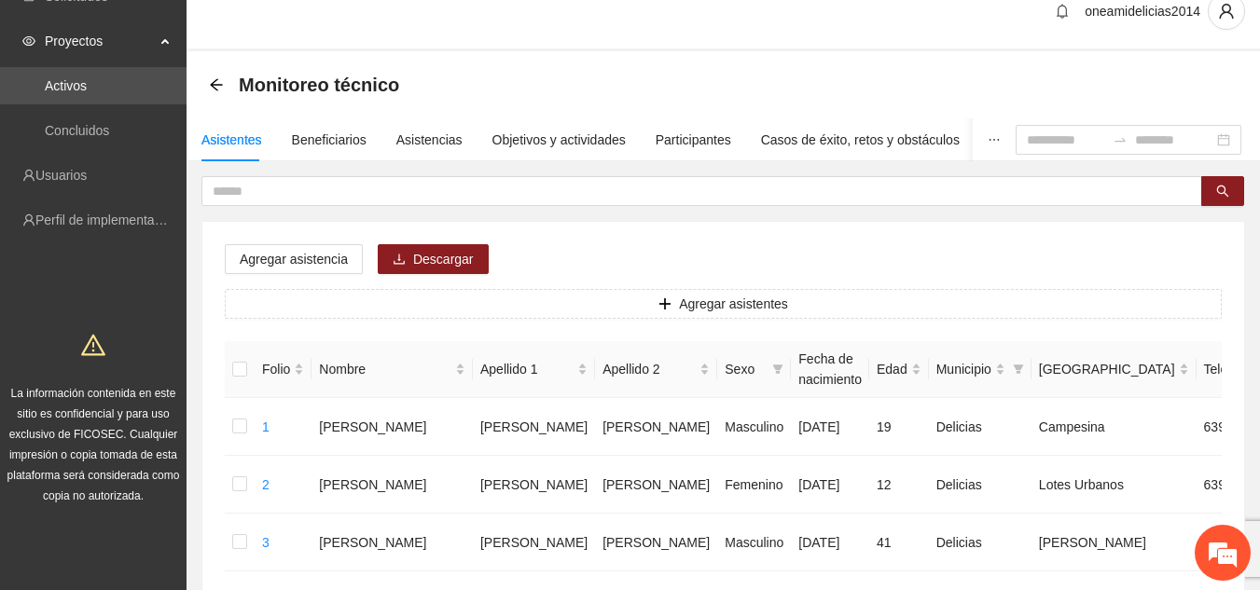
scroll to position [21, 0]
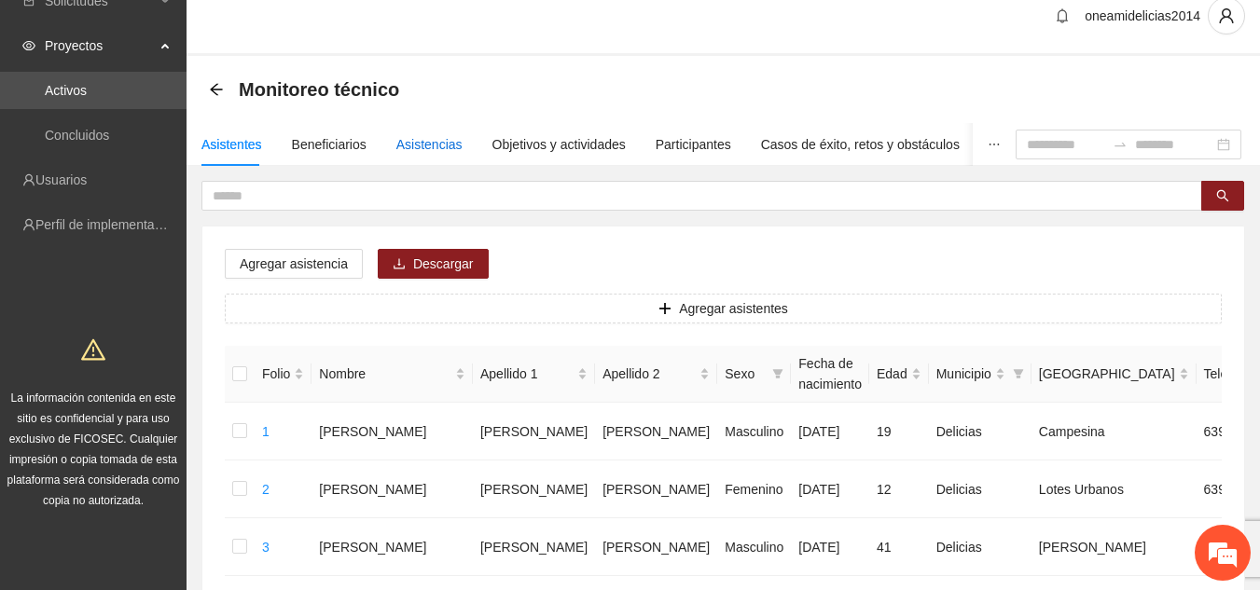
click at [417, 141] on div "Asistencias" at bounding box center [429, 144] width 66 height 21
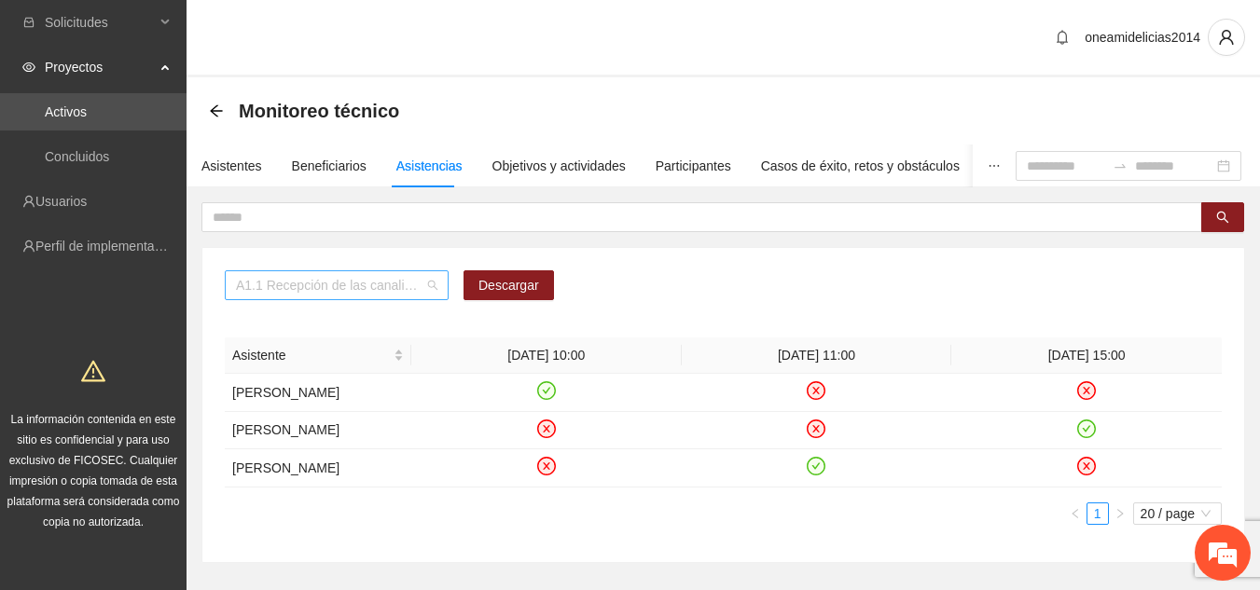
click at [433, 293] on span "A1.1 Recepción de las canalizaciones de personas que recibirán atención." at bounding box center [336, 285] width 201 height 28
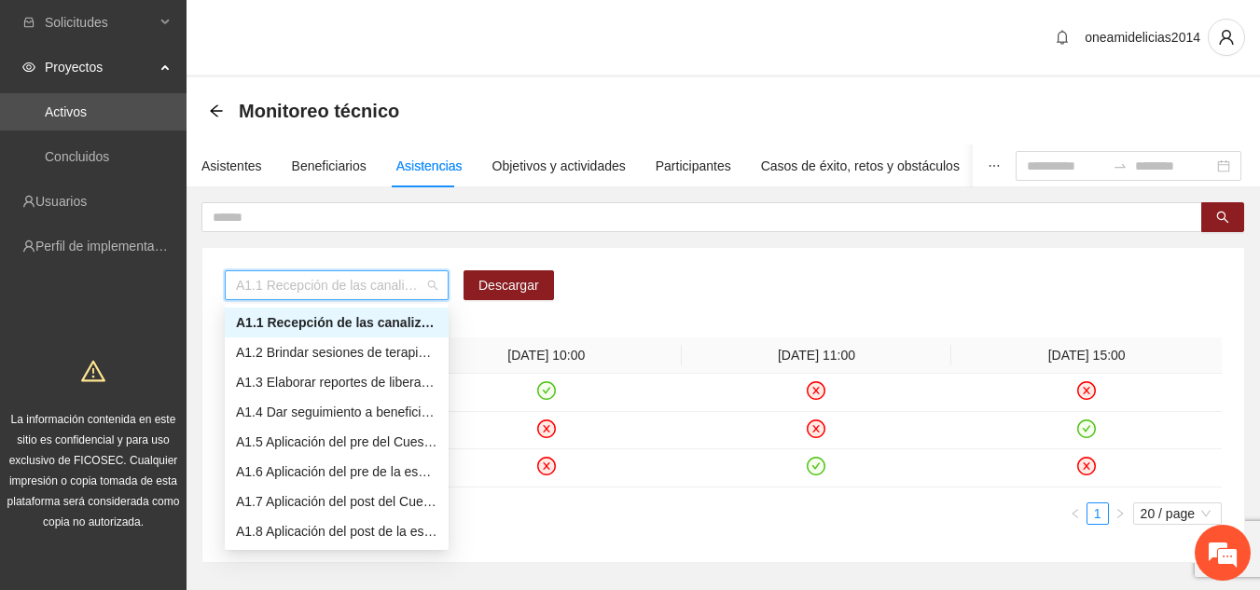
click at [409, 324] on div "A1.1 Recepción de las canalizaciones de personas que recibirán atención." at bounding box center [336, 322] width 201 height 21
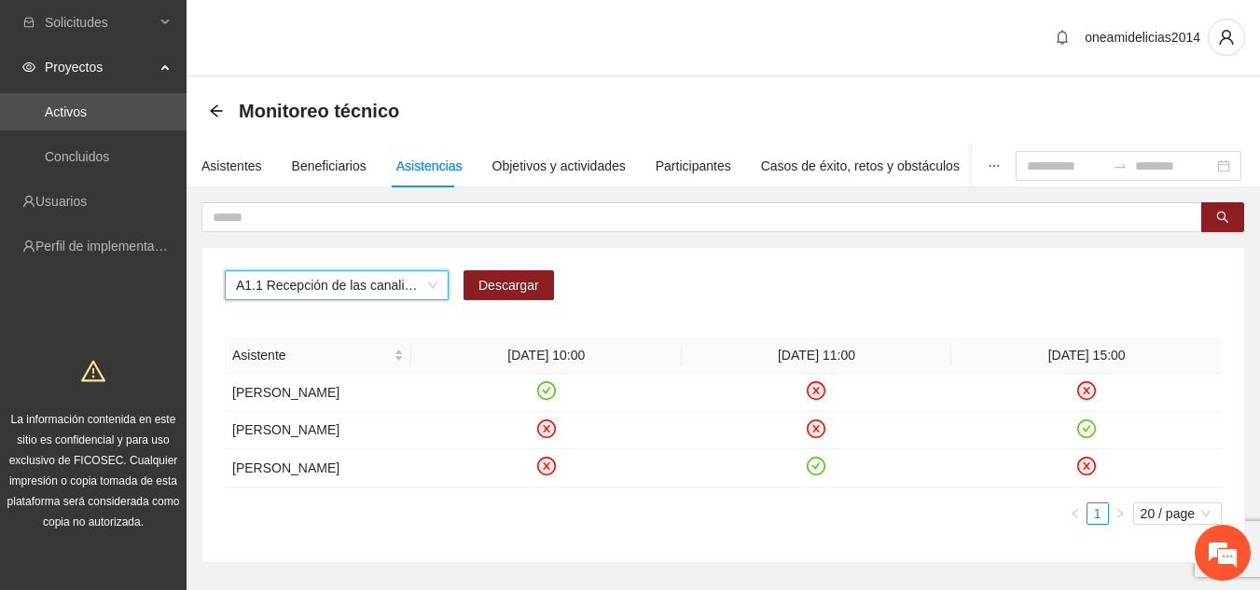
click at [403, 290] on span "A1.1 Recepción de las canalizaciones de personas que recibirán atención." at bounding box center [336, 285] width 201 height 28
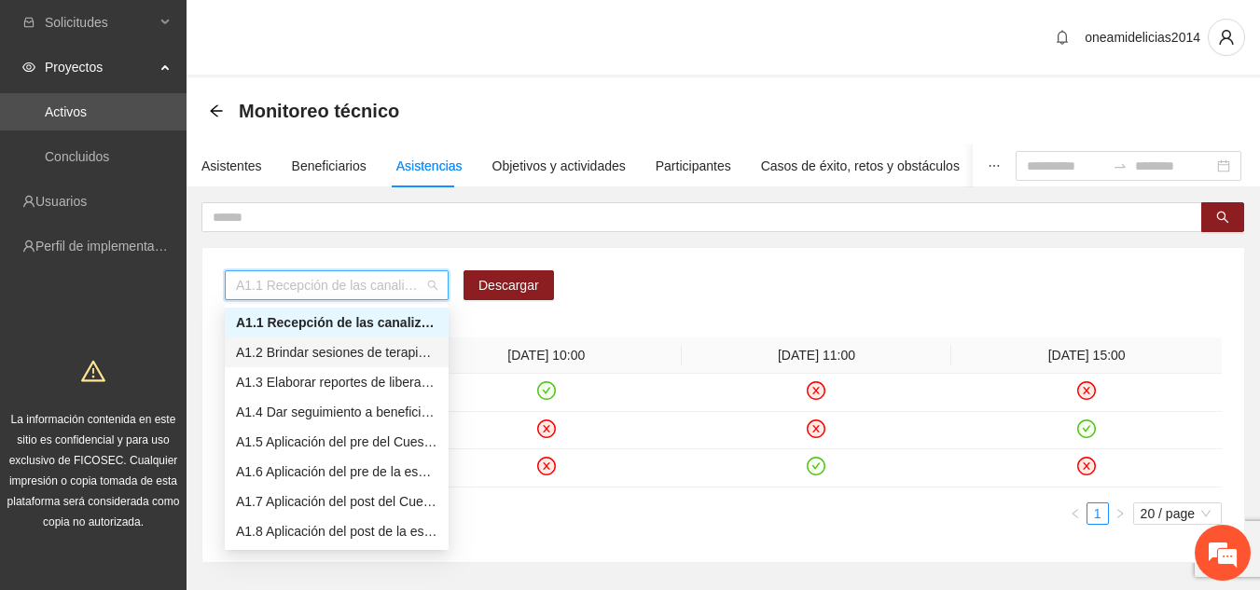
click at [367, 352] on div "A1.2 Brindar sesiones de terapia psicológica cognitivo-conductual a personas en…" at bounding box center [336, 352] width 201 height 21
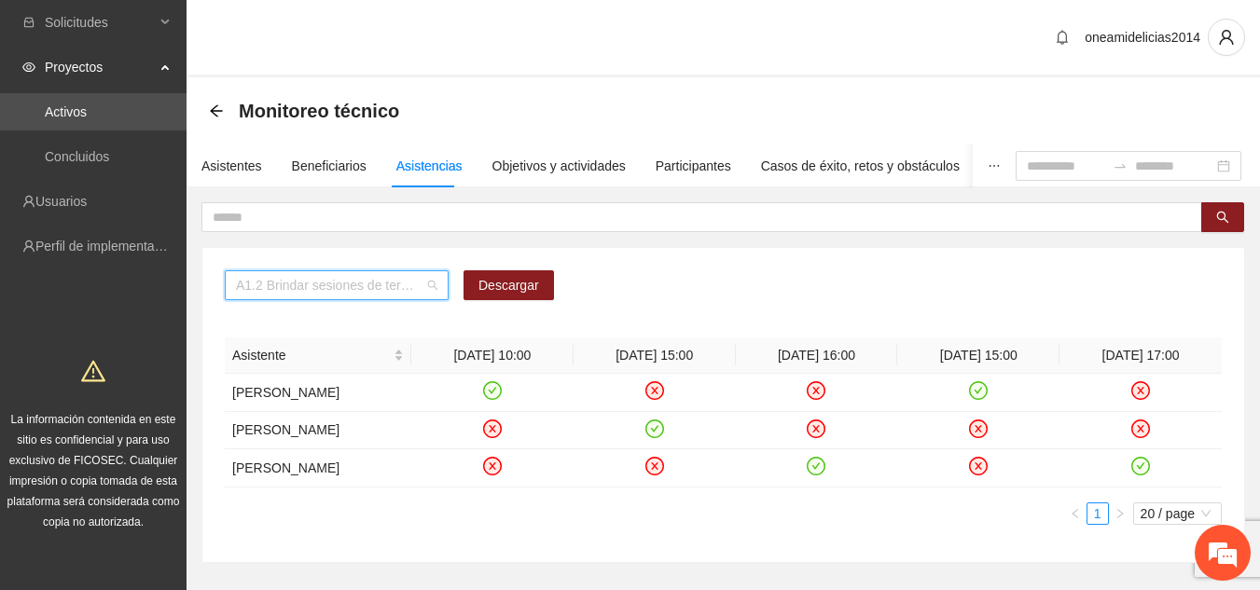
click at [397, 284] on span "A1.2 Brindar sesiones de terapia psicológica cognitivo-conductual a personas en…" at bounding box center [336, 285] width 201 height 28
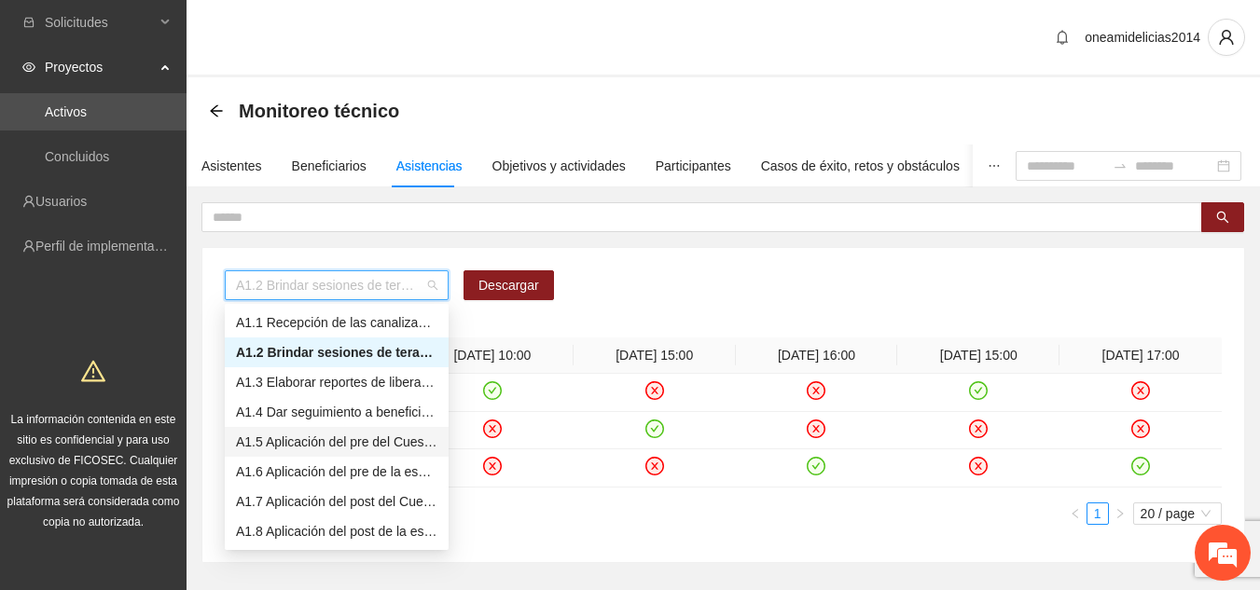
click at [354, 440] on div "A1.5 Aplicación del pre del Cuestionario de Agresividad" at bounding box center [336, 442] width 201 height 21
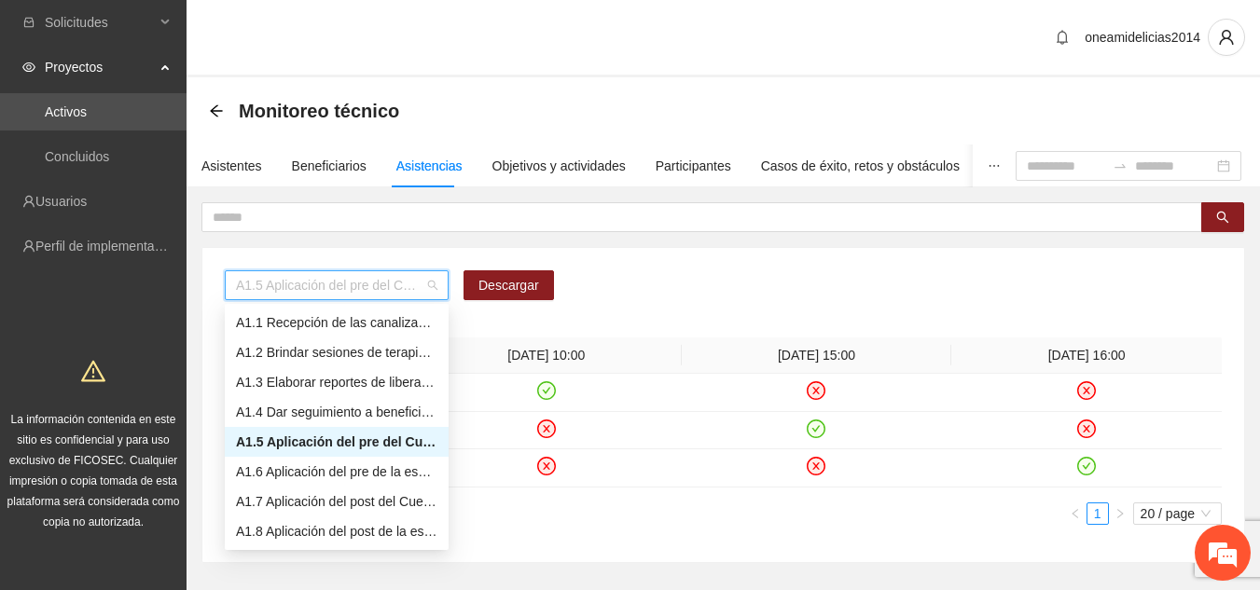
click at [427, 284] on span "A1.5 Aplicación del pre del Cuestionario de Agresividad" at bounding box center [336, 285] width 201 height 28
click at [347, 476] on div "A1.6 Aplicación del pre de la escala de control de impulsos." at bounding box center [336, 472] width 201 height 21
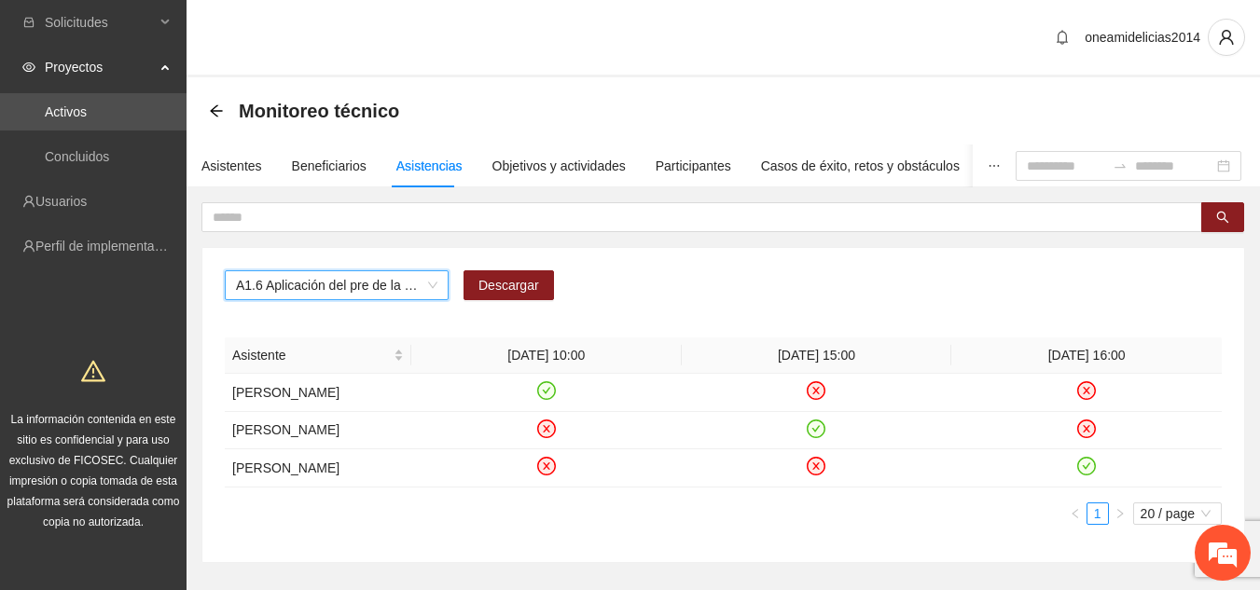
click at [416, 288] on span "A1.6 Aplicación del pre de la escala de control de impulsos." at bounding box center [336, 285] width 201 height 28
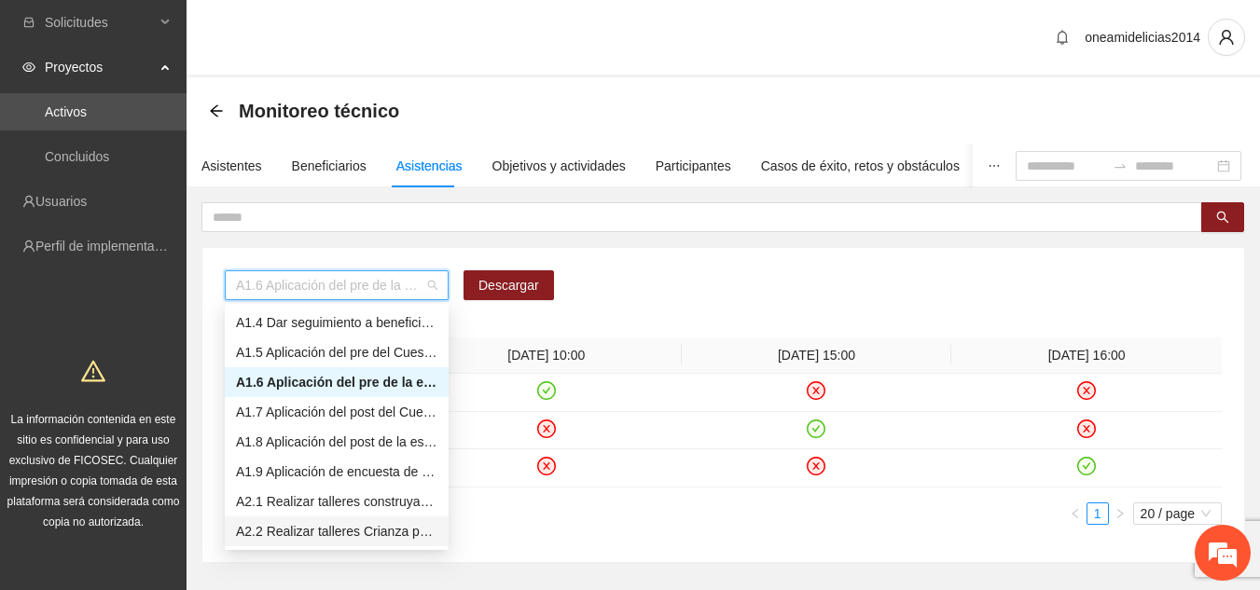
scroll to position [119, 0]
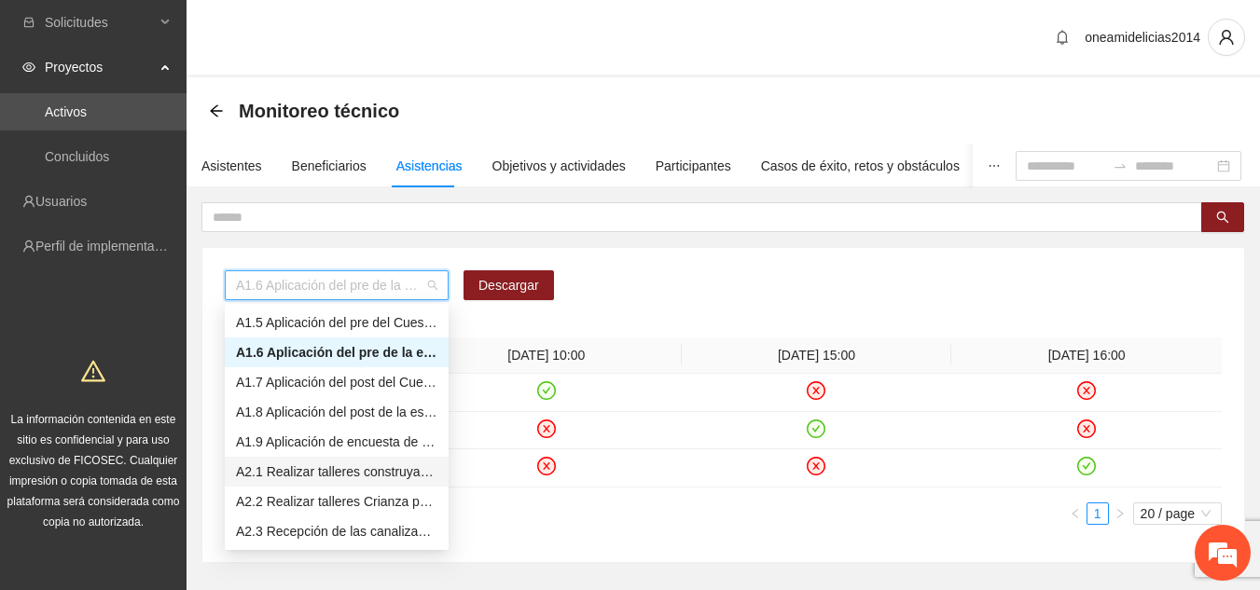
click at [325, 472] on div "A2.1 Realizar talleres construyamos un mundo [PERSON_NAME]" at bounding box center [336, 472] width 201 height 21
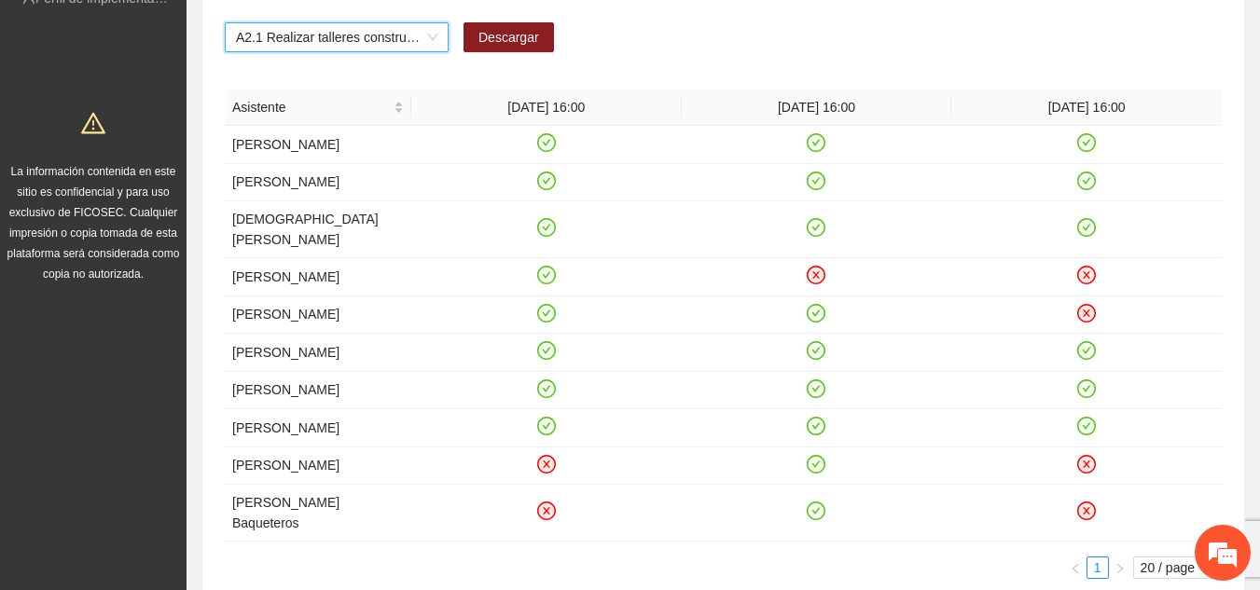
scroll to position [261, 0]
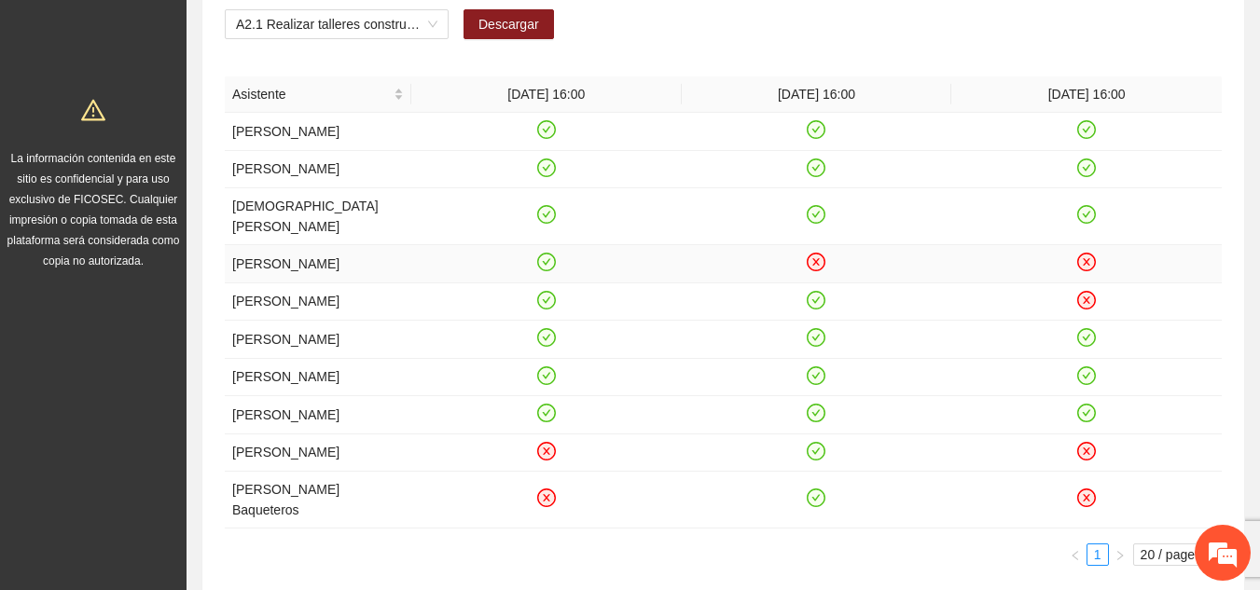
click at [603, 251] on td at bounding box center [546, 264] width 270 height 38
click at [437, 30] on div "A2.1 Realizar talleres construyamos un mundo [PERSON_NAME]" at bounding box center [337, 24] width 224 height 30
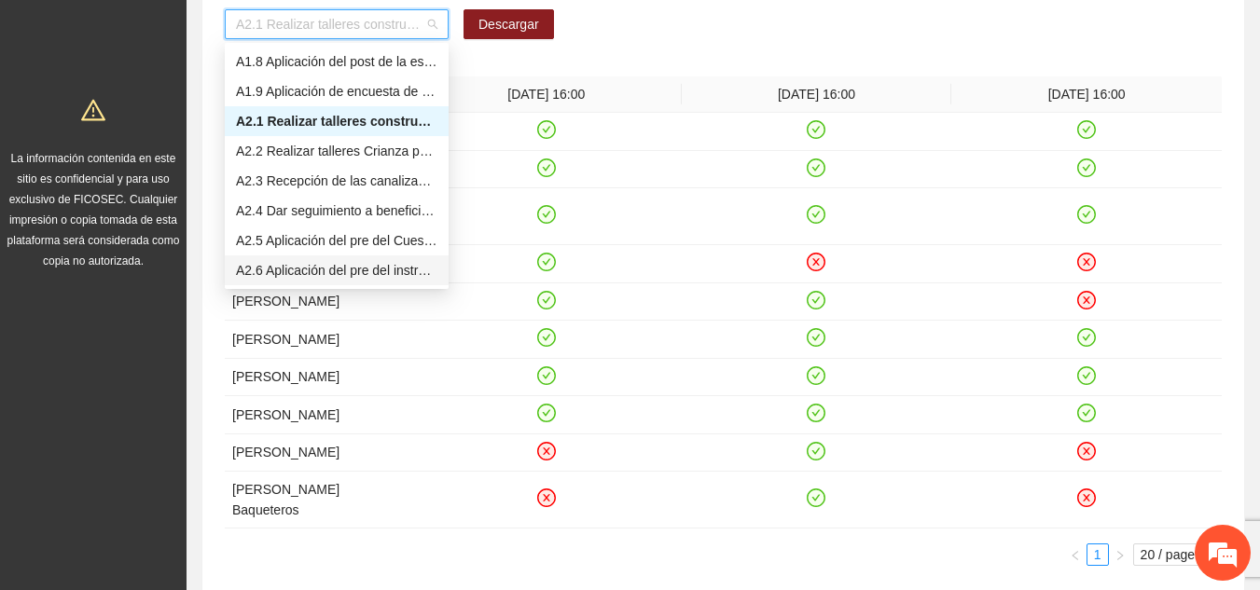
scroll to position [239, 0]
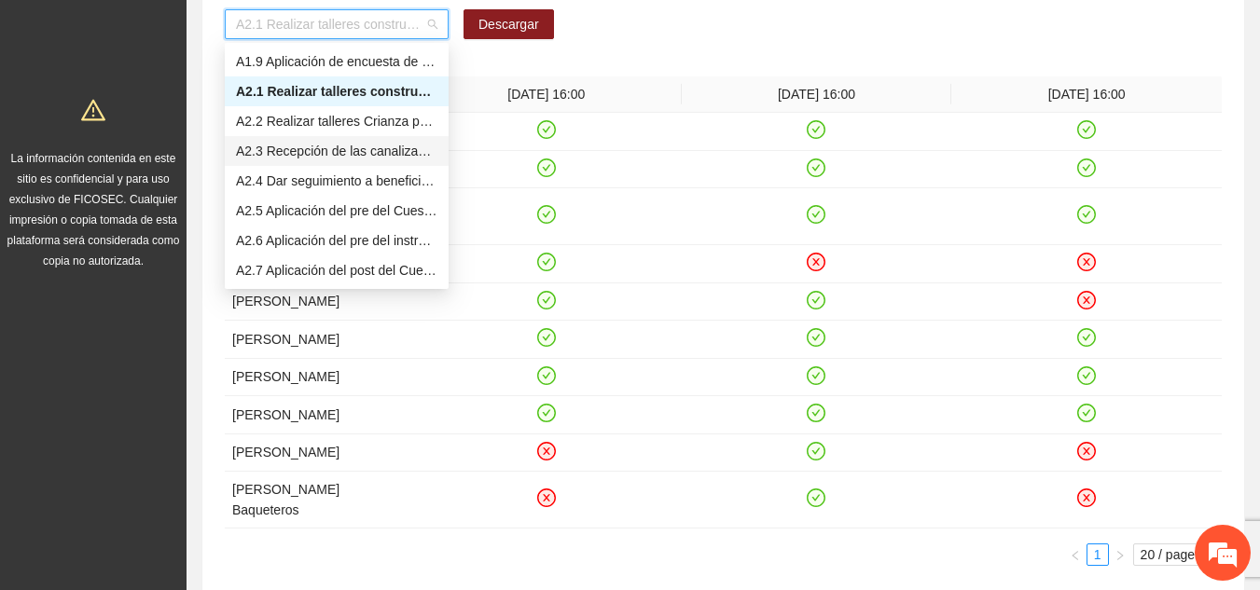
click at [305, 151] on div "A2.3 Recepción de las canalizaciones de personas que participaran en talleres." at bounding box center [336, 151] width 201 height 21
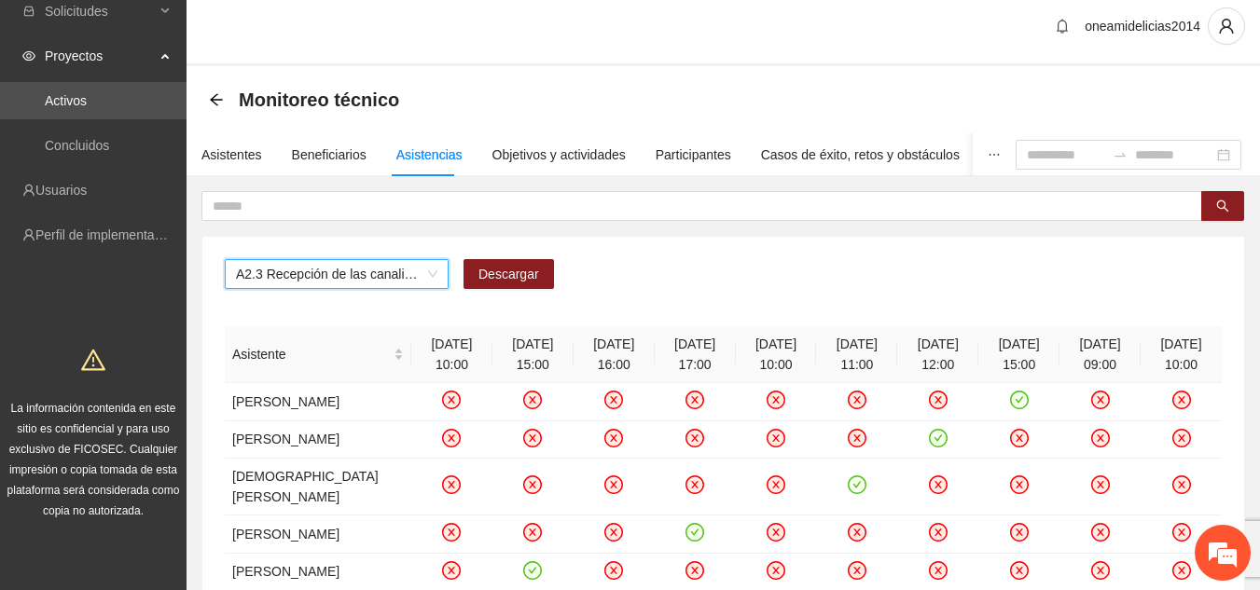
scroll to position [0, 0]
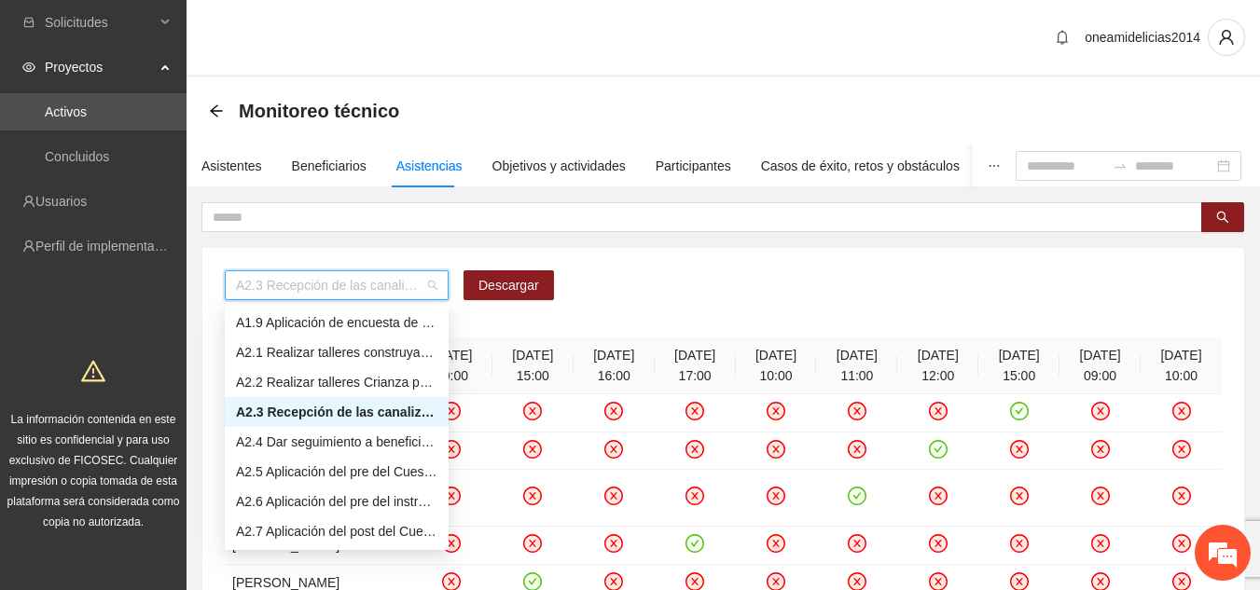
click at [435, 288] on span "A2.3 Recepción de las canalizaciones de personas que participaran en talleres." at bounding box center [336, 285] width 201 height 28
click at [362, 466] on div "A2.5 Aplicación del pre del Cuestionario de Agresividad" at bounding box center [336, 472] width 201 height 21
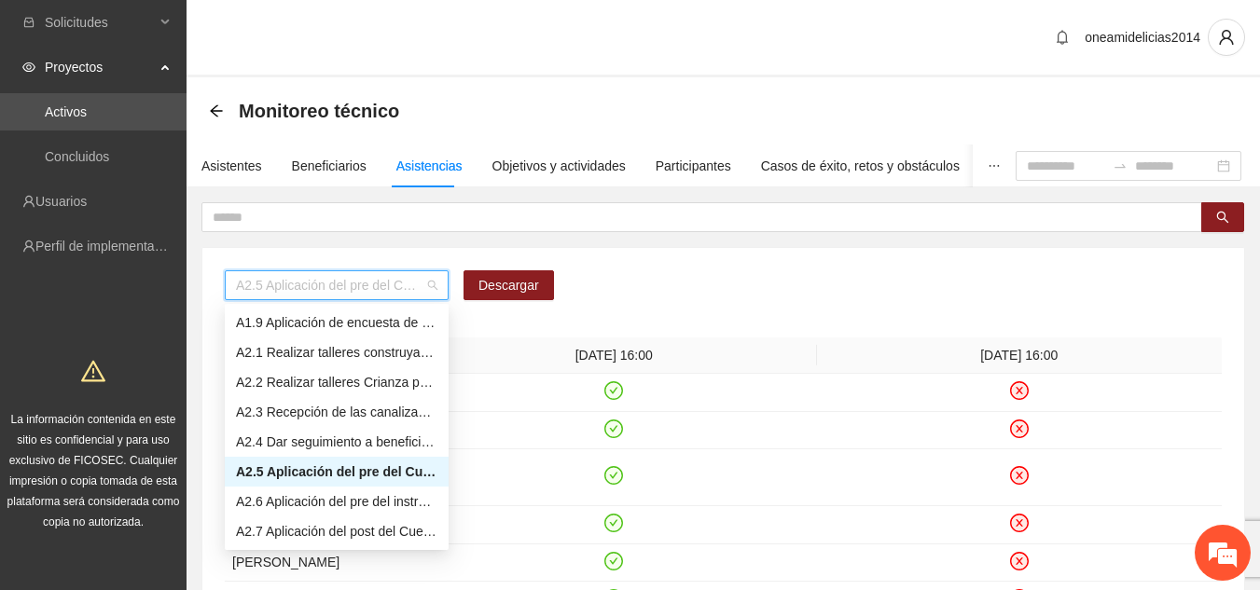
click at [421, 284] on span "A2.5 Aplicación del pre del Cuestionario de Agresividad" at bounding box center [336, 285] width 201 height 28
click at [378, 500] on div "A2.6 Aplicación del pre del instrumento de afrontación y resolución de conflict…" at bounding box center [336, 501] width 201 height 21
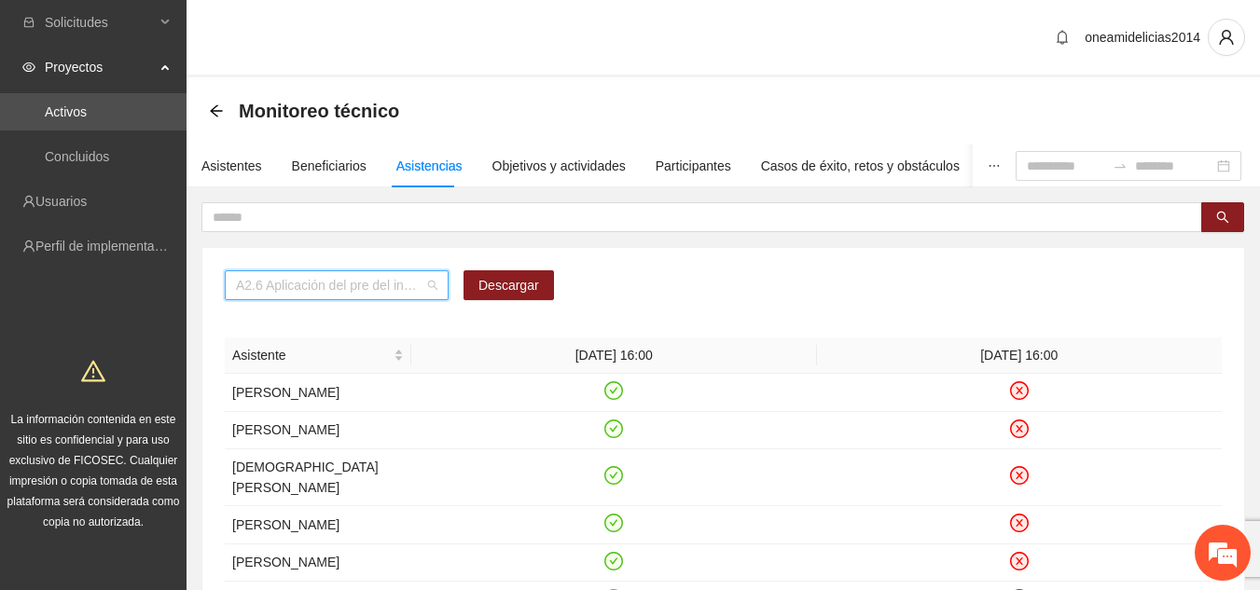
click at [431, 279] on span "A2.6 Aplicación del pre del instrumento de afrontación y resolución de conflict…" at bounding box center [336, 285] width 201 height 28
